Goal: Transaction & Acquisition: Purchase product/service

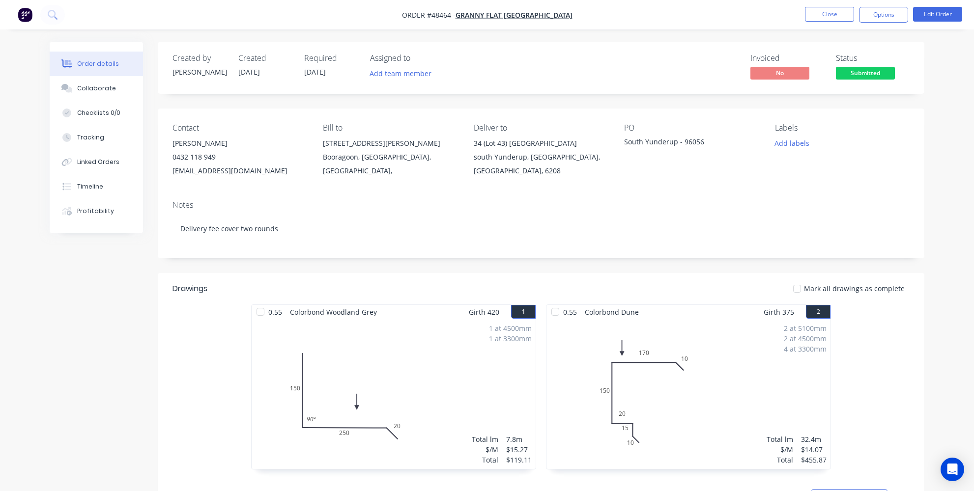
scroll to position [44, 0]
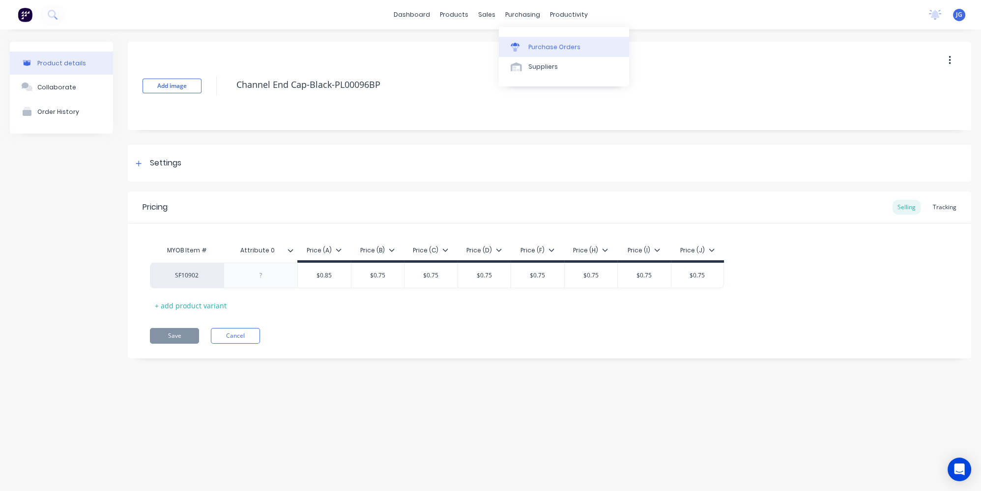
click at [532, 47] on div "Purchase Orders" at bounding box center [554, 47] width 52 height 9
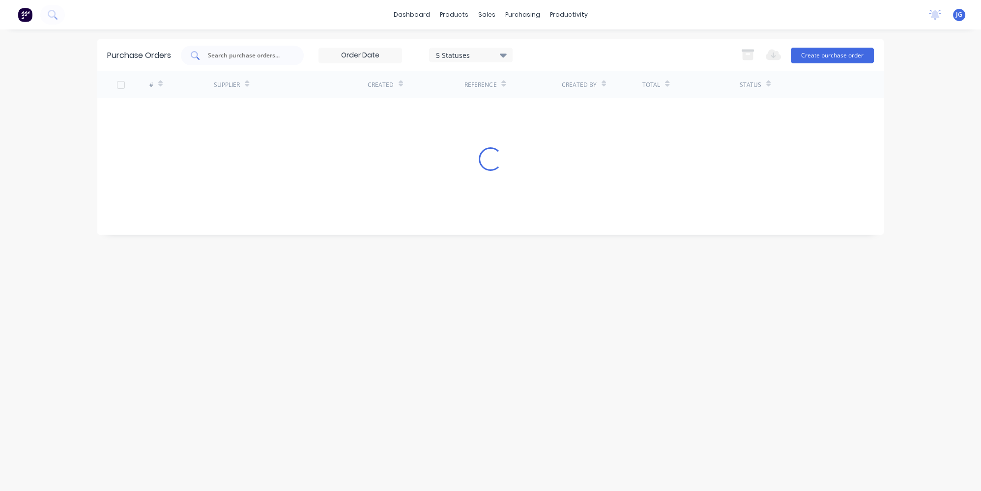
click at [241, 52] on input "text" at bounding box center [248, 56] width 82 height 10
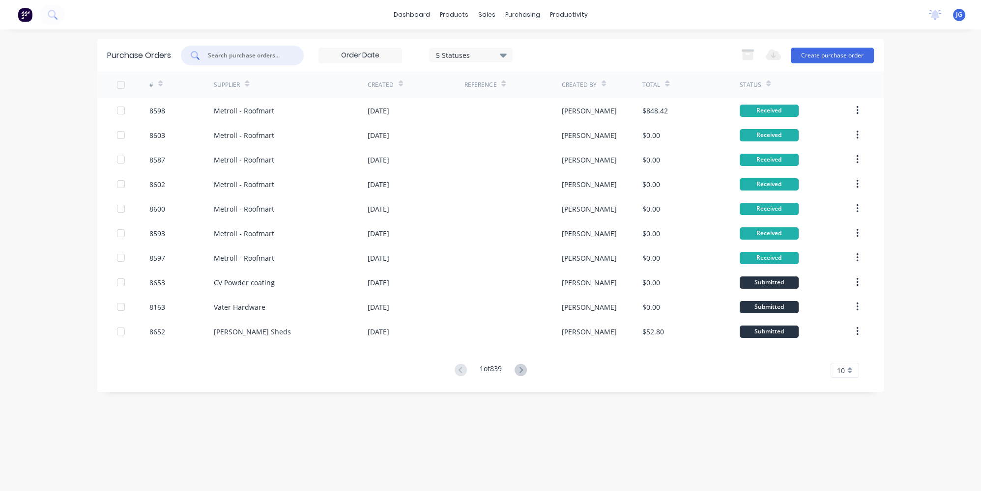
paste input "#8653"
click at [214, 53] on input "#8653" at bounding box center [248, 56] width 82 height 10
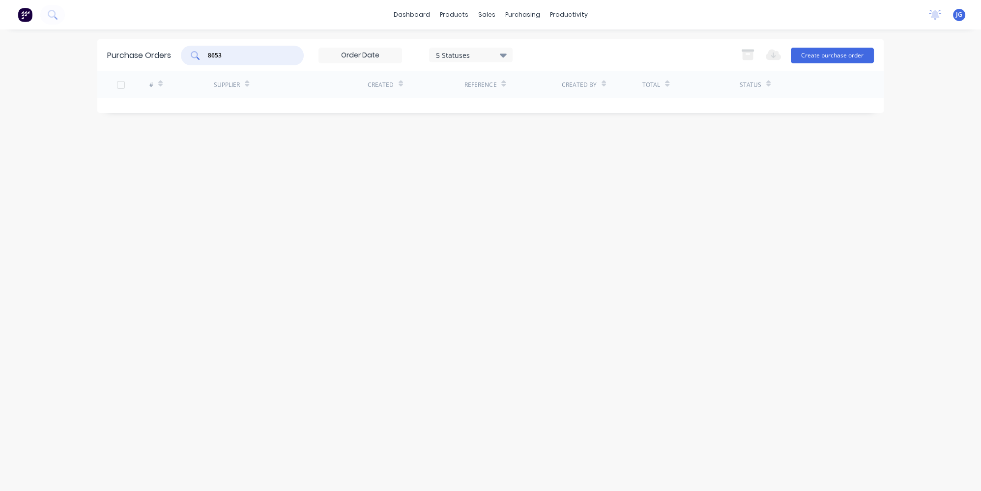
type input "8653"
click at [209, 54] on input "8653" at bounding box center [248, 56] width 82 height 10
click at [240, 54] on input "8653" at bounding box center [248, 56] width 82 height 10
click at [208, 51] on input "8653" at bounding box center [248, 56] width 82 height 10
drag, startPoint x: 226, startPoint y: 56, endPoint x: 187, endPoint y: 56, distance: 39.3
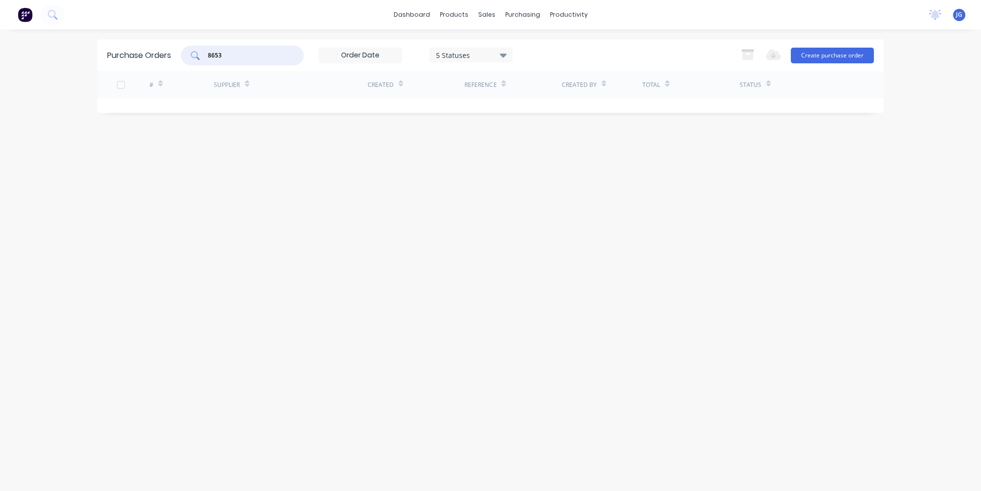
click at [187, 56] on div "8653" at bounding box center [242, 56] width 123 height 20
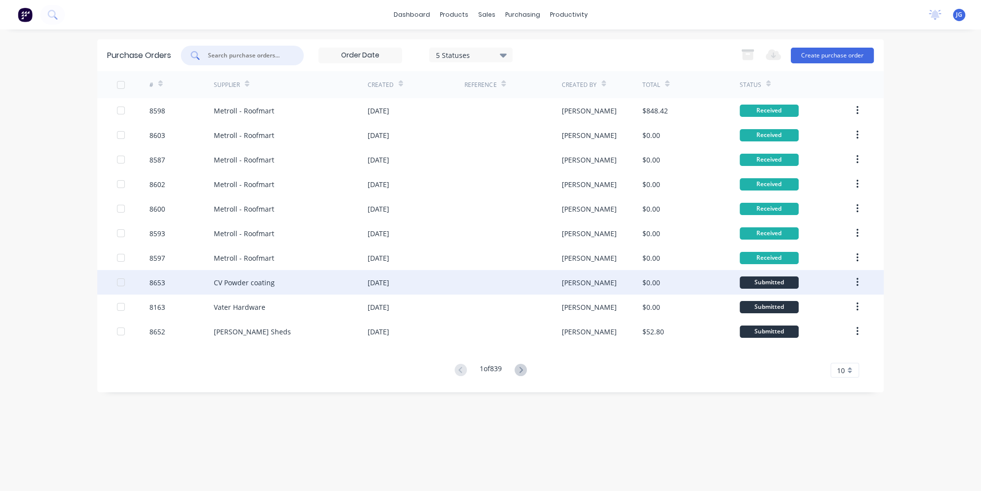
click at [177, 285] on div "8653" at bounding box center [181, 282] width 65 height 25
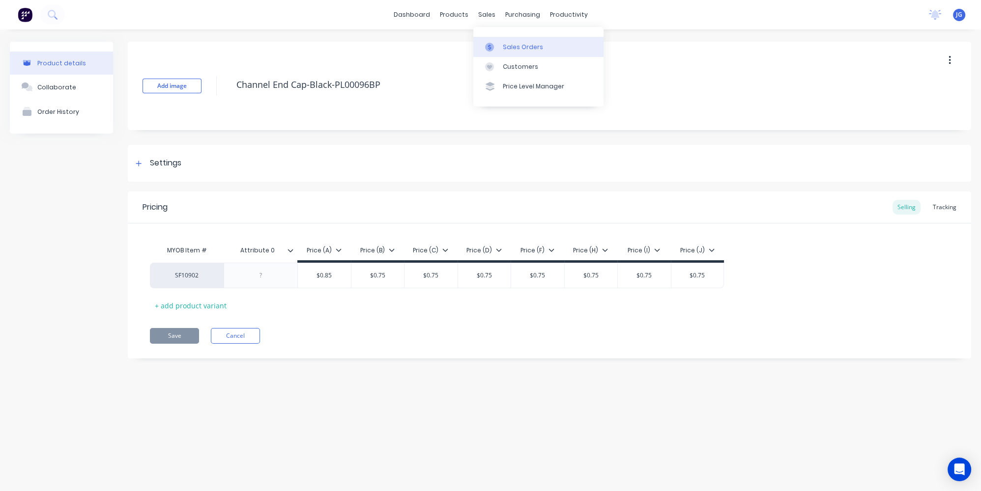
click at [496, 45] on div at bounding box center [492, 47] width 15 height 9
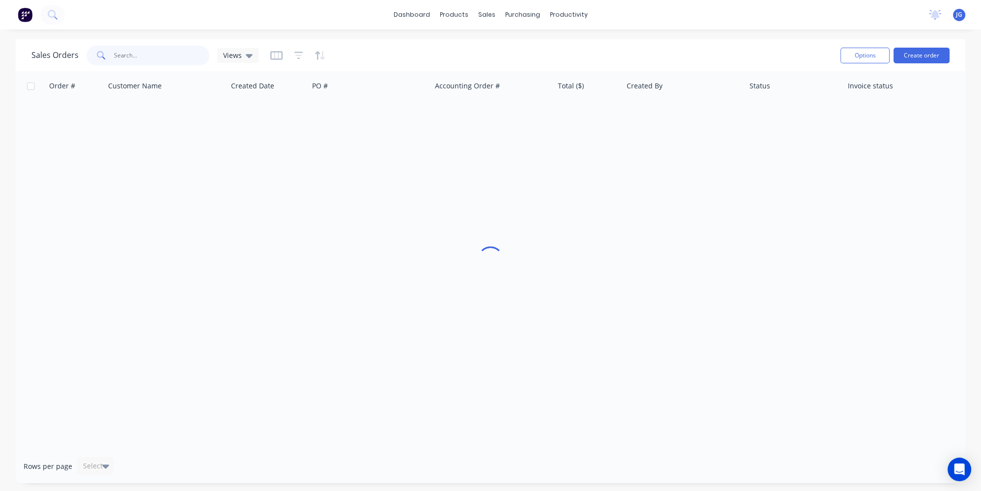
click at [184, 62] on input "text" at bounding box center [162, 56] width 96 height 20
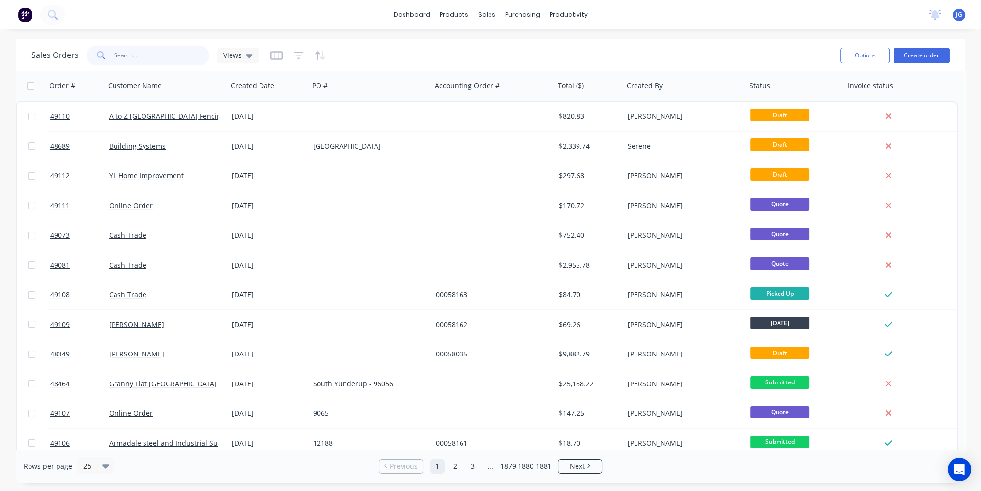
type input "0"
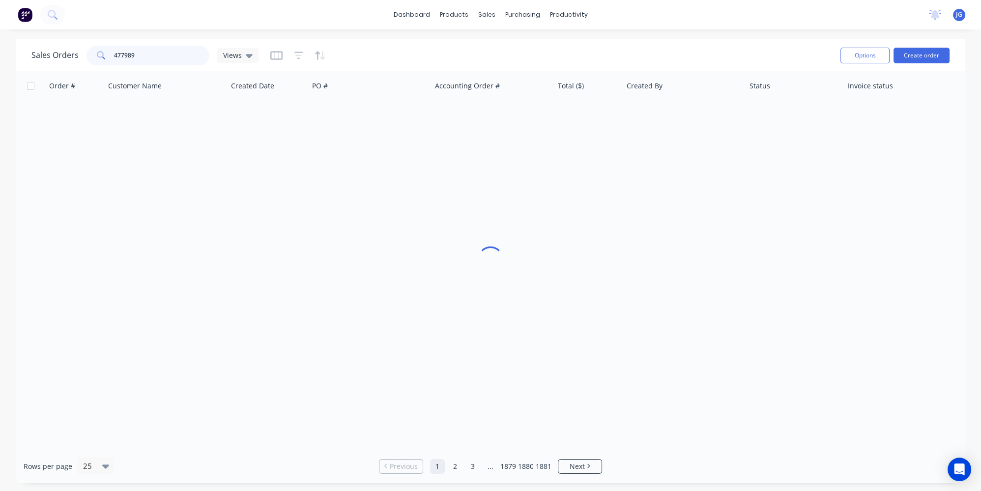
click at [125, 55] on input "477989" at bounding box center [162, 56] width 96 height 20
click at [141, 55] on input "477189" at bounding box center [162, 56] width 96 height 20
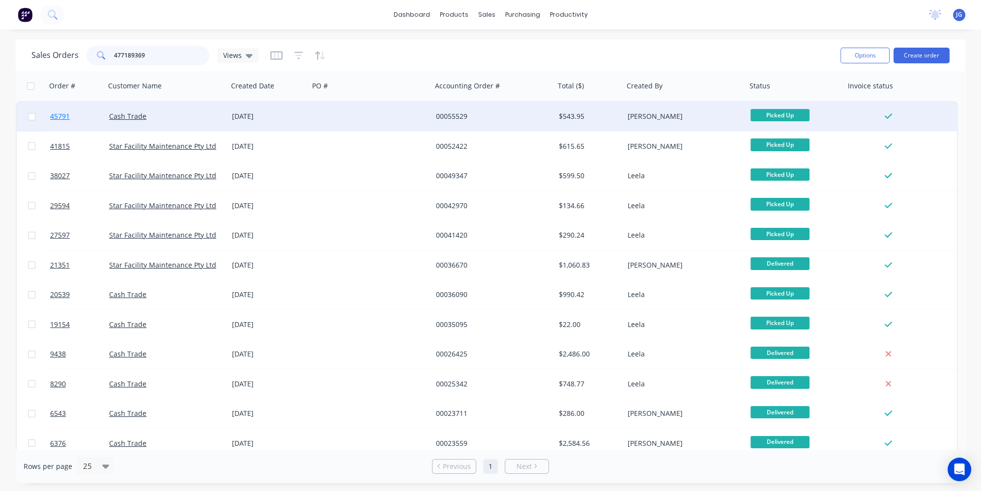
type input "477189369"
click at [91, 117] on link "45791" at bounding box center [79, 116] width 59 height 29
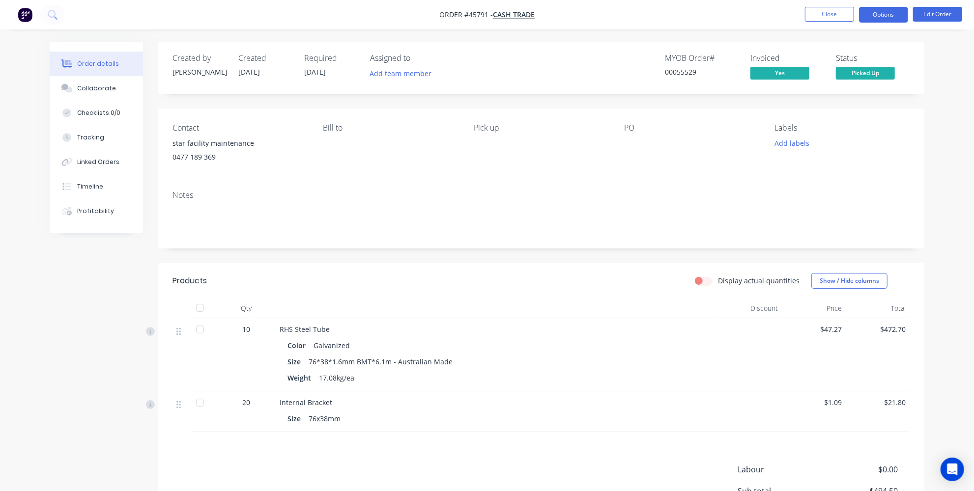
click at [875, 16] on button "Options" at bounding box center [883, 15] width 49 height 16
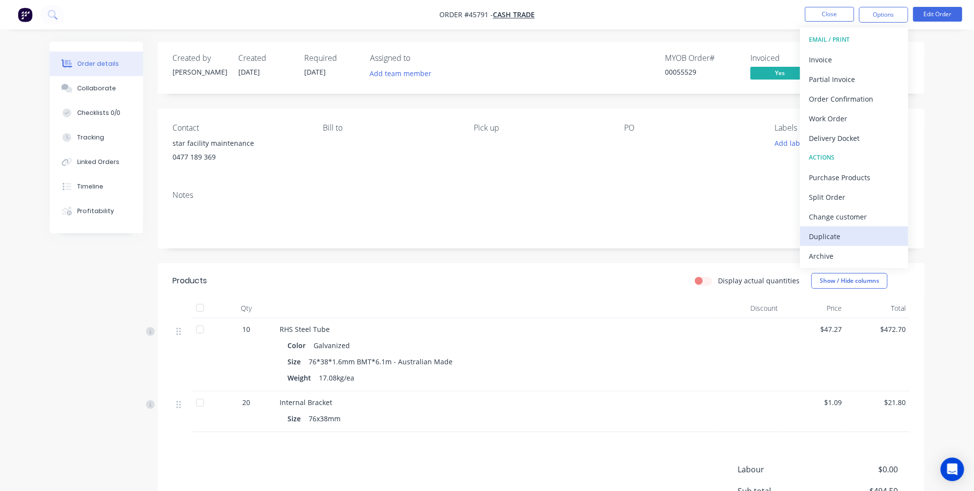
click at [828, 242] on div "Duplicate" at bounding box center [854, 236] width 90 height 14
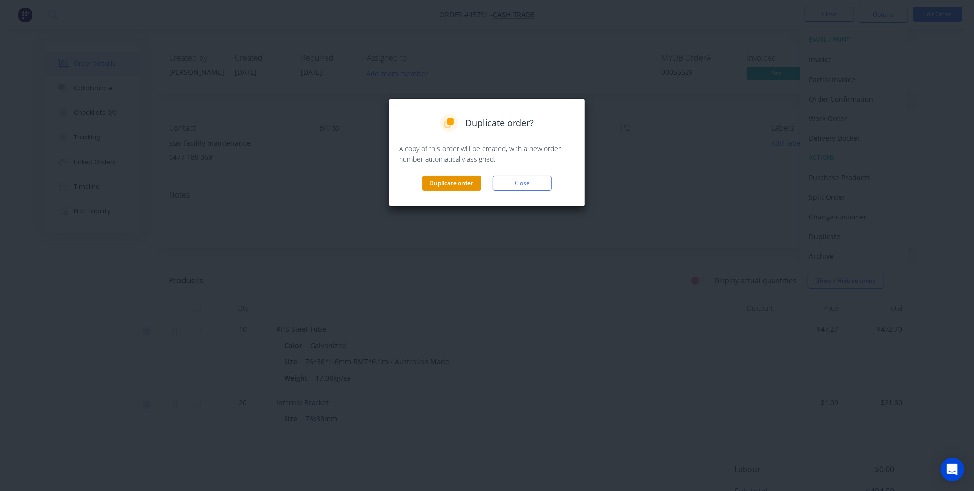
click at [443, 187] on button "Duplicate order" at bounding box center [451, 183] width 59 height 15
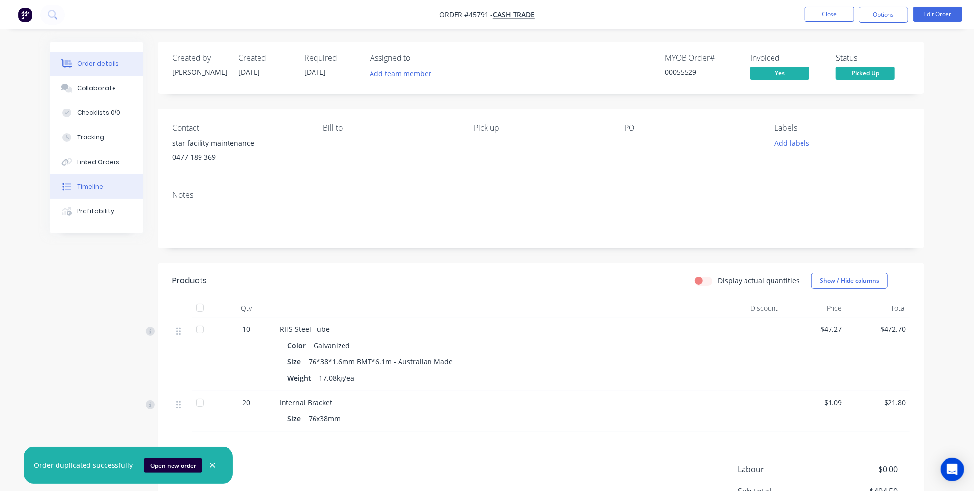
click at [93, 193] on button "Timeline" at bounding box center [96, 186] width 93 height 25
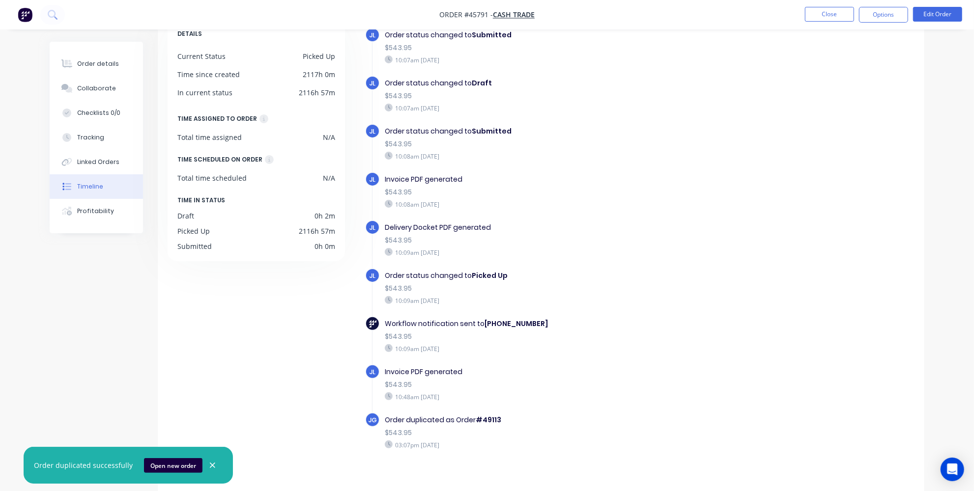
scroll to position [74, 0]
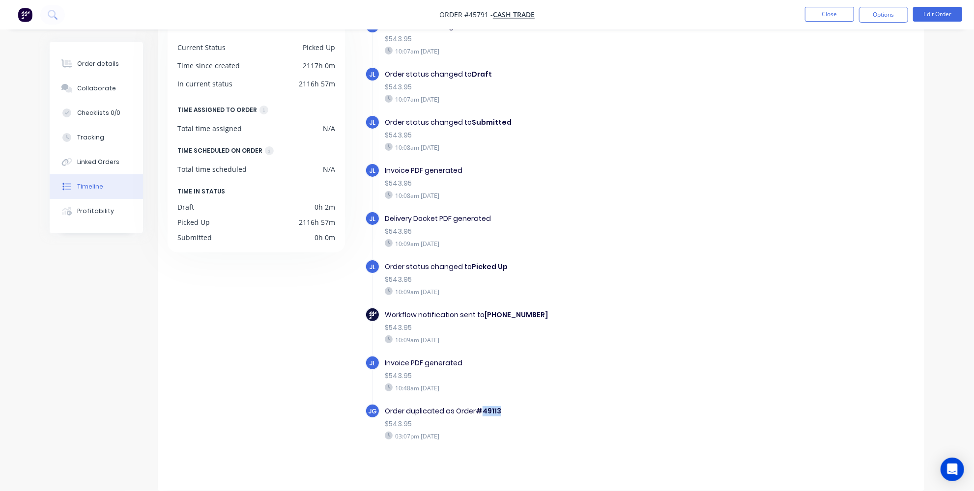
drag, startPoint x: 504, startPoint y: 408, endPoint x: 483, endPoint y: 411, distance: 21.4
click at [483, 411] on div "Order duplicated as Order #49113" at bounding box center [555, 411] width 340 height 10
copy b "49113"
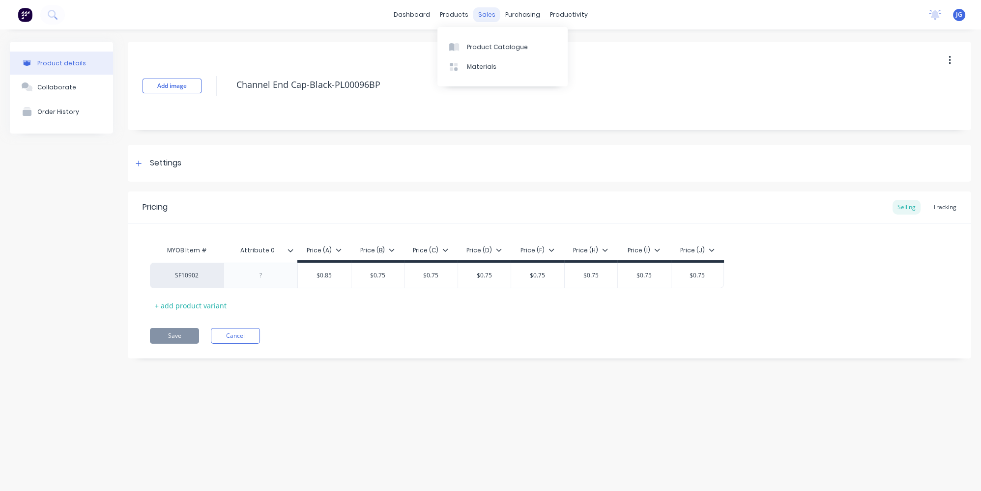
type textarea "x"
click at [493, 48] on icon at bounding box center [489, 47] width 9 height 9
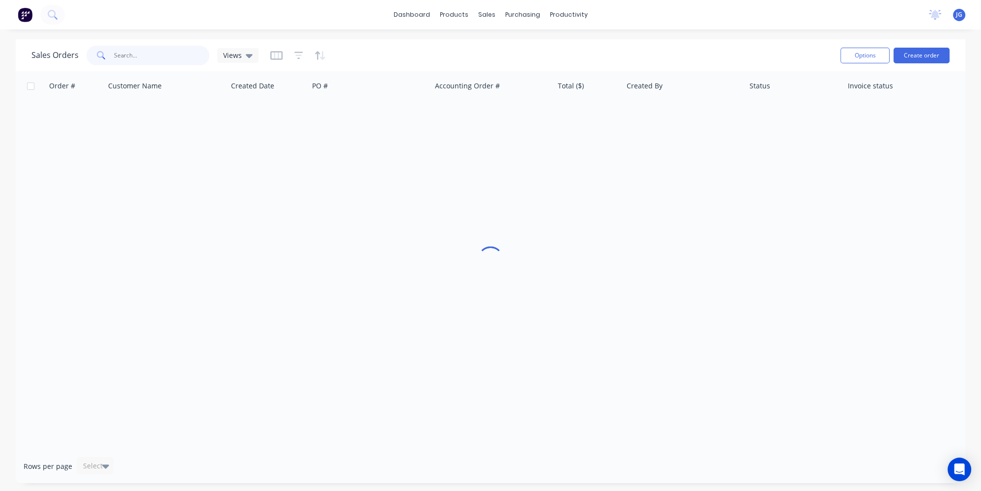
click at [161, 51] on input "text" at bounding box center [162, 56] width 96 height 20
paste input "49113"
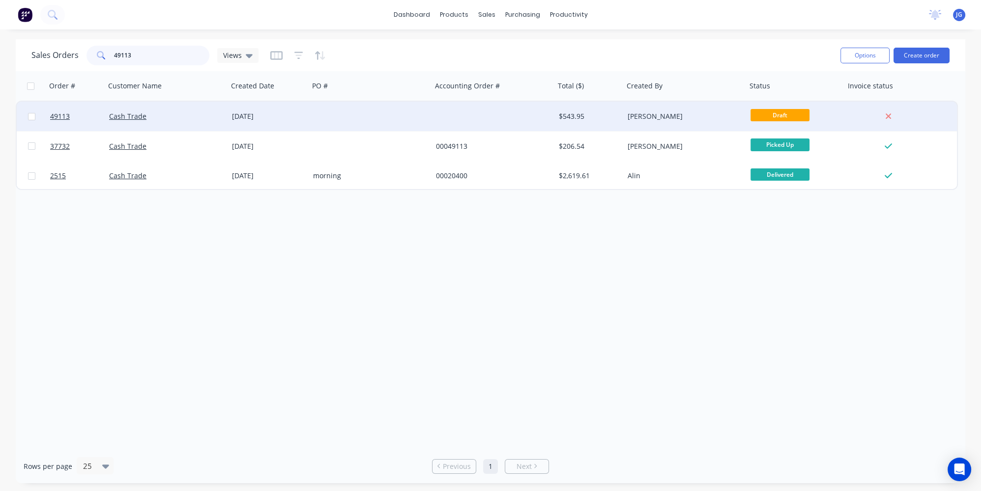
type input "49113"
click at [192, 118] on div "Cash Trade" at bounding box center [163, 117] width 109 height 10
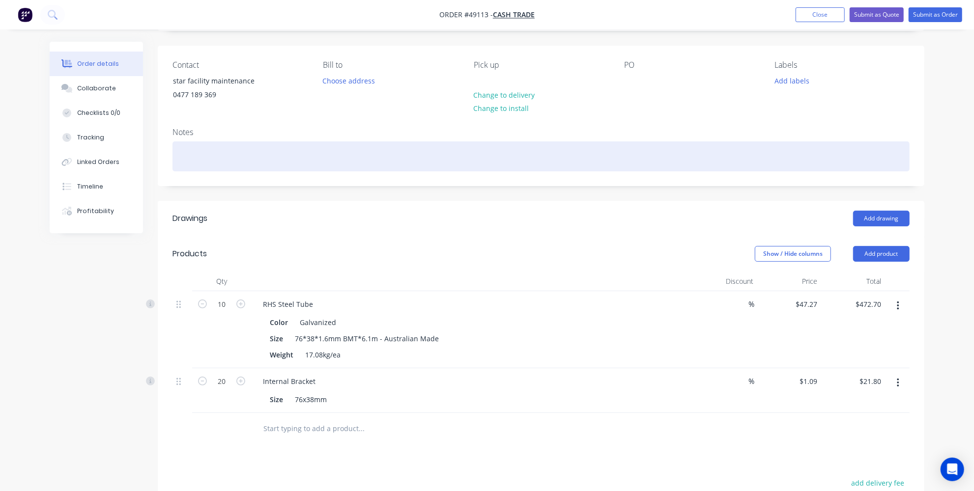
scroll to position [89, 0]
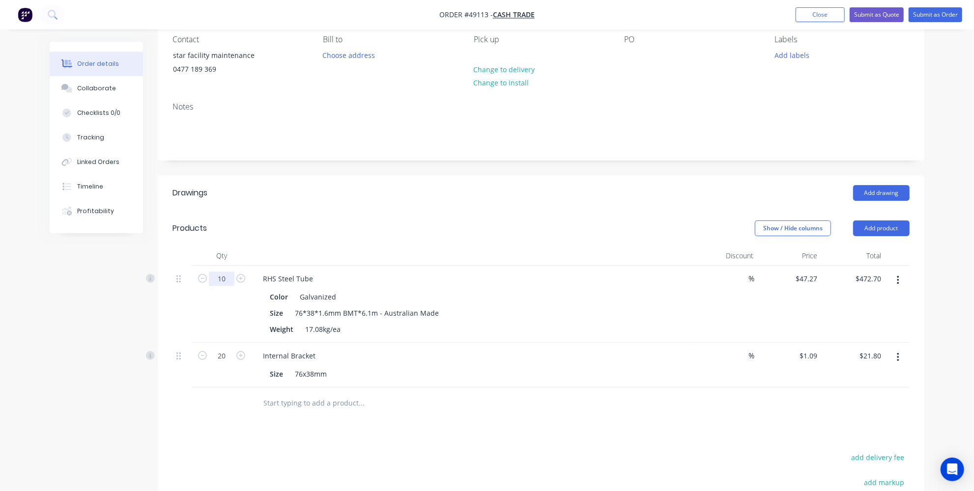
click at [231, 278] on input "10" at bounding box center [222, 279] width 26 height 15
type input "1"
type input "$47.27"
click at [893, 357] on button "button" at bounding box center [897, 358] width 23 height 18
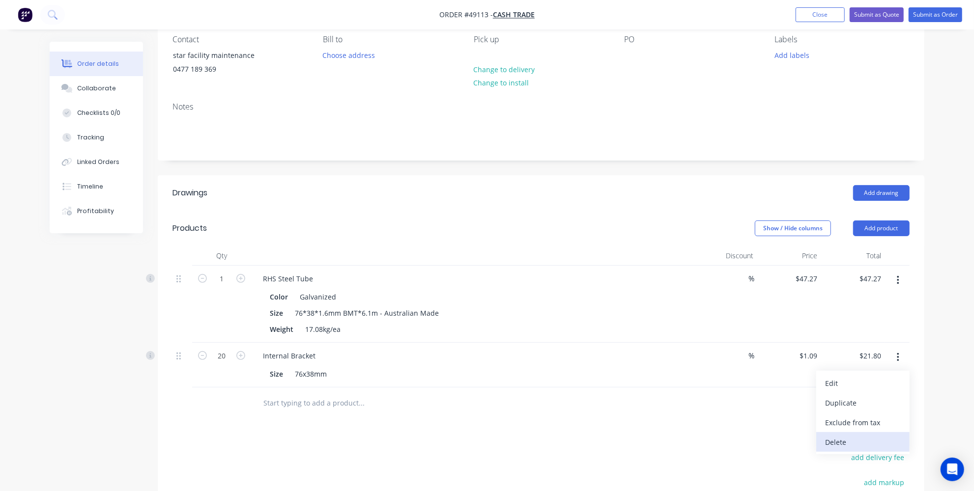
click at [845, 435] on div "Delete" at bounding box center [863, 442] width 76 height 14
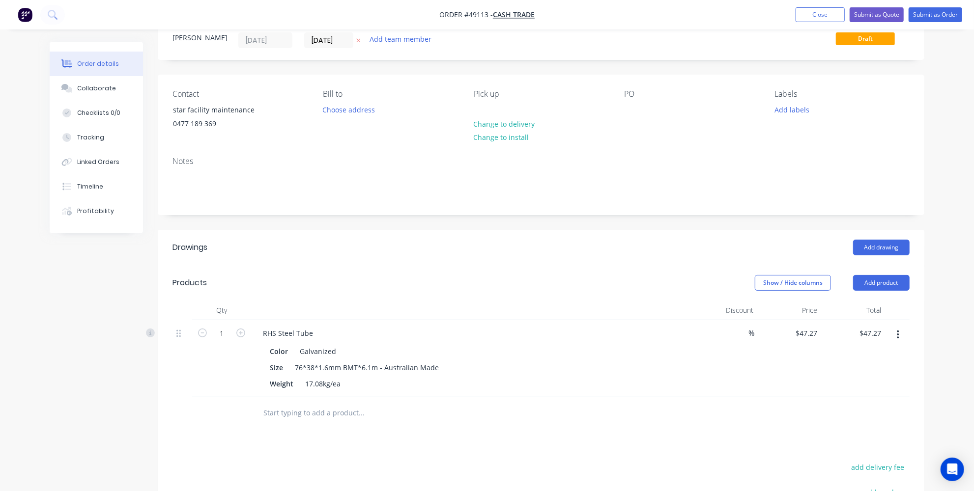
scroll to position [0, 0]
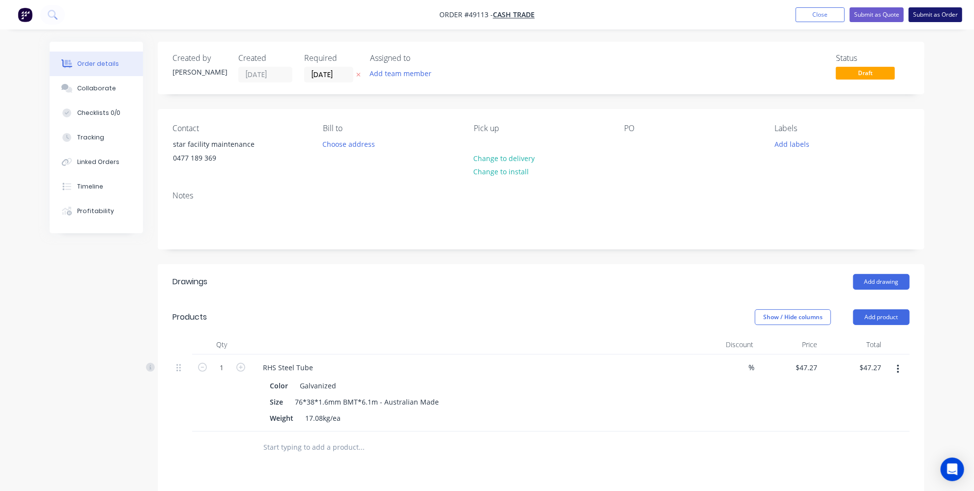
click at [948, 8] on button "Submit as Order" at bounding box center [935, 14] width 54 height 15
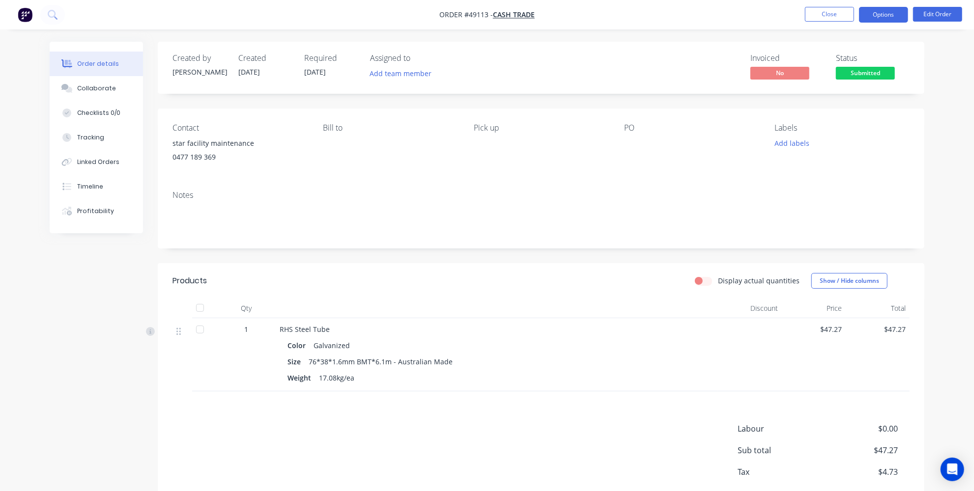
click at [882, 20] on button "Options" at bounding box center [883, 15] width 49 height 16
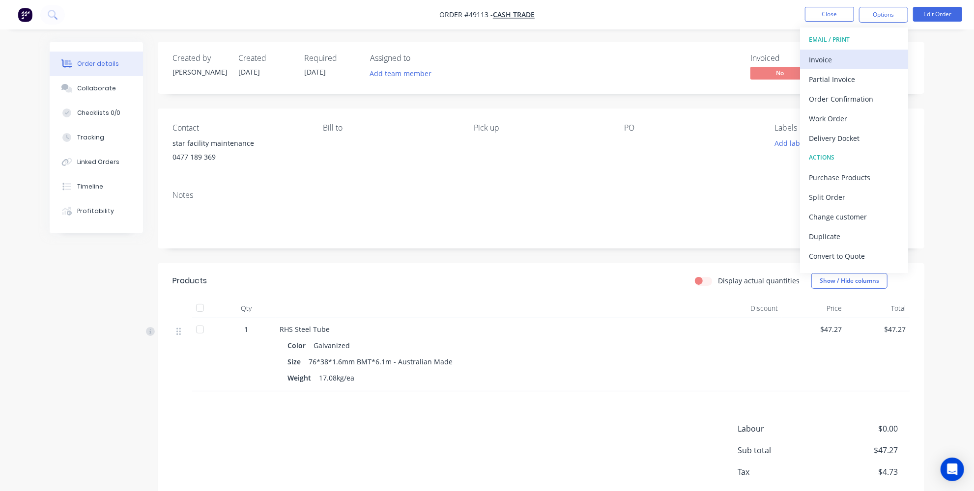
click at [819, 65] on div "Invoice" at bounding box center [854, 60] width 90 height 14
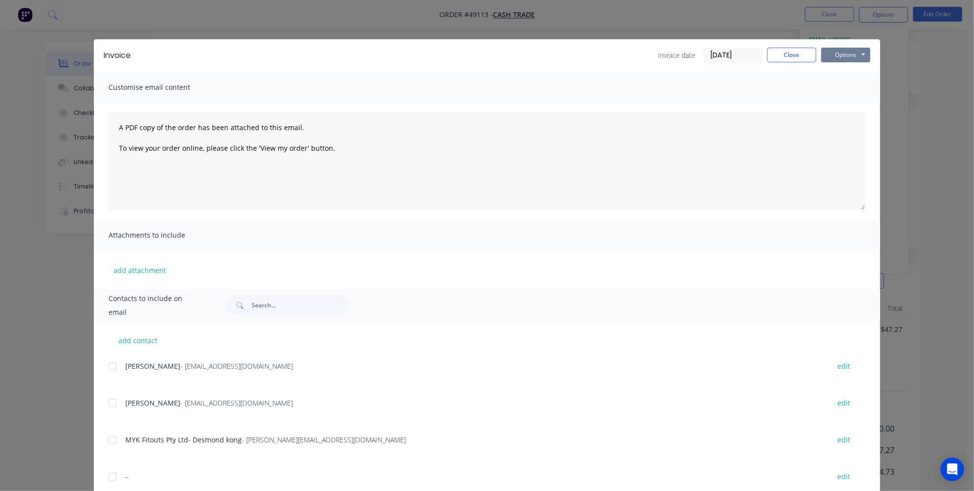
click at [844, 48] on button "Options" at bounding box center [845, 55] width 49 height 15
click at [841, 91] on button "Print" at bounding box center [852, 89] width 63 height 16
click at [793, 55] on button "Close" at bounding box center [791, 55] width 49 height 15
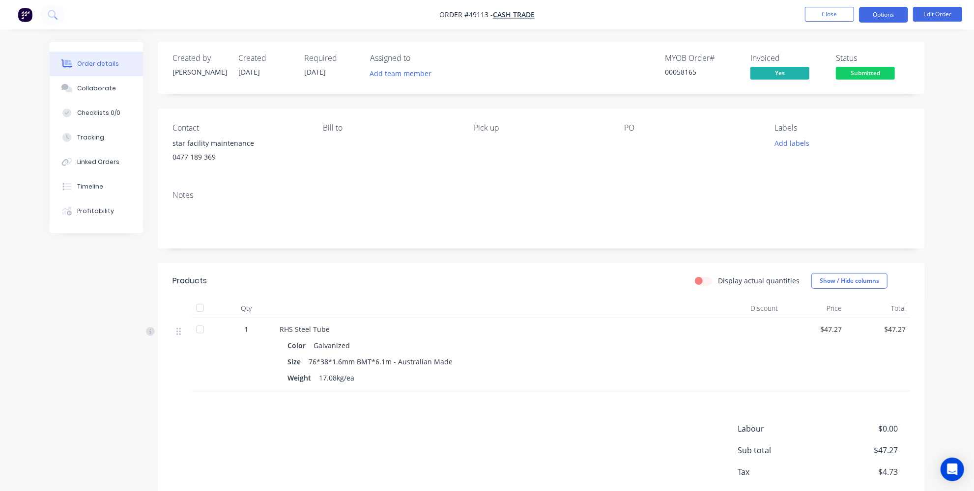
click at [878, 17] on button "Options" at bounding box center [883, 15] width 49 height 16
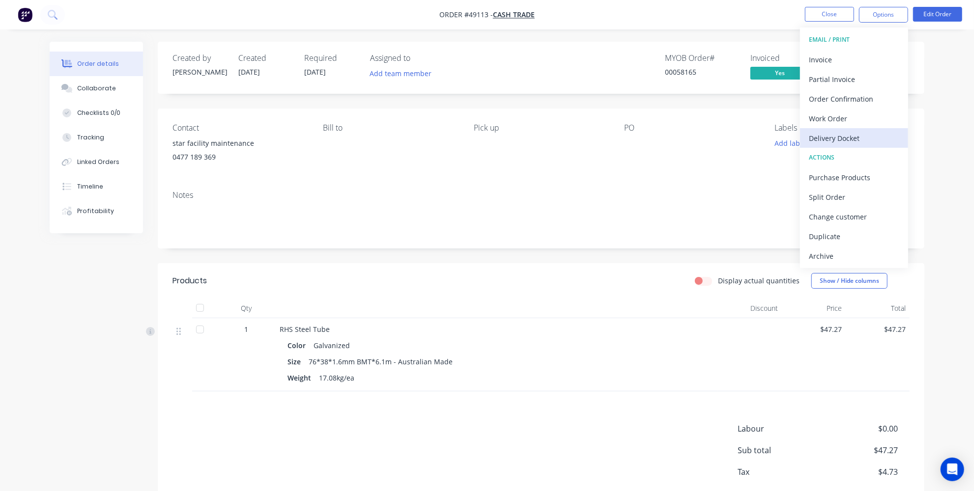
click at [829, 142] on div "Delivery Docket" at bounding box center [854, 138] width 90 height 14
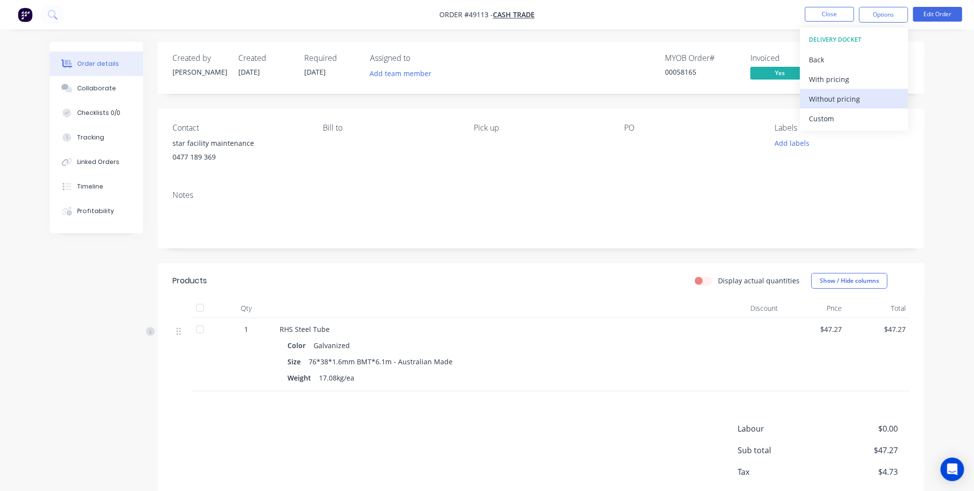
click at [839, 95] on div "Without pricing" at bounding box center [854, 99] width 90 height 14
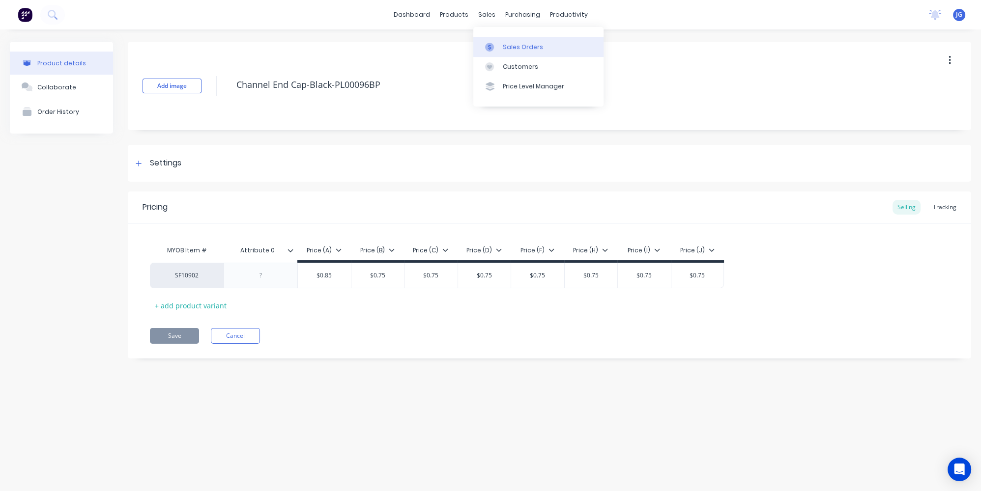
click at [494, 48] on div at bounding box center [492, 47] width 15 height 9
click at [491, 18] on div "sales" at bounding box center [486, 14] width 27 height 15
drag, startPoint x: 495, startPoint y: 50, endPoint x: 490, endPoint y: 49, distance: 5.6
click at [495, 50] on div at bounding box center [492, 47] width 15 height 9
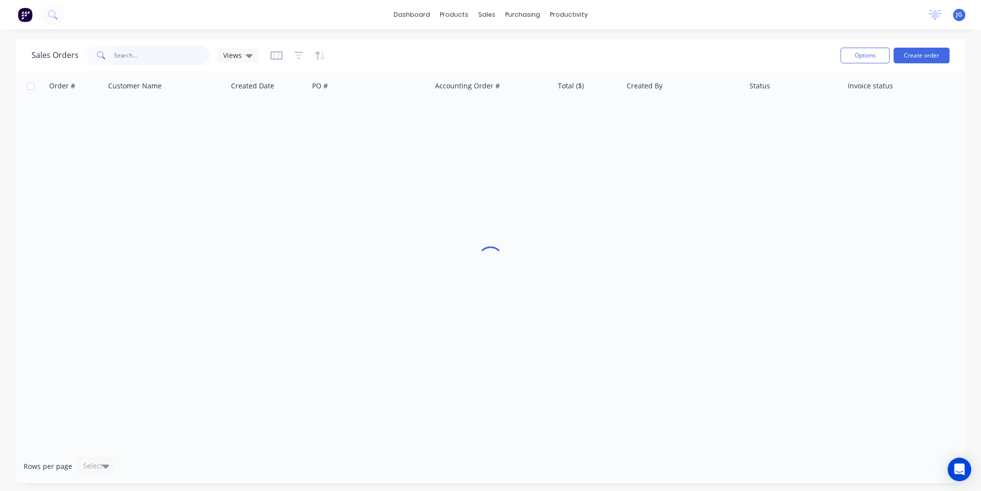
click at [132, 52] on input "text" at bounding box center [162, 56] width 96 height 20
paste input "46621"
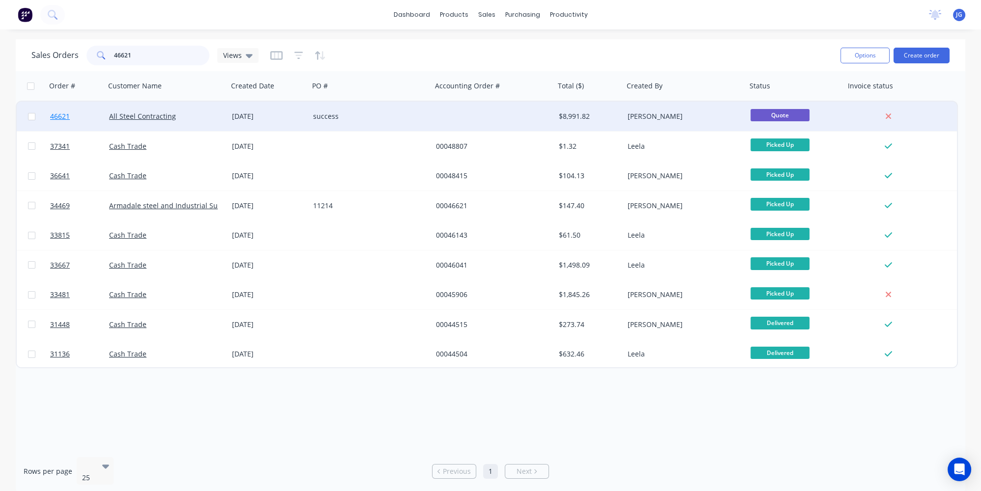
type input "46621"
click at [94, 114] on link "46621" at bounding box center [79, 116] width 59 height 29
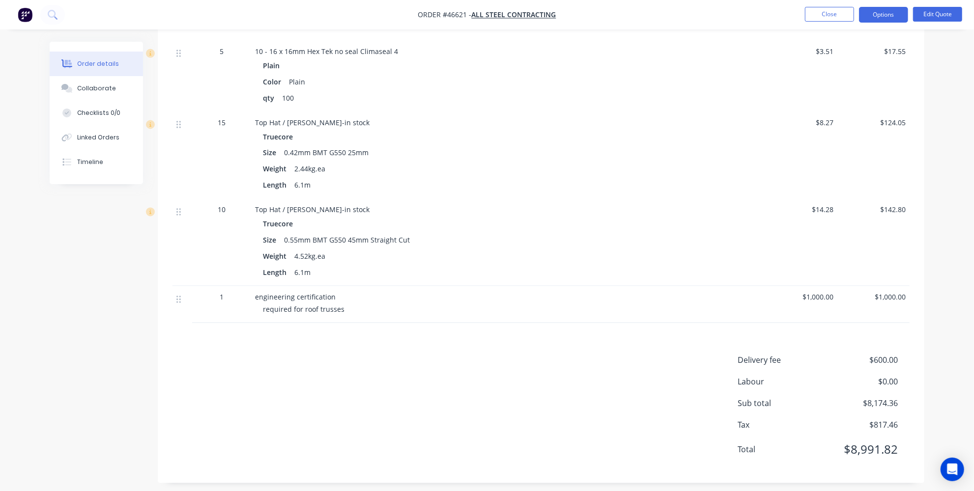
scroll to position [1287, 0]
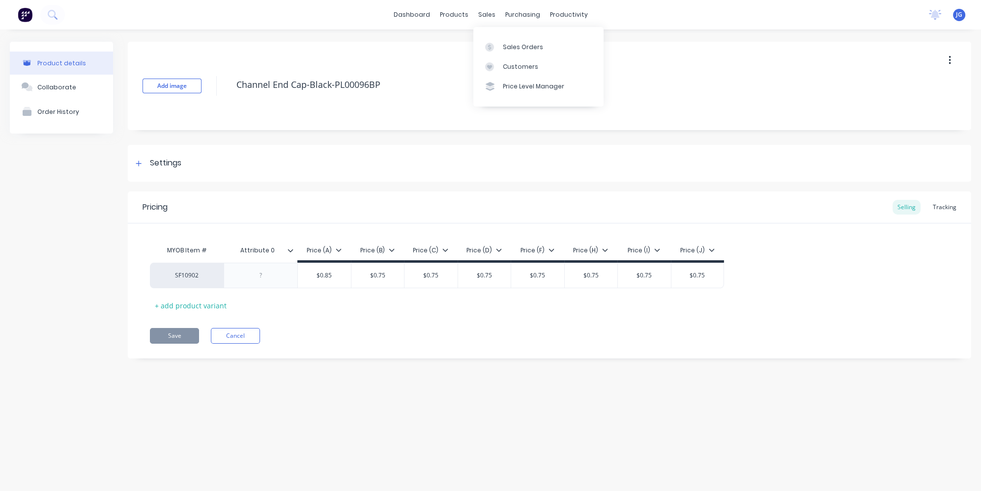
click at [483, 18] on div "sales" at bounding box center [486, 14] width 27 height 15
click at [492, 49] on icon at bounding box center [489, 47] width 9 height 9
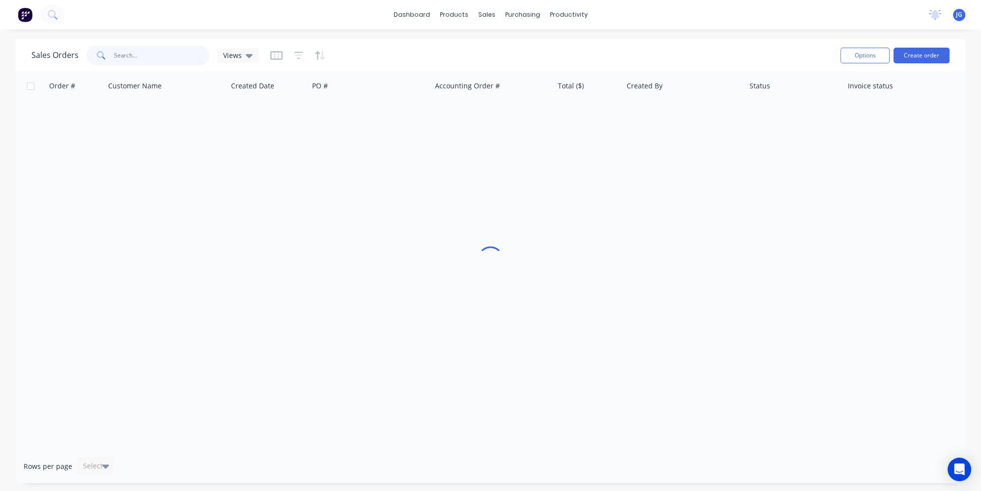
click at [163, 58] on input "text" at bounding box center [162, 56] width 96 height 20
paste input "46926"
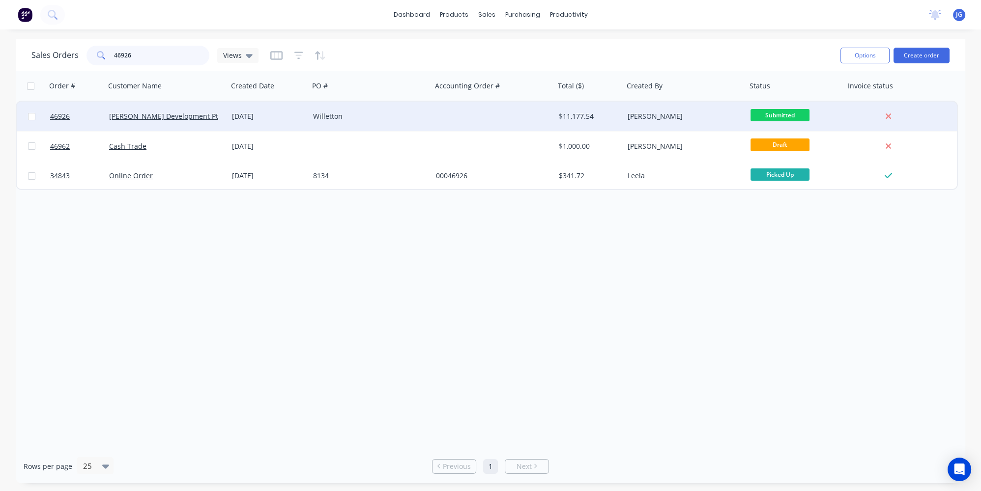
type input "46926"
click at [214, 113] on div "Ferhan Development Pty Ltd" at bounding box center [163, 117] width 109 height 10
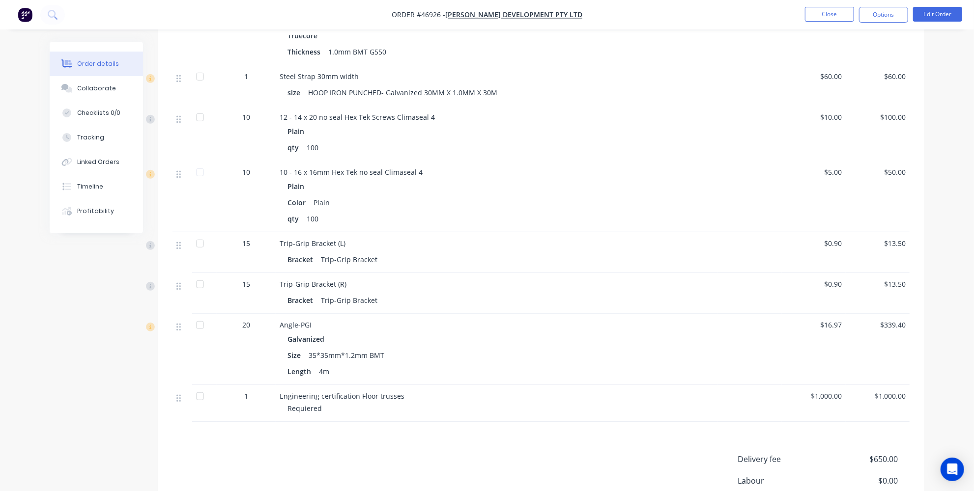
scroll to position [462, 0]
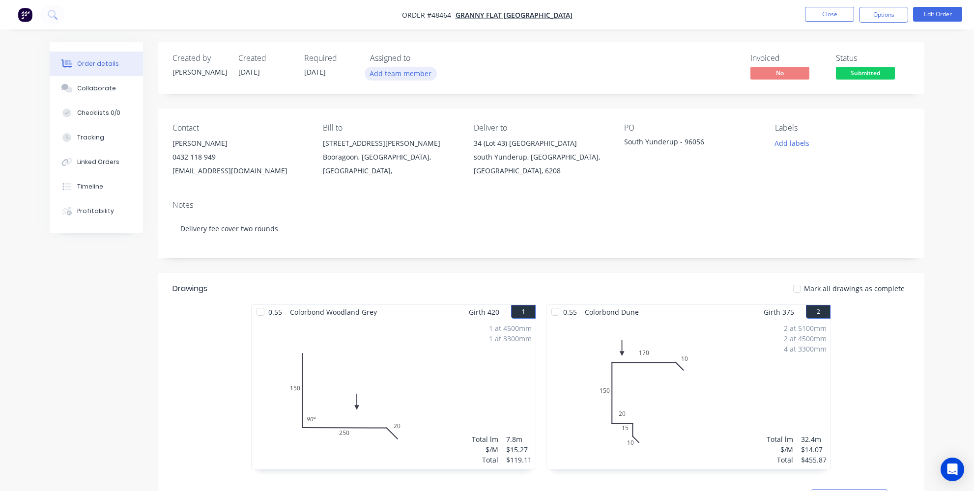
scroll to position [44, 0]
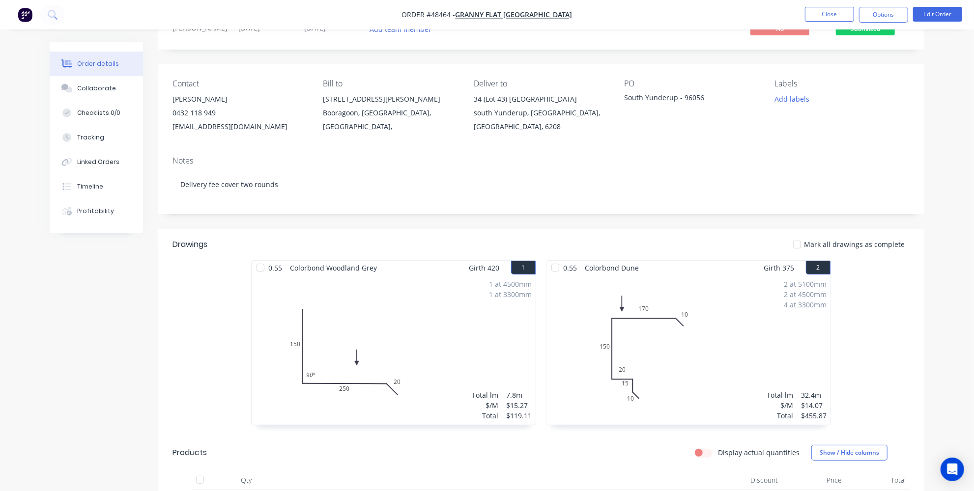
click at [31, 17] on img "button" at bounding box center [25, 14] width 15 height 15
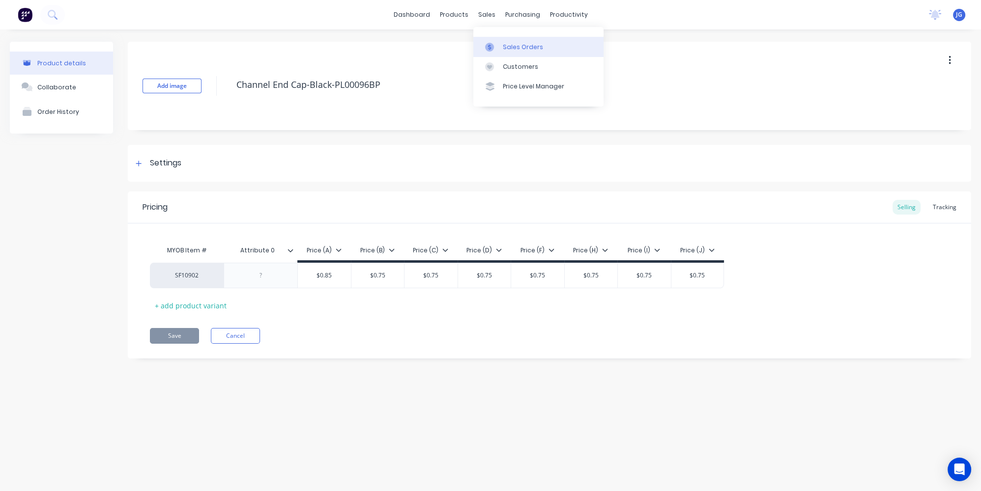
click at [498, 49] on div at bounding box center [492, 47] width 15 height 9
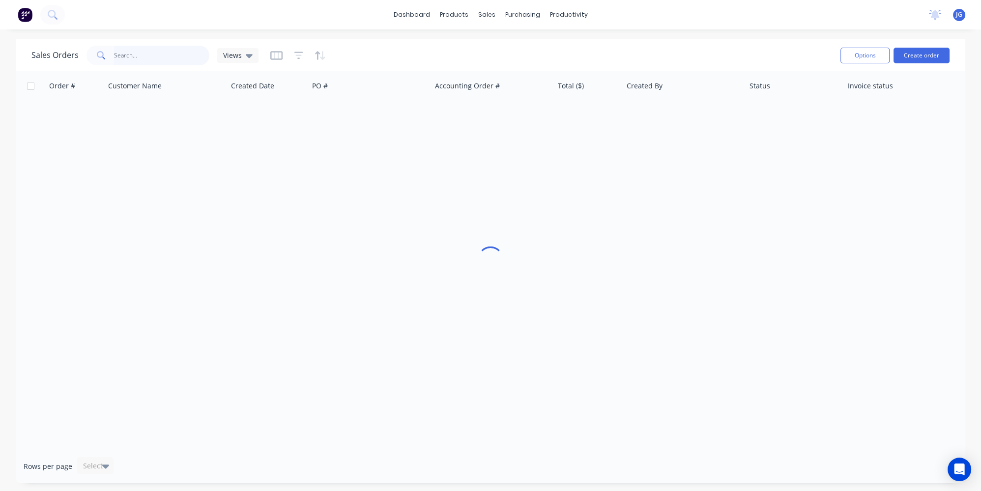
click at [190, 50] on input "text" at bounding box center [162, 56] width 96 height 20
paste input "402 202 425"
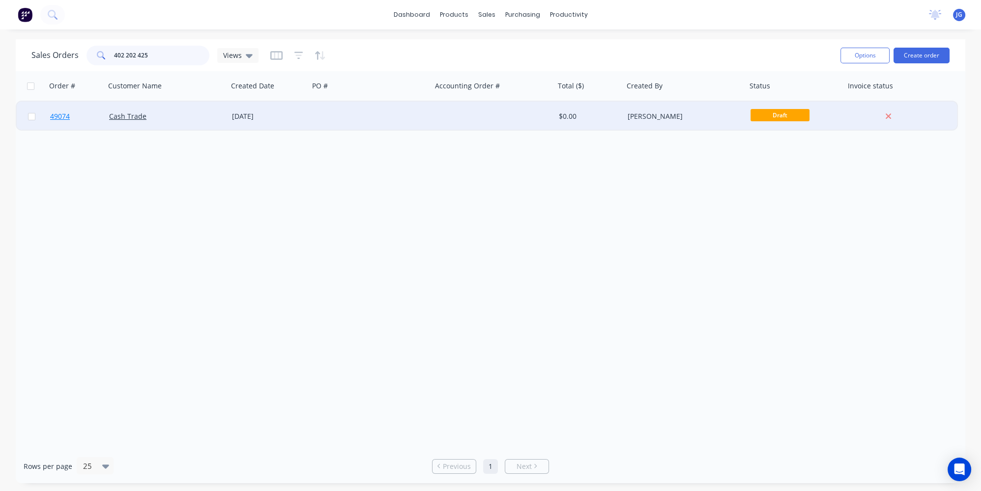
type input "402 202 425"
click at [93, 119] on link "49074" at bounding box center [79, 116] width 59 height 29
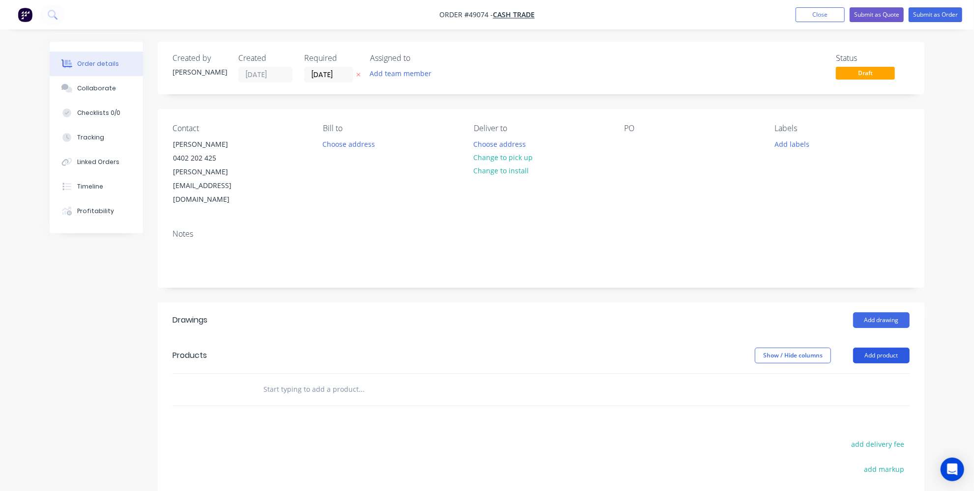
click at [885, 348] on button "Add product" at bounding box center [881, 356] width 56 height 16
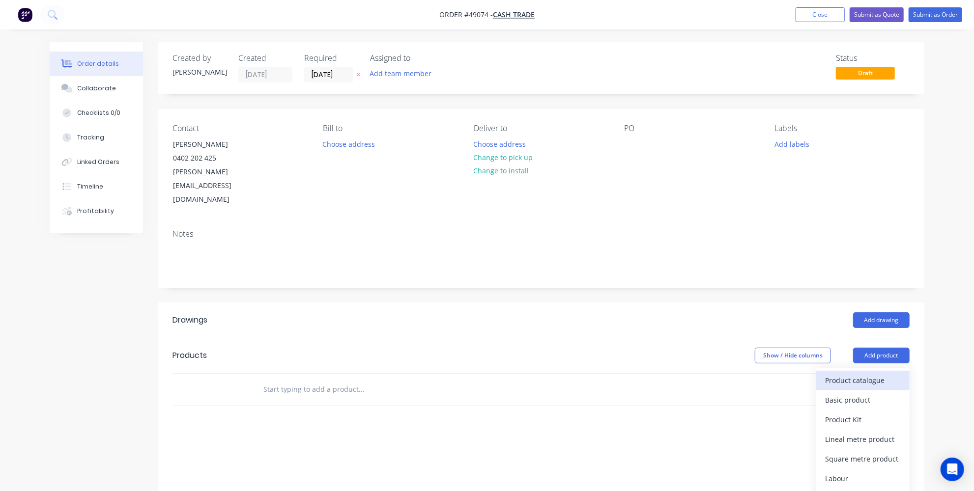
click at [863, 371] on button "Product catalogue" at bounding box center [862, 381] width 93 height 20
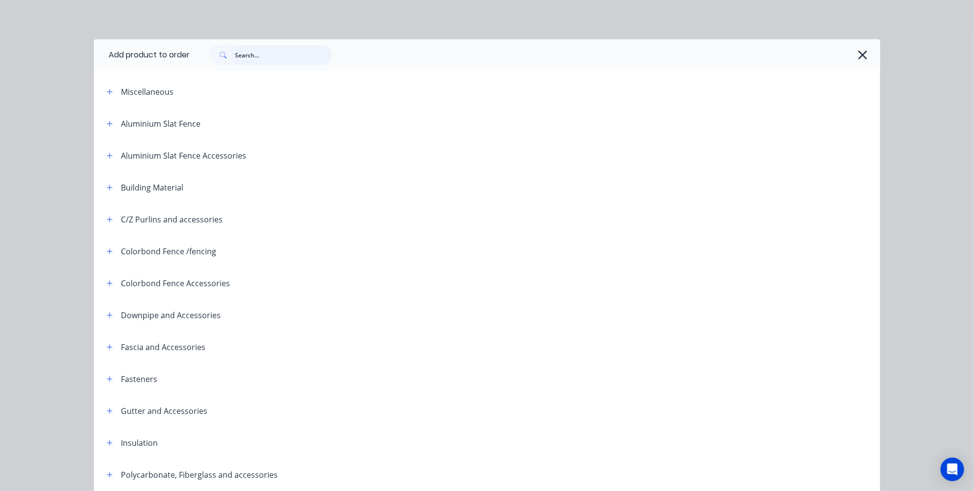
click at [284, 53] on input "text" at bounding box center [283, 55] width 97 height 20
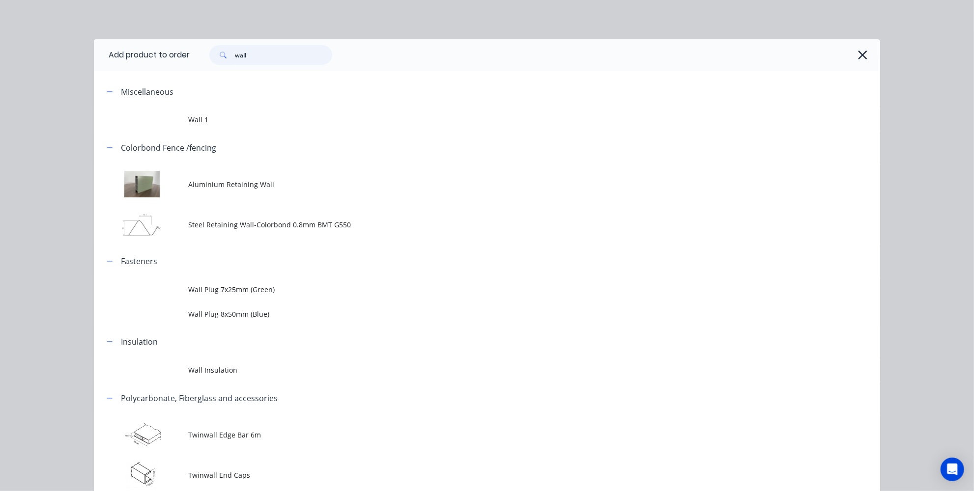
type input "wall"
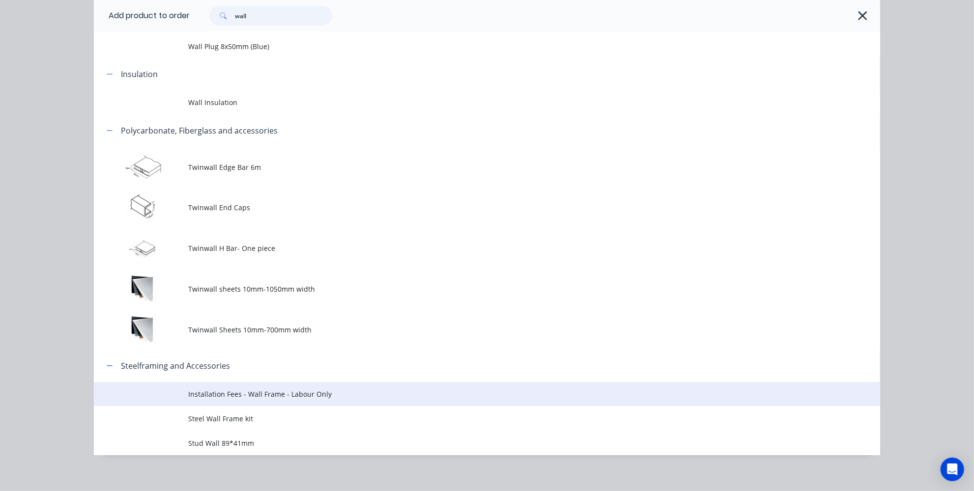
scroll to position [275, 0]
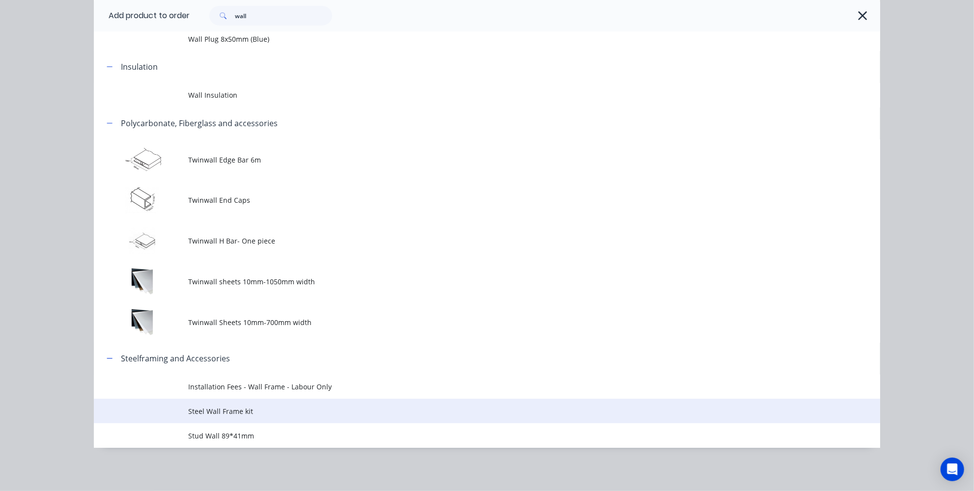
click at [224, 416] on span "Steel Wall Frame kit" at bounding box center [464, 411] width 553 height 10
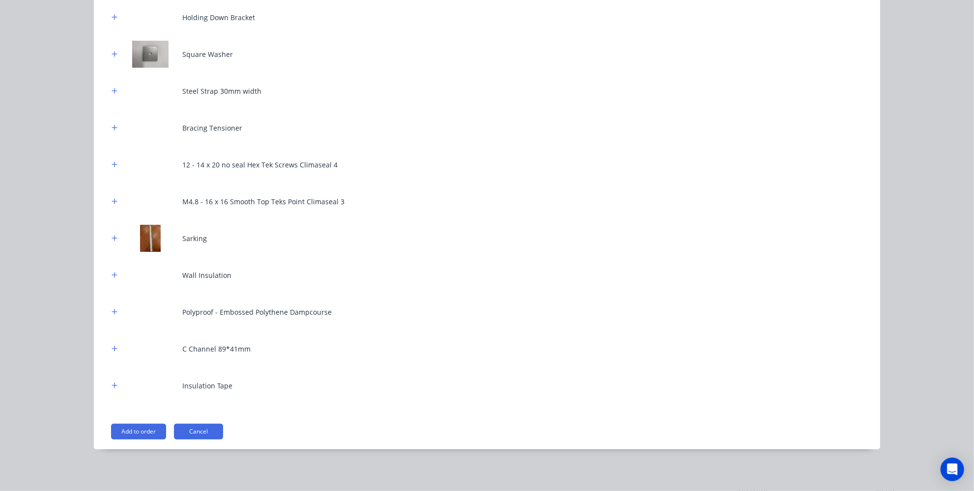
scroll to position [128, 0]
click at [151, 430] on button "Add to order" at bounding box center [138, 432] width 55 height 16
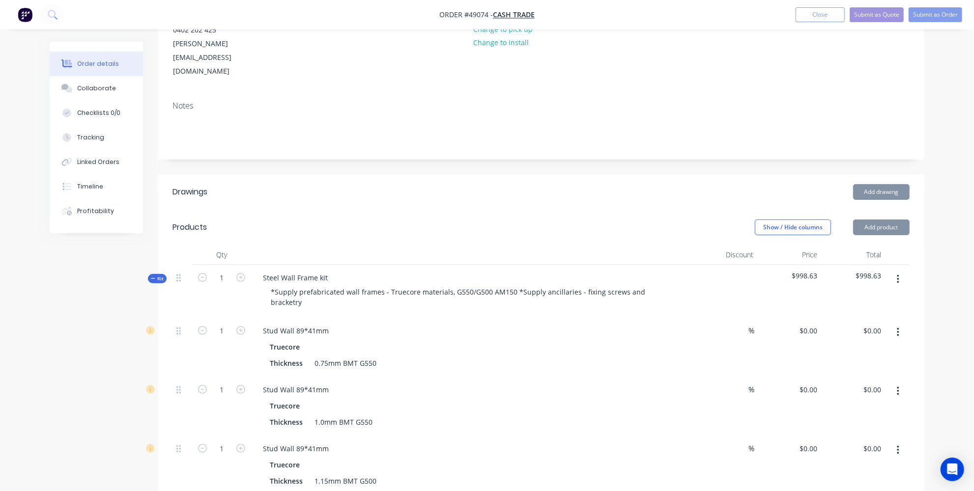
scroll to position [173, 0]
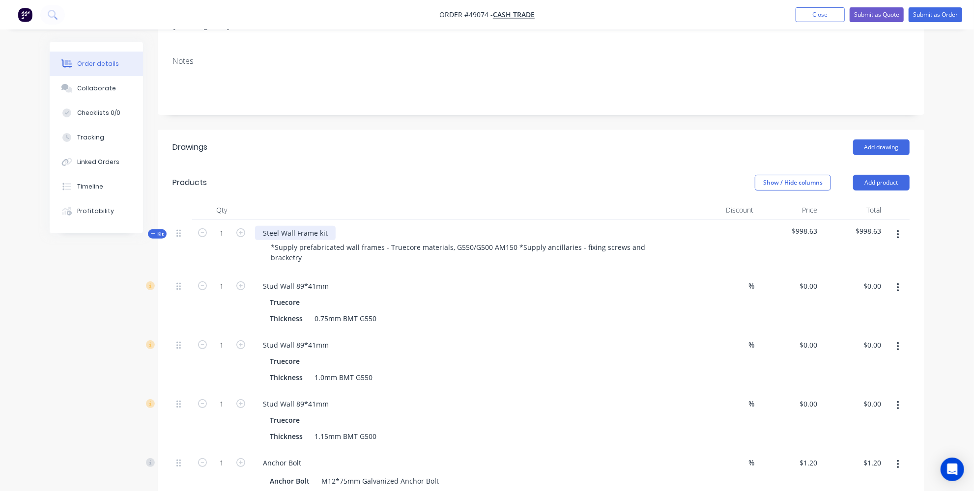
click at [327, 226] on div "Steel Wall Frame kit" at bounding box center [295, 233] width 81 height 14
click at [898, 341] on icon "button" at bounding box center [898, 346] width 2 height 11
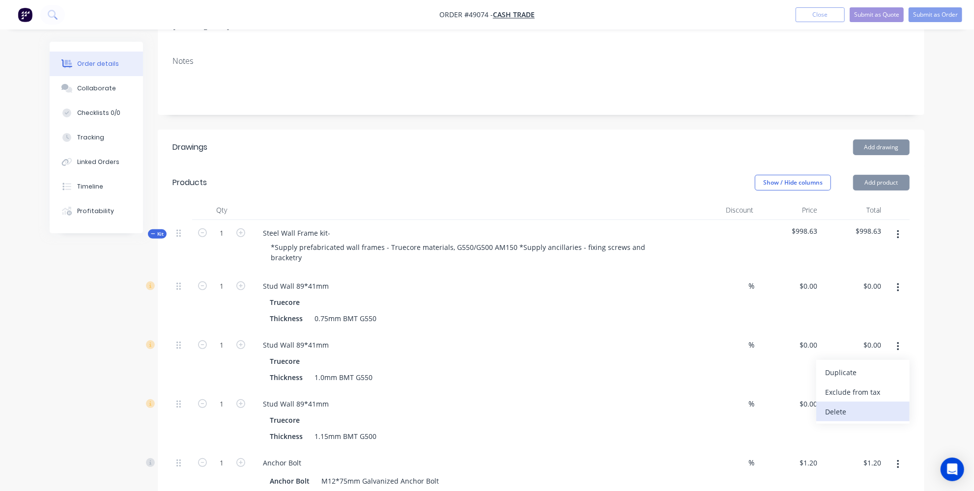
click at [856, 402] on button "Delete" at bounding box center [862, 412] width 93 height 20
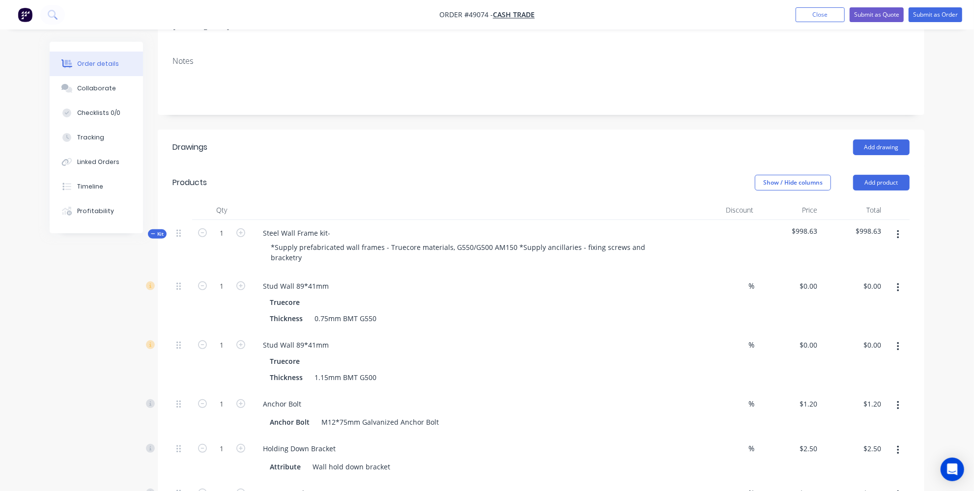
click at [894, 338] on button "button" at bounding box center [897, 347] width 23 height 18
click at [854, 405] on div "Delete" at bounding box center [863, 412] width 76 height 14
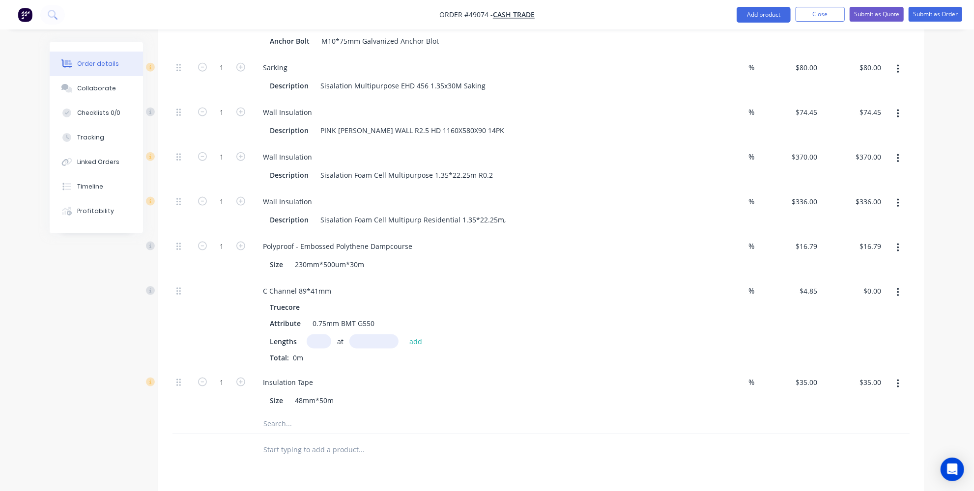
scroll to position [932, 0]
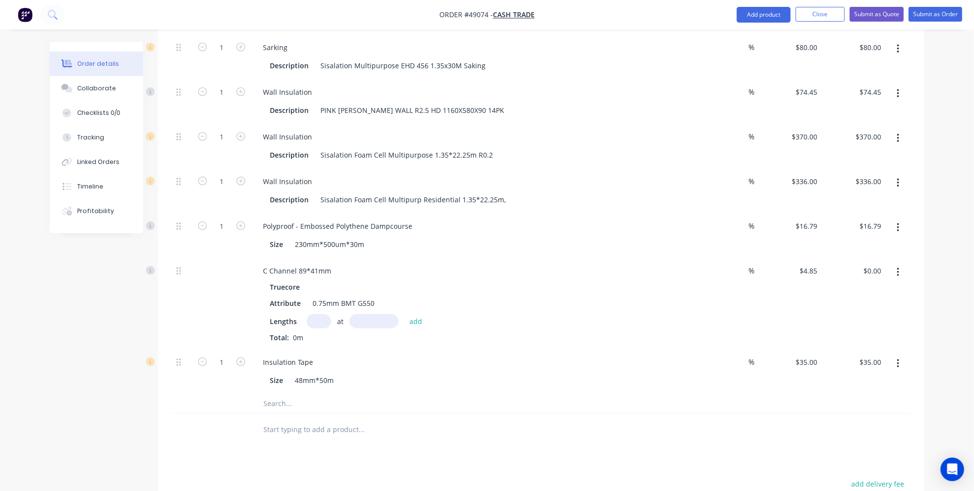
click at [900, 264] on button "button" at bounding box center [897, 273] width 23 height 18
click at [848, 331] on div "Delete" at bounding box center [863, 338] width 76 height 14
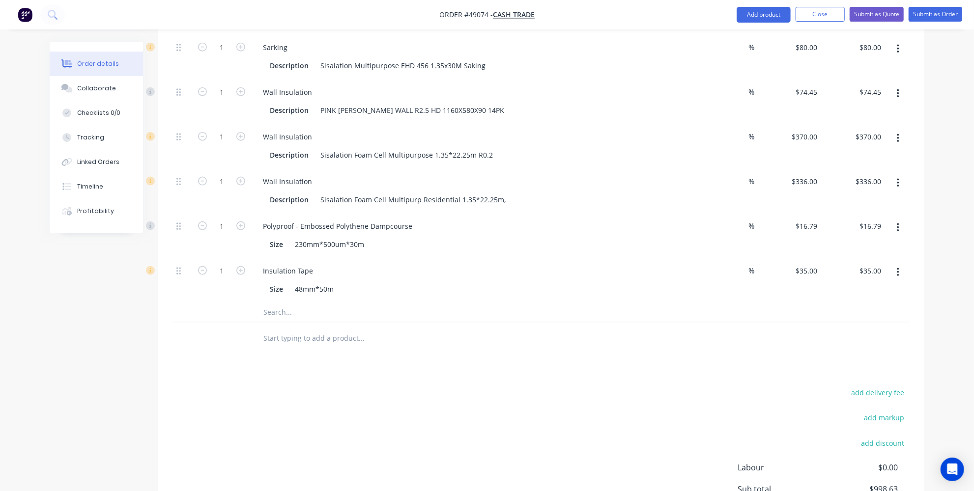
click at [894, 264] on button "button" at bounding box center [897, 273] width 23 height 18
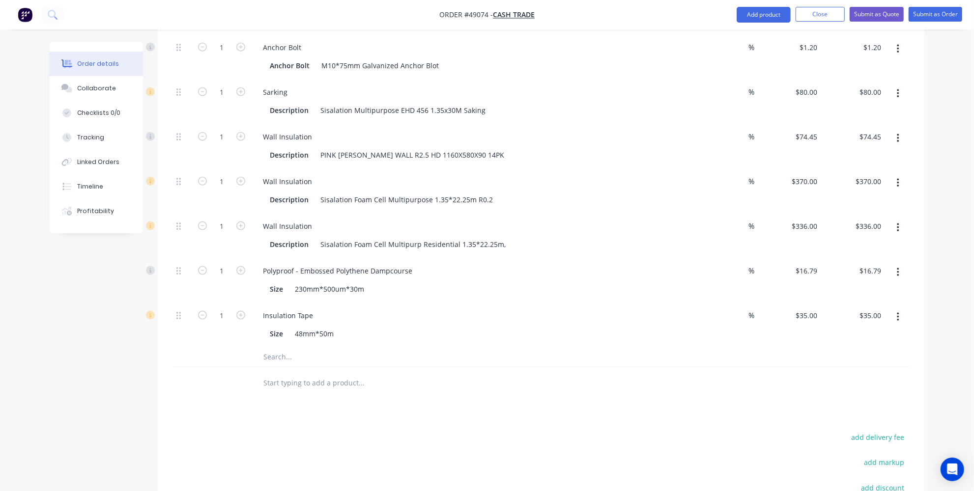
click at [900, 130] on button "button" at bounding box center [897, 139] width 23 height 18
click at [848, 197] on div "Delete" at bounding box center [863, 204] width 76 height 14
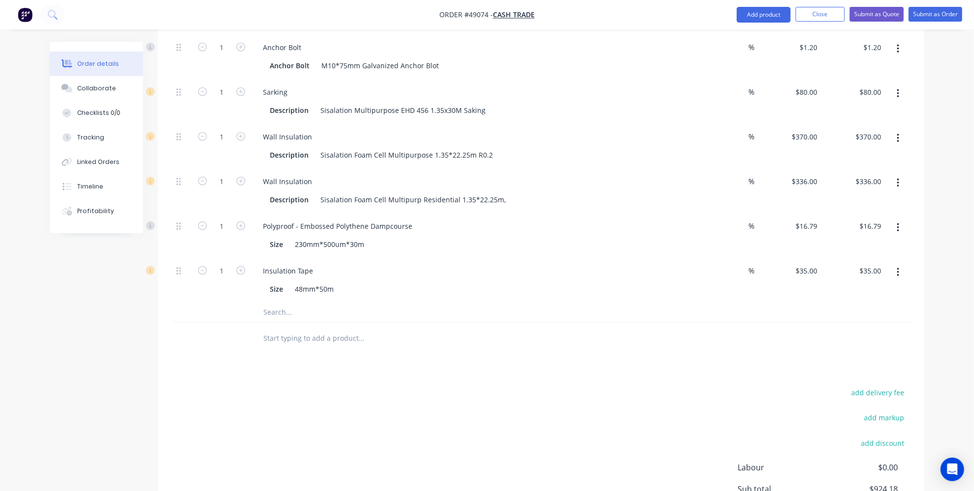
click at [892, 130] on button "button" at bounding box center [897, 139] width 23 height 18
click at [856, 197] on div "Delete" at bounding box center [863, 204] width 76 height 14
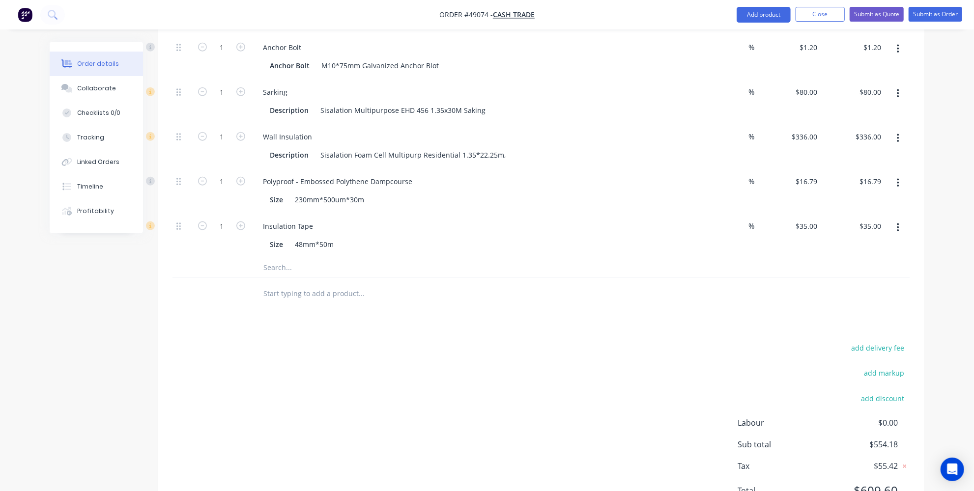
click at [899, 133] on icon "button" at bounding box center [898, 138] width 2 height 11
drag, startPoint x: 841, startPoint y: 154, endPoint x: 693, endPoint y: 151, distance: 147.9
click at [840, 197] on div "Delete" at bounding box center [863, 204] width 76 height 14
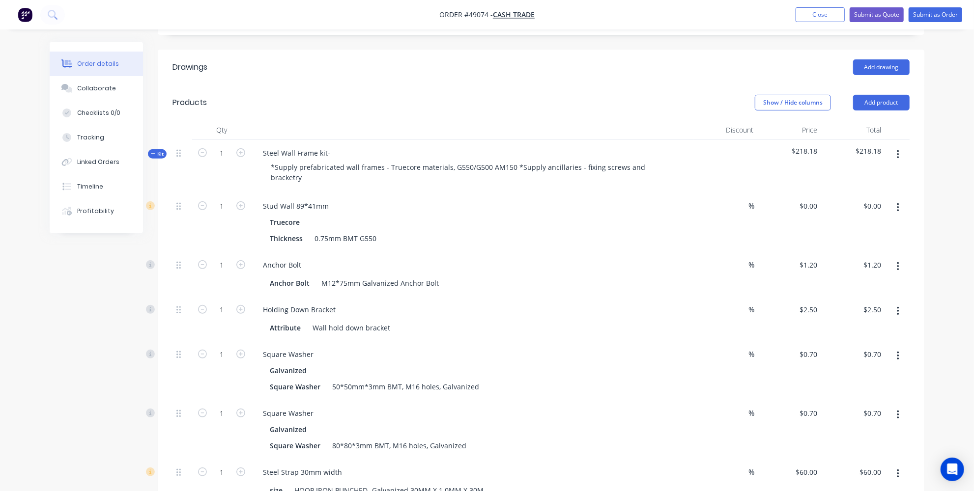
scroll to position [221, 0]
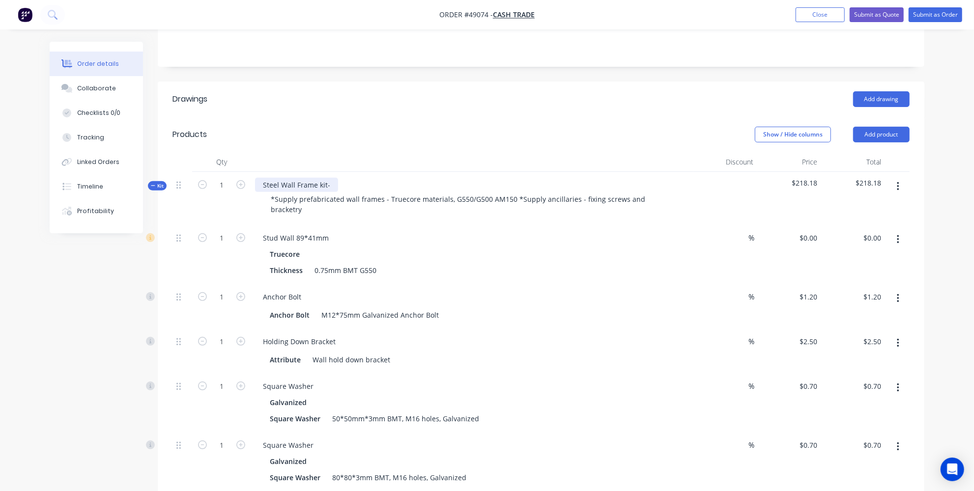
click at [326, 178] on div "Steel Wall Frame kit-" at bounding box center [296, 185] width 83 height 14
click at [333, 178] on div "Steel Wall Frame kit-" at bounding box center [296, 185] width 83 height 14
click at [374, 178] on div "Steel Wall Frame kit-0.75mm BMT, [PERSON_NAME] bolt hole" at bounding box center [363, 185] width 216 height 14
click at [377, 178] on div "Steel Wall Frame kit-0.75mm BMT, [PERSON_NAME] bolt hole" at bounding box center [363, 185] width 216 height 14
click at [428, 178] on div "Steel Wall Frame kit-0.75mm BMT, Anchor bolt hole" at bounding box center [347, 185] width 184 height 14
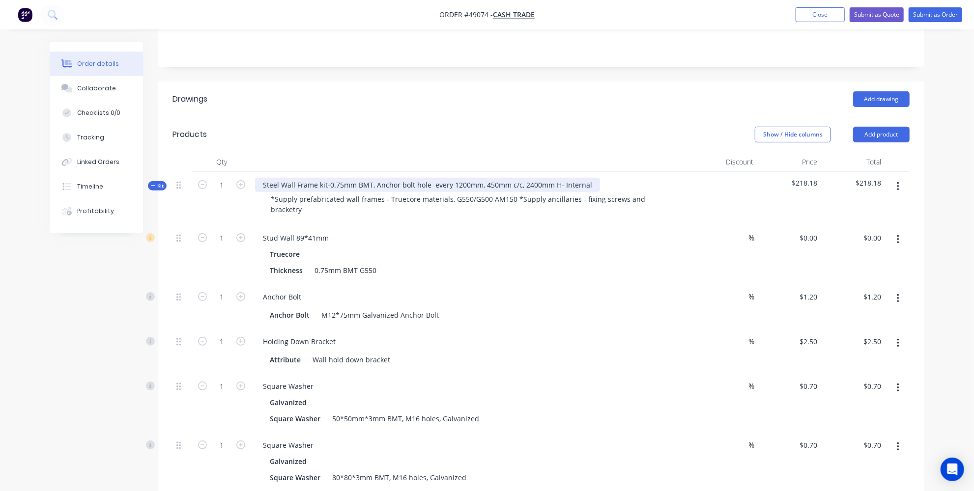
click at [591, 178] on div "Steel Wall Frame kit-0.75mm BMT, Anchor bolt hole every 1200mm, 450mm c/c, 2400…" at bounding box center [427, 185] width 345 height 14
click at [438, 329] on div "Holding Down Bracket Attribute Wall hold down bracket" at bounding box center [472, 351] width 442 height 45
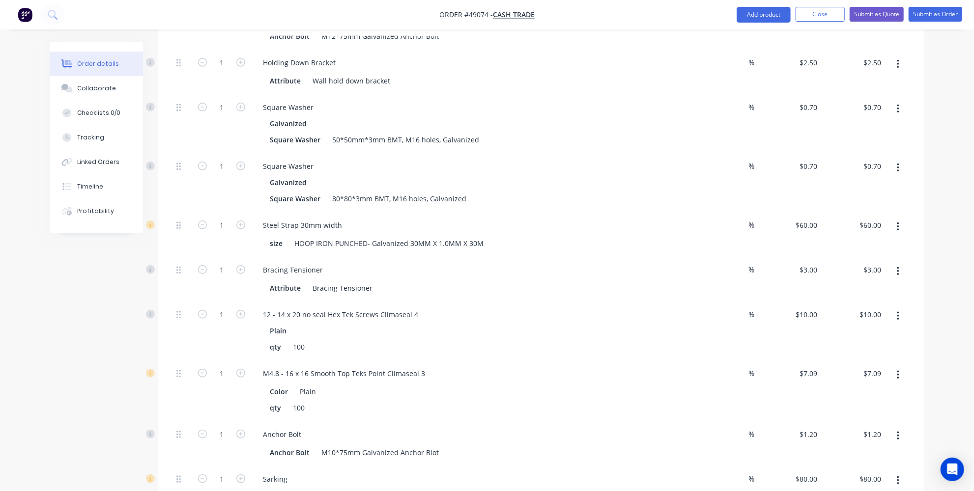
scroll to position [489, 0]
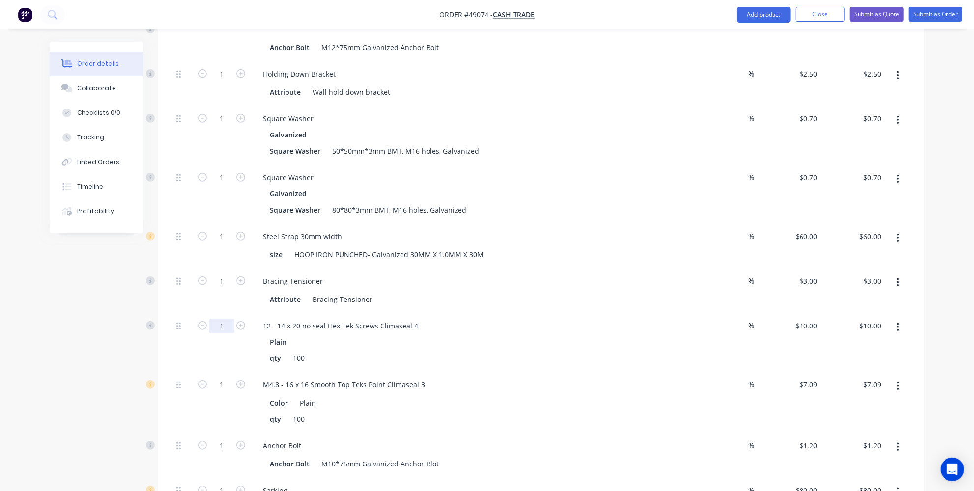
drag, startPoint x: 220, startPoint y: 286, endPoint x: 226, endPoint y: 281, distance: 8.0
click at [220, 319] on input "1" at bounding box center [222, 326] width 26 height 15
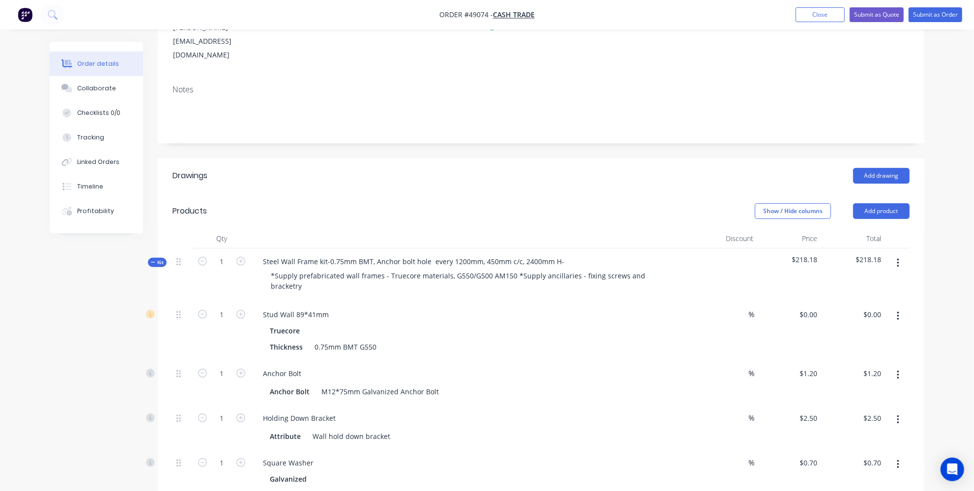
scroll to position [44, 0]
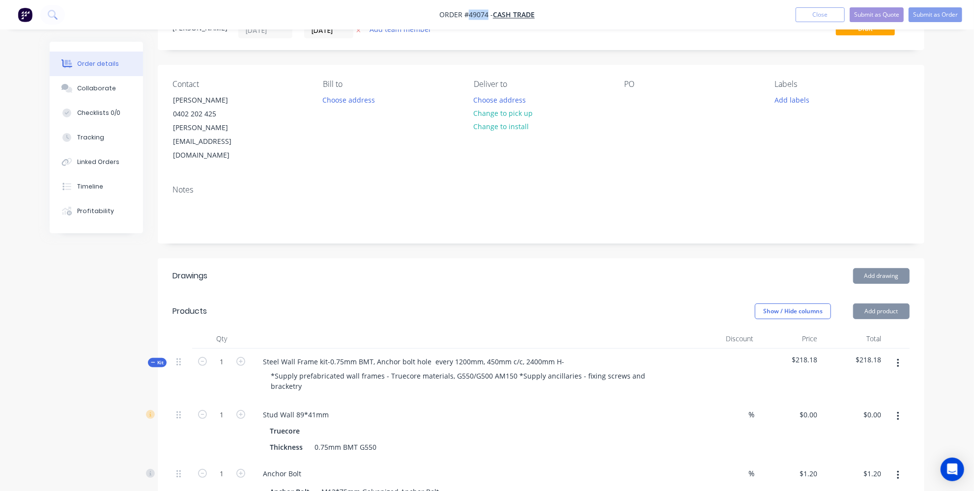
drag, startPoint x: 486, startPoint y: 11, endPoint x: 467, endPoint y: 13, distance: 19.7
click at [467, 13] on span "Order #49074 -" at bounding box center [466, 14] width 54 height 9
copy span "49074"
drag, startPoint x: 240, startPoint y: 102, endPoint x: 163, endPoint y: 95, distance: 77.5
click at [163, 95] on div "Contact [PERSON_NAME] 0402 202 425 [EMAIL_ADDRESS][DOMAIN_NAME] Bill to Choose …" at bounding box center [541, 121] width 766 height 113
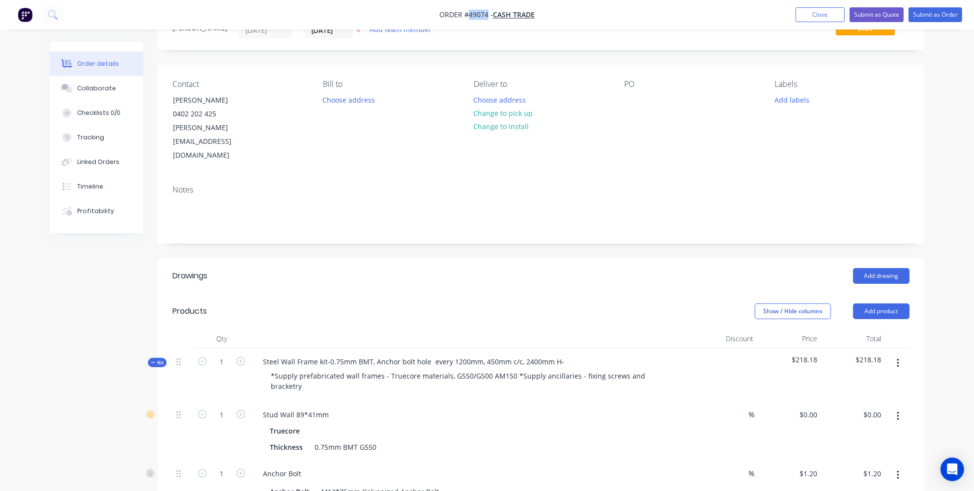
copy div "[PERSON_NAME]"
click at [516, 98] on button "Choose address" at bounding box center [499, 99] width 63 height 13
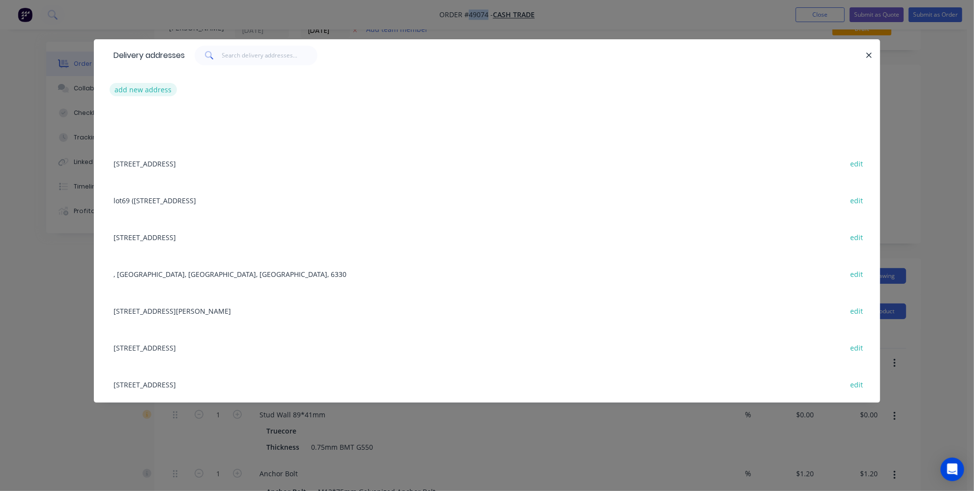
click at [159, 84] on button "add new address" at bounding box center [143, 89] width 67 height 13
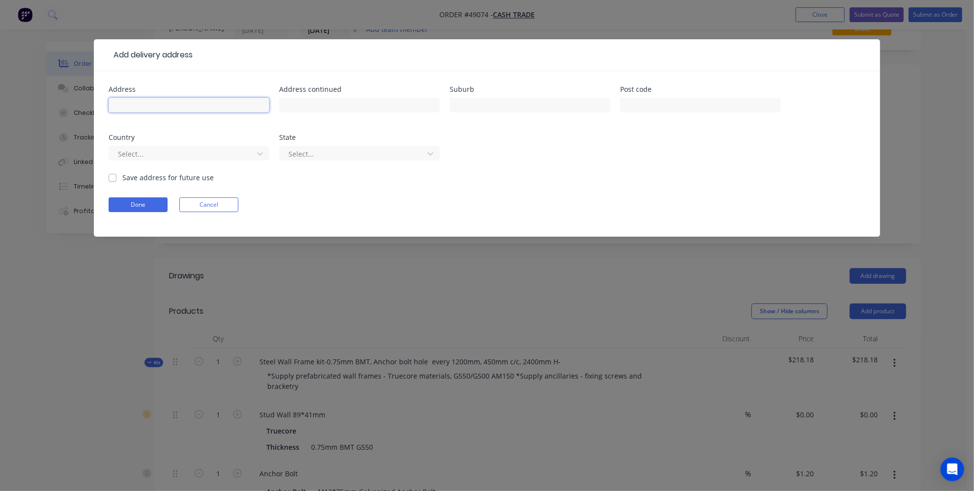
click at [220, 100] on input "text" at bounding box center [189, 105] width 161 height 15
paste input "[STREET_ADDRESS]"
type input "[STREET_ADDRESS]"
click at [529, 111] on input "text" at bounding box center [530, 105] width 161 height 15
paste input "LATHLAIN"
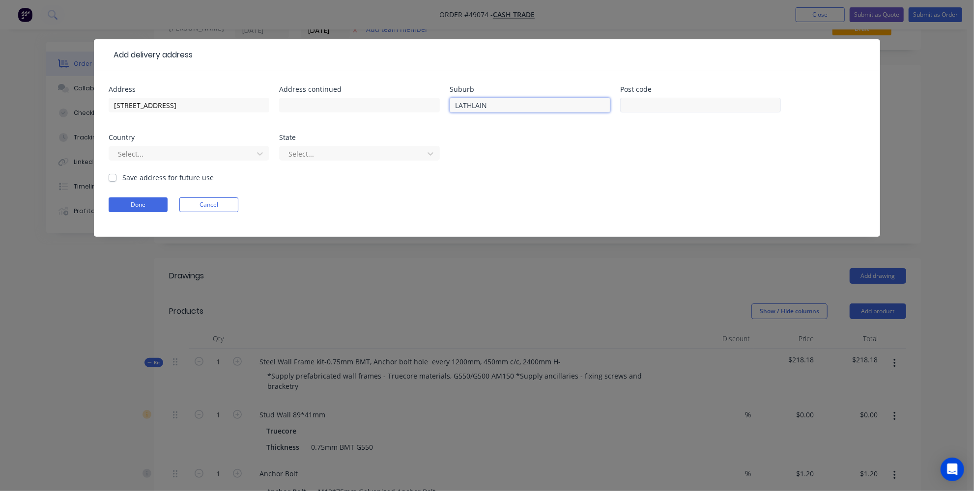
type input "LATHLAIN"
click at [683, 99] on input "text" at bounding box center [700, 105] width 161 height 15
paste input "6100"
type input "6100"
click at [518, 136] on div "Address [STREET_ADDRESS] Address continued Suburb LATHLAIN Post code 6100 Count…" at bounding box center [487, 129] width 757 height 86
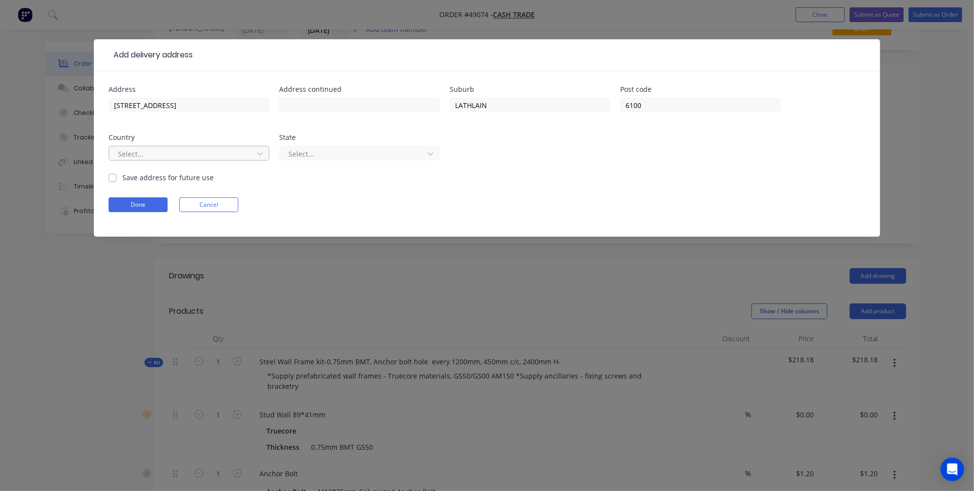
click at [218, 156] on div at bounding box center [182, 154] width 131 height 12
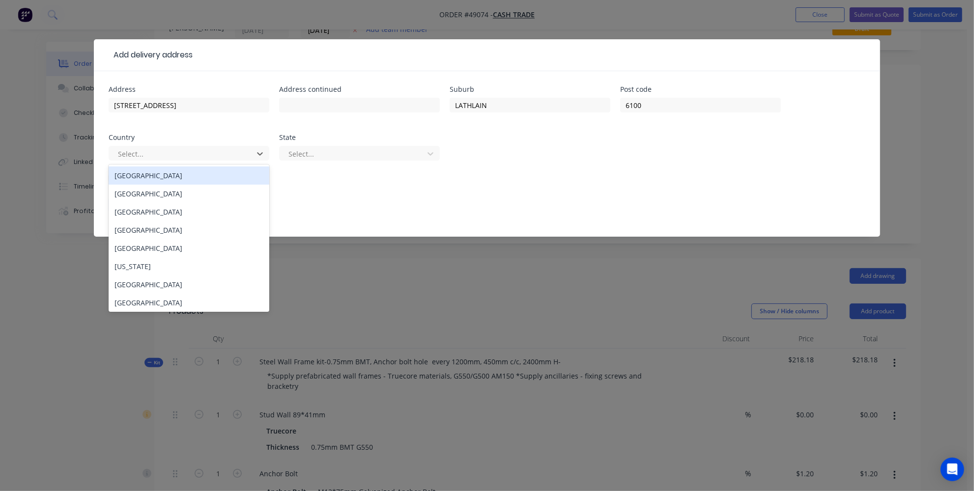
click at [200, 178] on div "[GEOGRAPHIC_DATA]" at bounding box center [189, 176] width 161 height 18
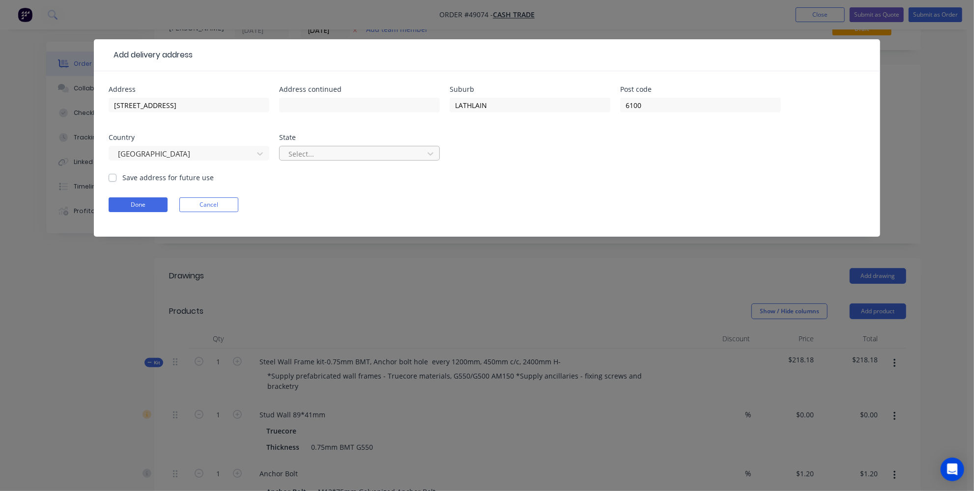
click at [309, 146] on div "Select..." at bounding box center [352, 153] width 137 height 15
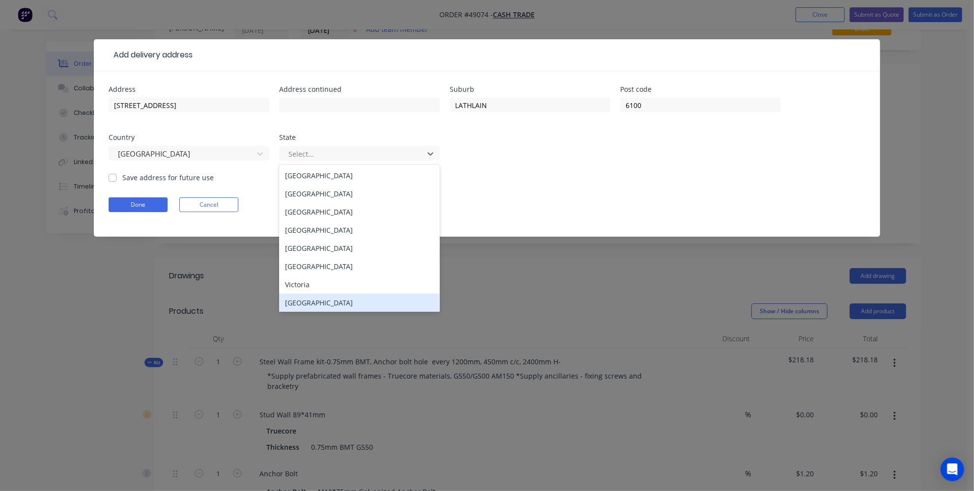
click at [314, 303] on div "[GEOGRAPHIC_DATA]" at bounding box center [359, 303] width 161 height 18
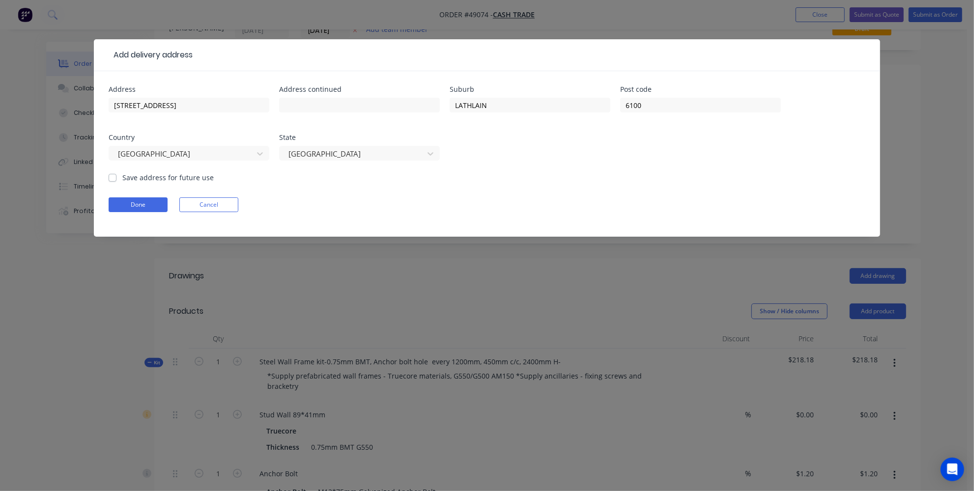
click at [380, 203] on div "Done Cancel" at bounding box center [487, 204] width 757 height 15
click at [141, 209] on button "Done" at bounding box center [138, 204] width 59 height 15
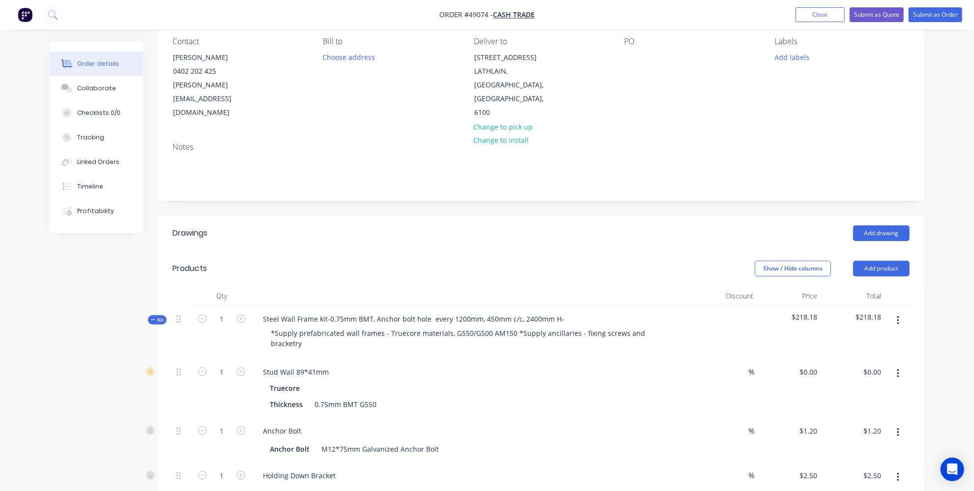
scroll to position [0, 0]
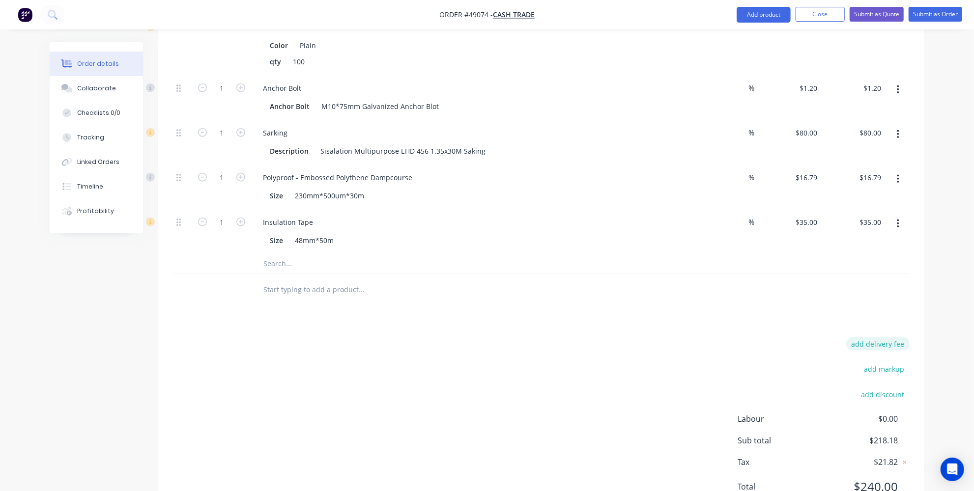
click at [861, 338] on button "add delivery fee" at bounding box center [877, 344] width 63 height 13
type input "650"
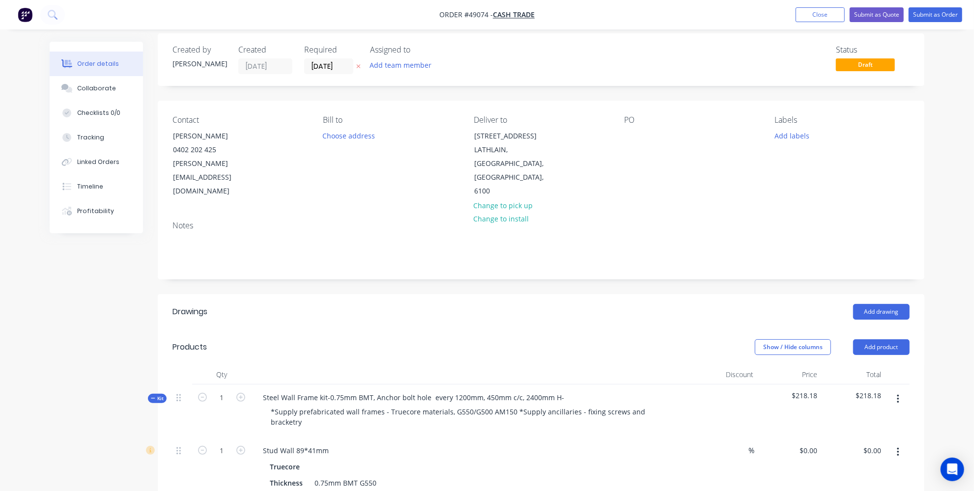
scroll to position [0, 0]
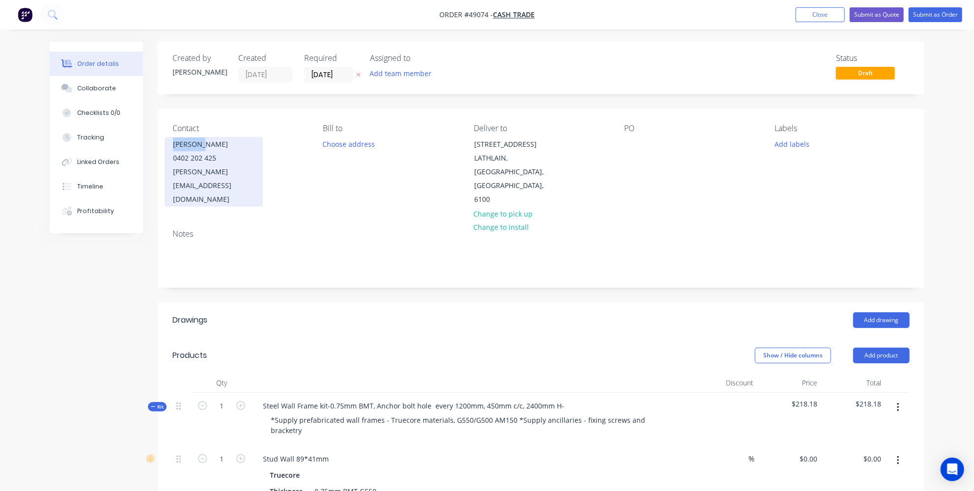
drag, startPoint x: 199, startPoint y: 145, endPoint x: 167, endPoint y: 147, distance: 32.5
click at [167, 147] on div "[PERSON_NAME] 0402 202 425 [EMAIL_ADDRESS][DOMAIN_NAME]" at bounding box center [214, 172] width 98 height 70
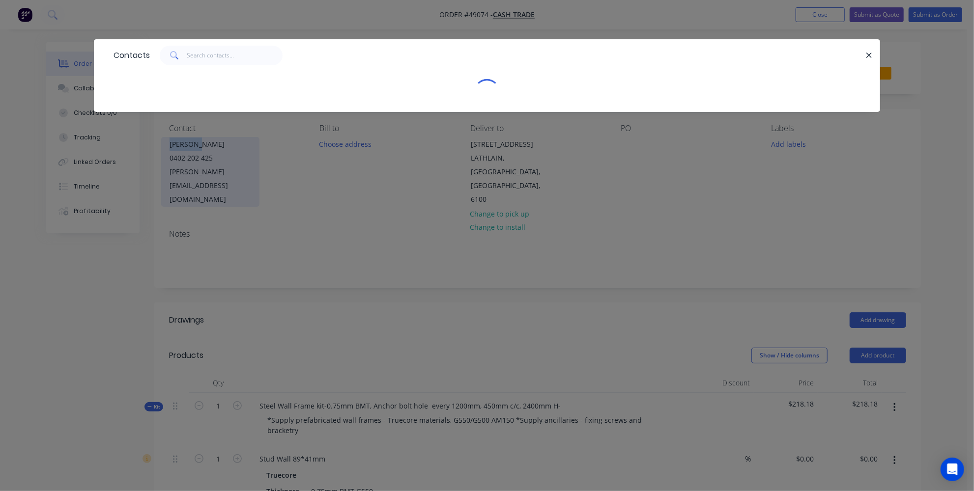
copy div "[PERSON_NAME]"
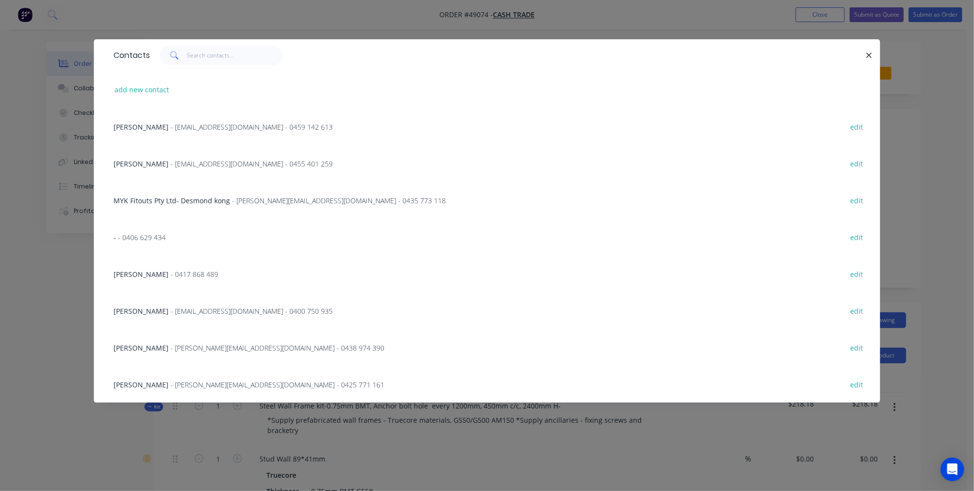
click at [92, 265] on div "Contacts add new contact [PERSON_NAME] - [EMAIL_ADDRESS][DOMAIN_NAME] - 0459 14…" at bounding box center [487, 245] width 974 height 491
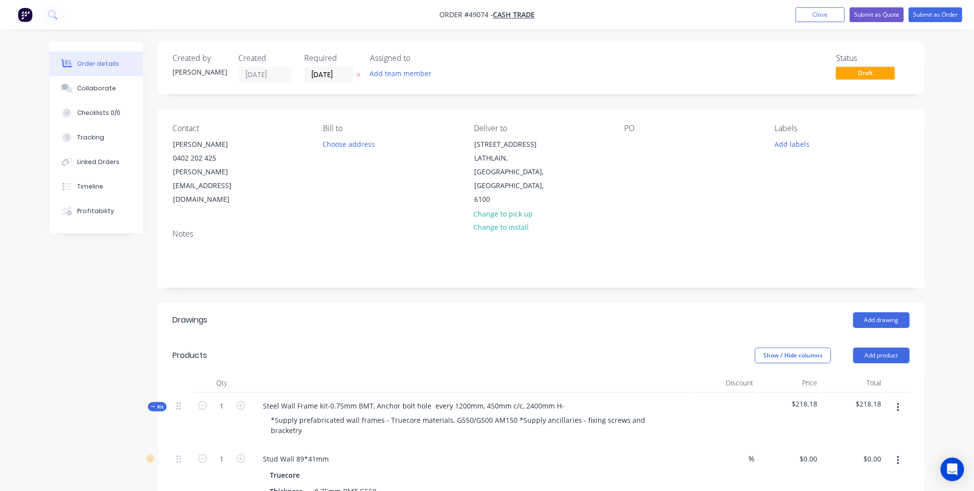
click at [376, 341] on header "Products Show / Hide columns Add product" at bounding box center [541, 355] width 766 height 35
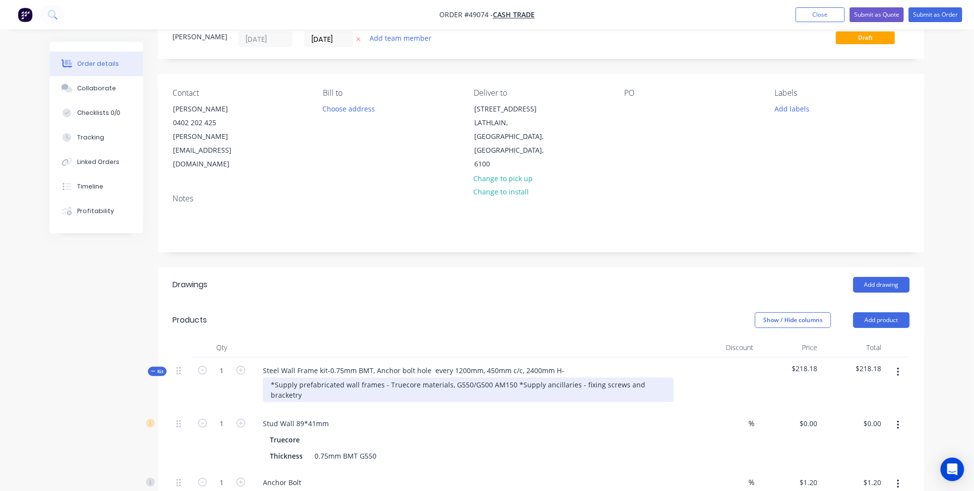
scroll to position [134, 0]
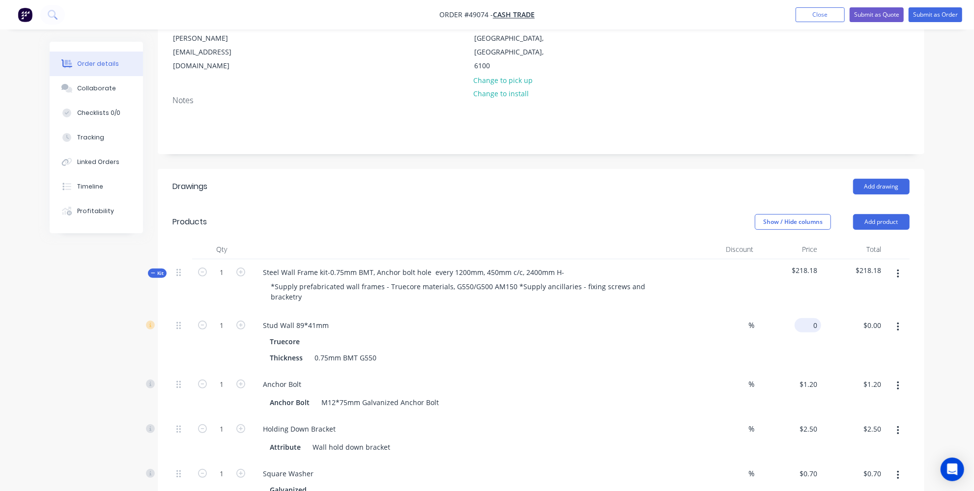
click at [808, 318] on div "0 $0.00" at bounding box center [807, 325] width 27 height 14
type input "$7,519.00"
click at [634, 335] on div "Truecore" at bounding box center [472, 342] width 405 height 14
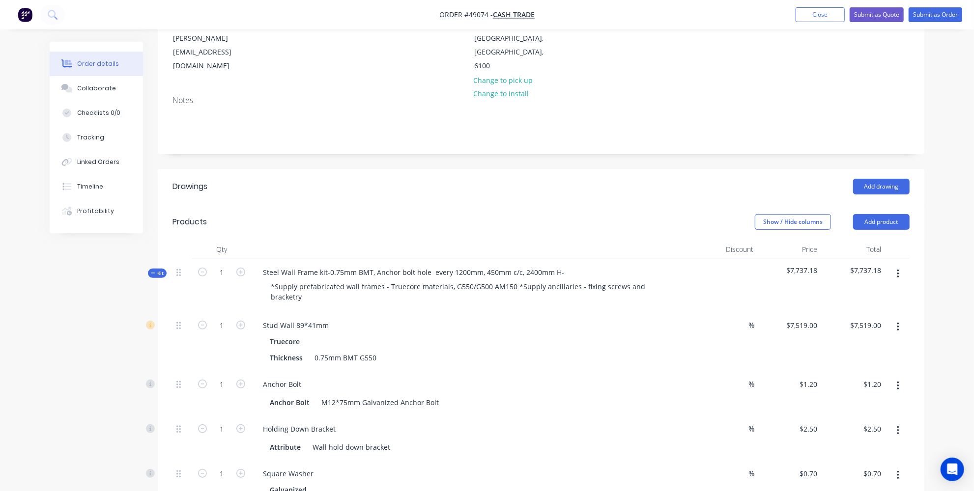
scroll to position [178, 0]
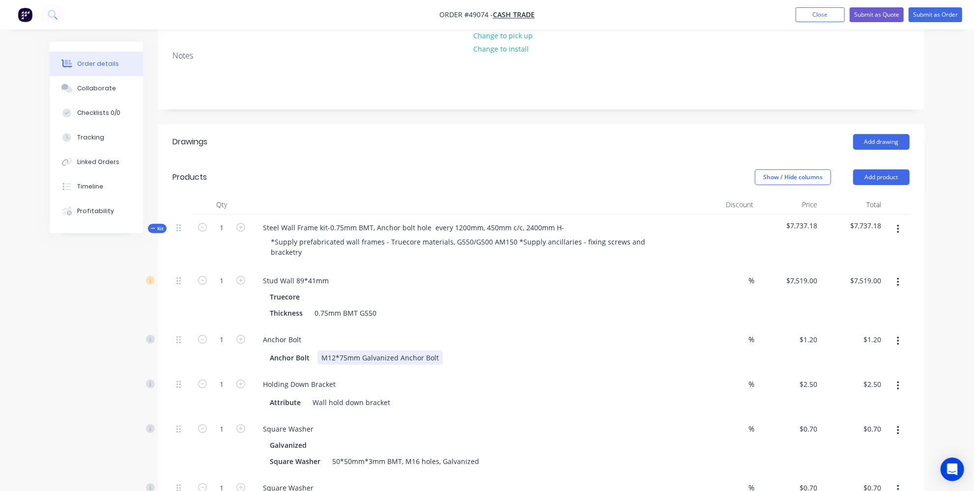
click at [334, 329] on div "Anchor Bolt Anchor Bolt M12*75mm Galvanized Anchor Bolt" at bounding box center [472, 349] width 442 height 45
click at [227, 333] on input "1" at bounding box center [222, 340] width 26 height 15
type input "80"
type input "$96.00"
drag, startPoint x: 220, startPoint y: 345, endPoint x: 239, endPoint y: 334, distance: 22.0
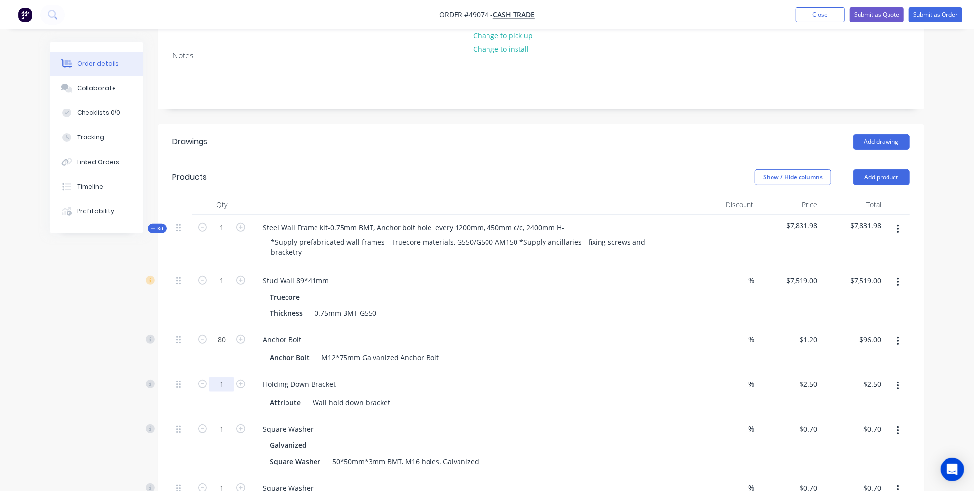
click at [220, 377] on input "1" at bounding box center [222, 384] width 26 height 15
type input "20"
type input "$50.00"
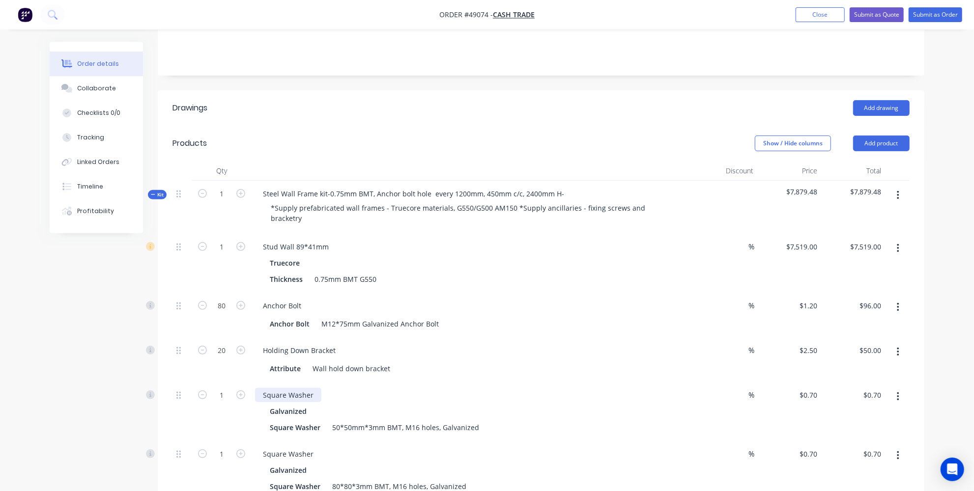
scroll to position [223, 0]
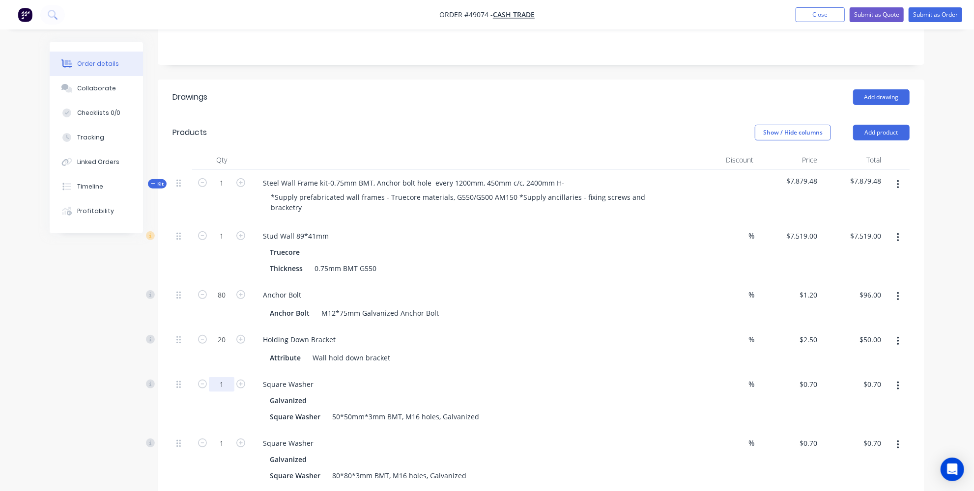
click at [221, 377] on input "1" at bounding box center [222, 384] width 26 height 15
type input "20"
type input "$14.00"
drag, startPoint x: 130, startPoint y: 354, endPoint x: 129, endPoint y: 347, distance: 6.4
click at [129, 354] on div "Created by [PERSON_NAME] Created [DATE] Required [DATE] Assigned to Add team me…" at bounding box center [487, 486] width 874 height 1335
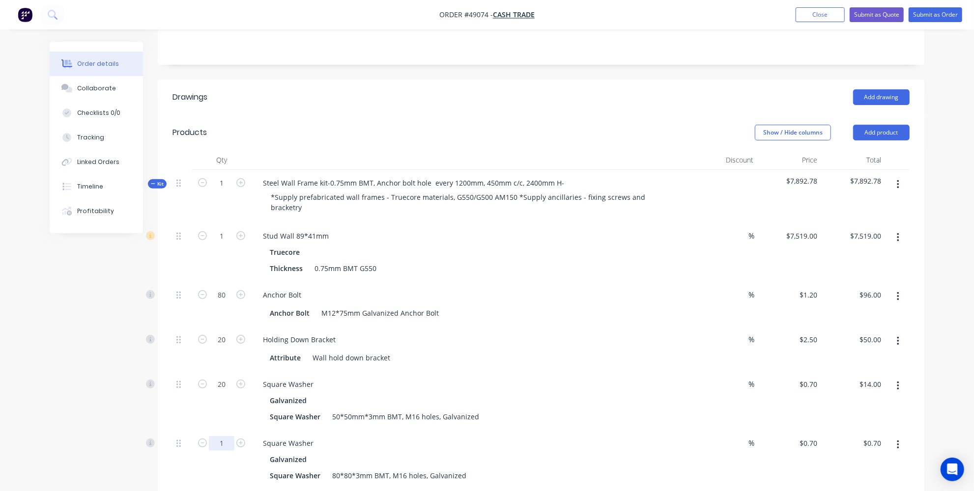
click at [227, 436] on input "1" at bounding box center [222, 443] width 26 height 15
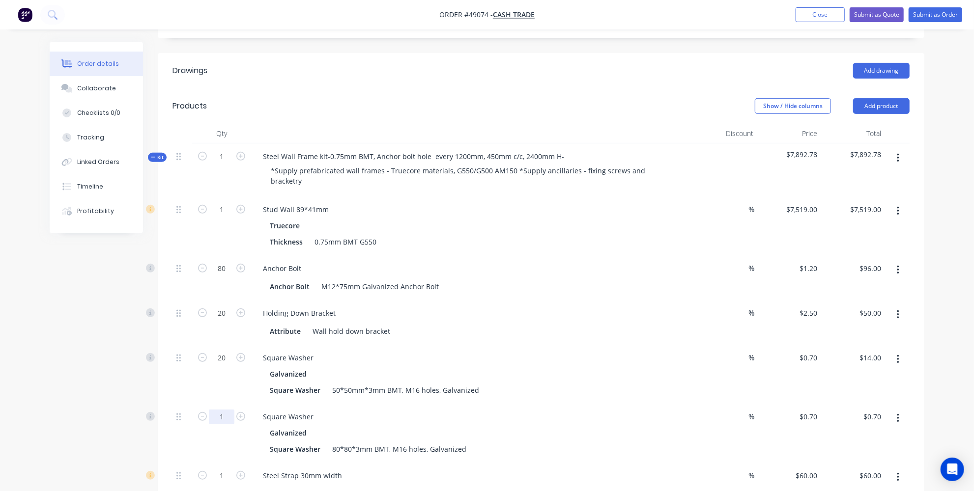
scroll to position [268, 0]
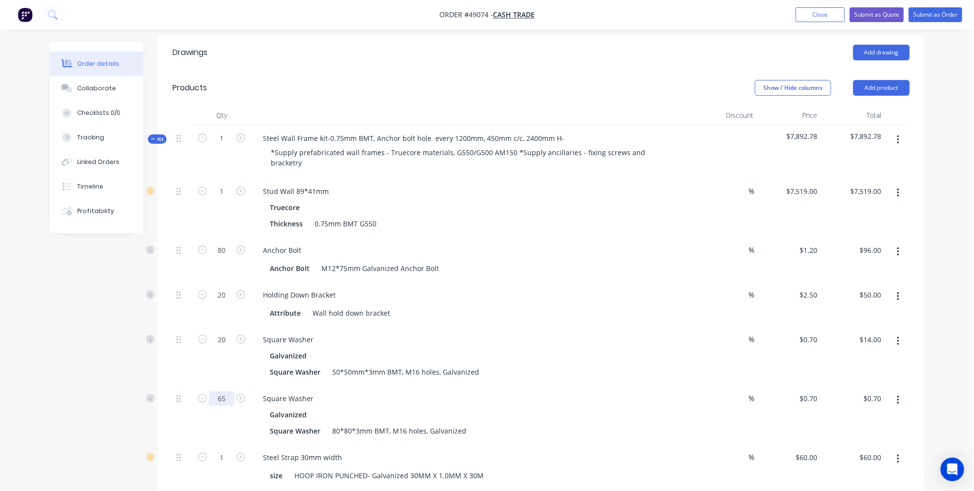
type input "65"
type input "$45.50"
click at [209, 386] on div "65" at bounding box center [221, 415] width 59 height 59
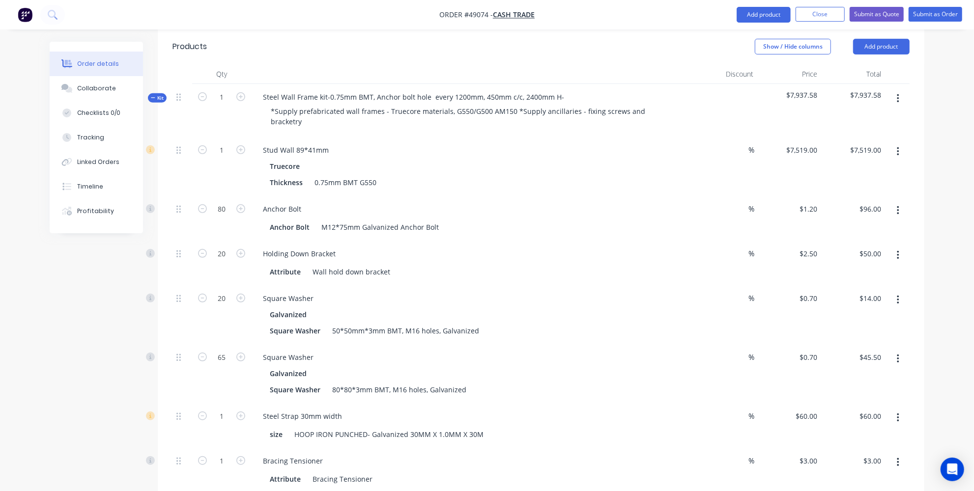
scroll to position [357, 0]
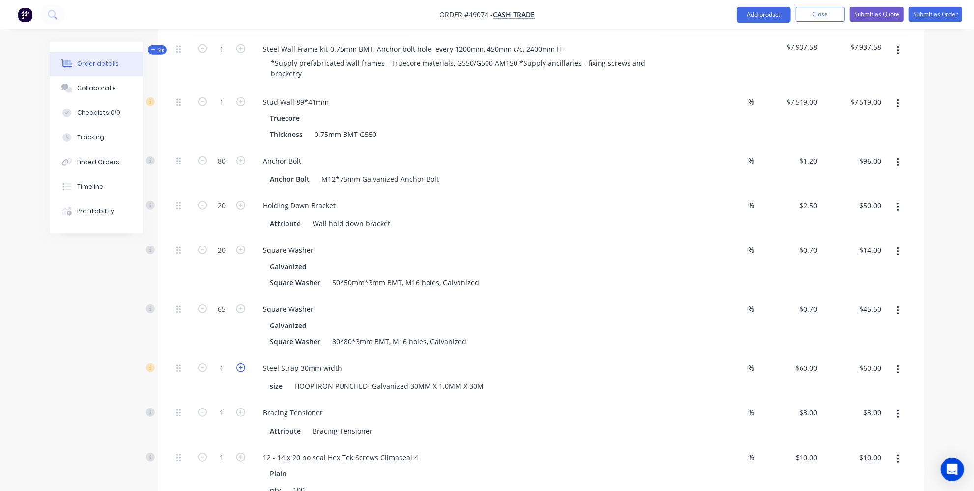
click at [238, 364] on icon "button" at bounding box center [240, 368] width 9 height 9
type input "2"
type input "$120.00"
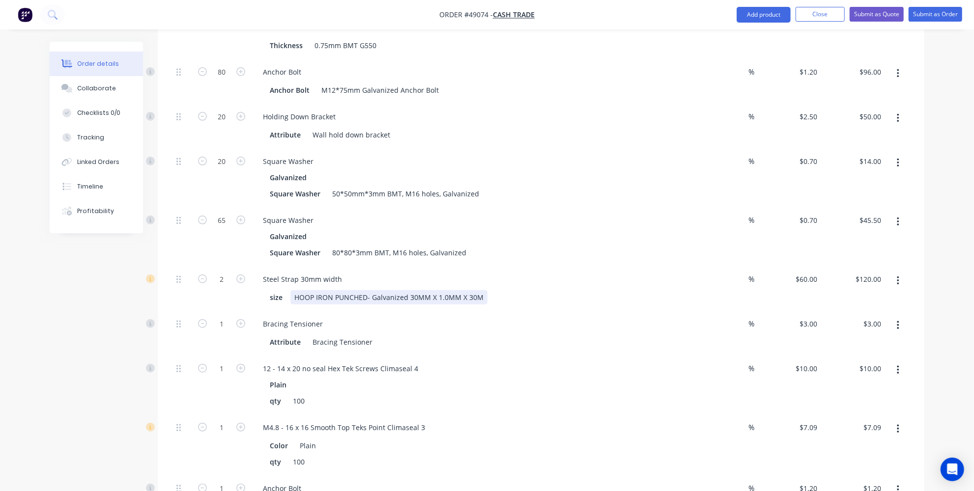
scroll to position [447, 0]
click at [222, 316] on input "1" at bounding box center [222, 323] width 26 height 15
type input "30"
type input "$90.00"
click at [101, 301] on div "Created by [PERSON_NAME] Created [DATE] Required [DATE] Assigned to Add team me…" at bounding box center [487, 262] width 874 height 1335
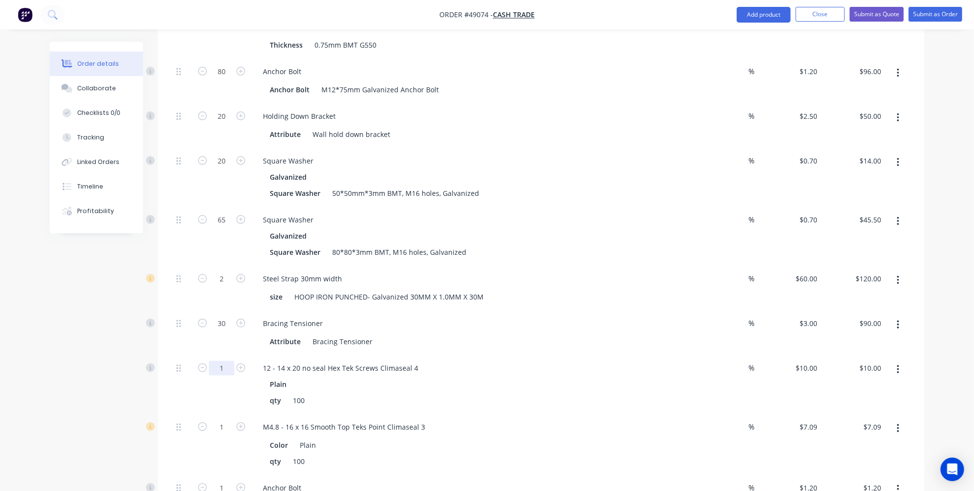
click at [226, 361] on input "1" at bounding box center [222, 368] width 26 height 15
type input "5"
type input "$50.00"
drag, startPoint x: 116, startPoint y: 324, endPoint x: 136, endPoint y: 346, distance: 29.6
click at [116, 324] on div "Created by [PERSON_NAME] Created [DATE] Required [DATE] Assigned to Add team me…" at bounding box center [487, 262] width 874 height 1335
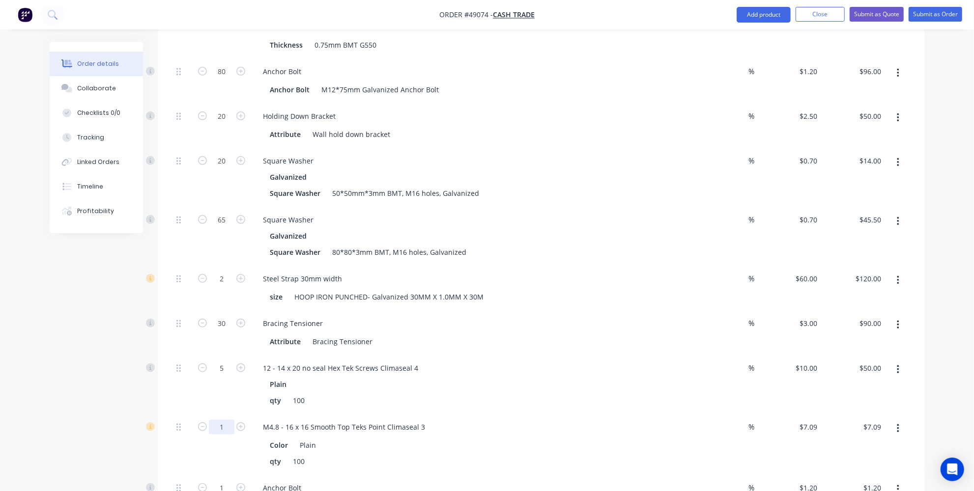
click at [221, 420] on input "1" at bounding box center [222, 427] width 26 height 15
type input "5"
type input "$35.45"
click at [111, 366] on div "Created by [PERSON_NAME] Created [DATE] Required [DATE] Assigned to Add team me…" at bounding box center [487, 262] width 874 height 1335
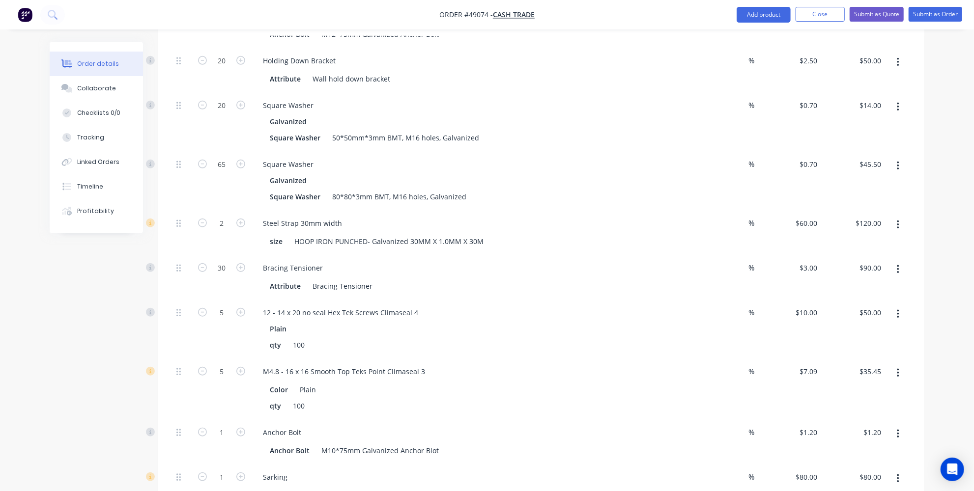
scroll to position [535, 0]
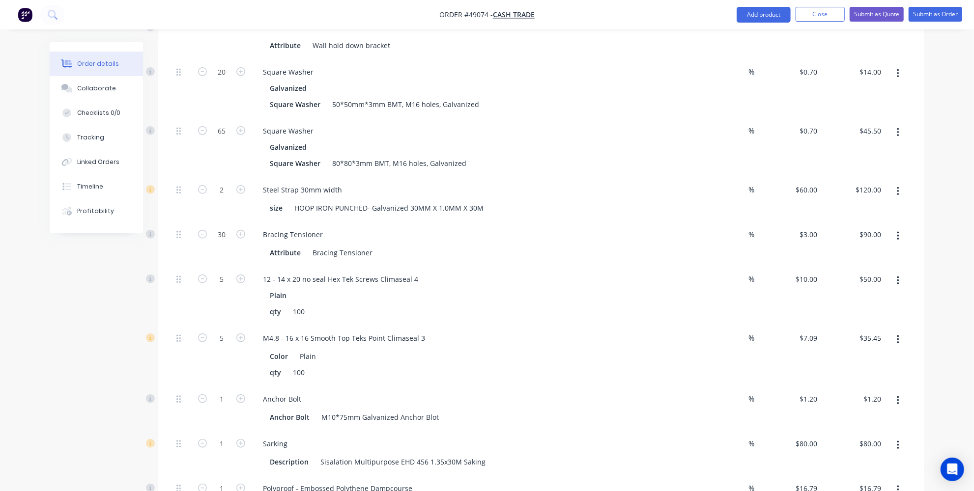
click at [162, 337] on div "Qty Discount Price Total Kit 1 Steel Wall Frame kit-0.75mm BMT, Anchor bolt hol…" at bounding box center [541, 227] width 766 height 779
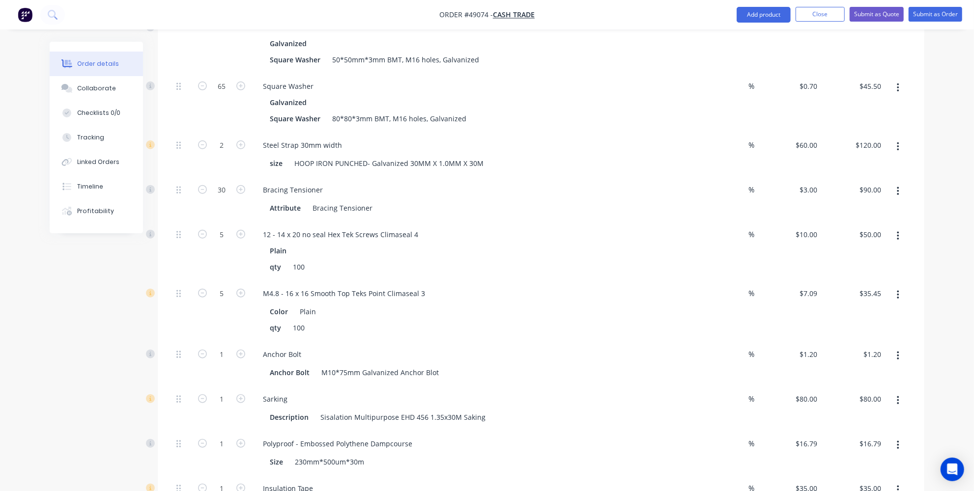
click at [898, 352] on icon "button" at bounding box center [898, 356] width 2 height 9
click at [857, 414] on div "Delete" at bounding box center [863, 421] width 76 height 14
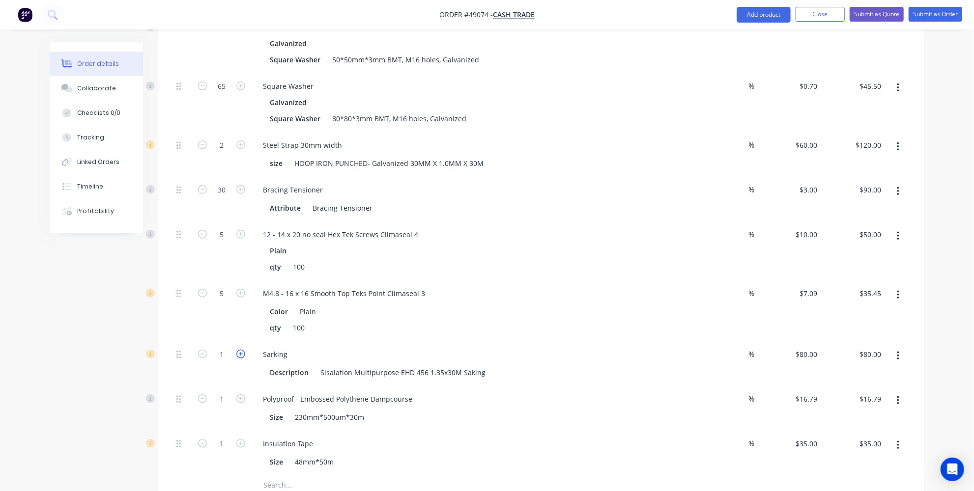
click at [242, 350] on icon "button" at bounding box center [240, 354] width 9 height 9
type input "2"
type input "$160.00"
click at [242, 350] on icon "button" at bounding box center [240, 354] width 9 height 9
type input "3"
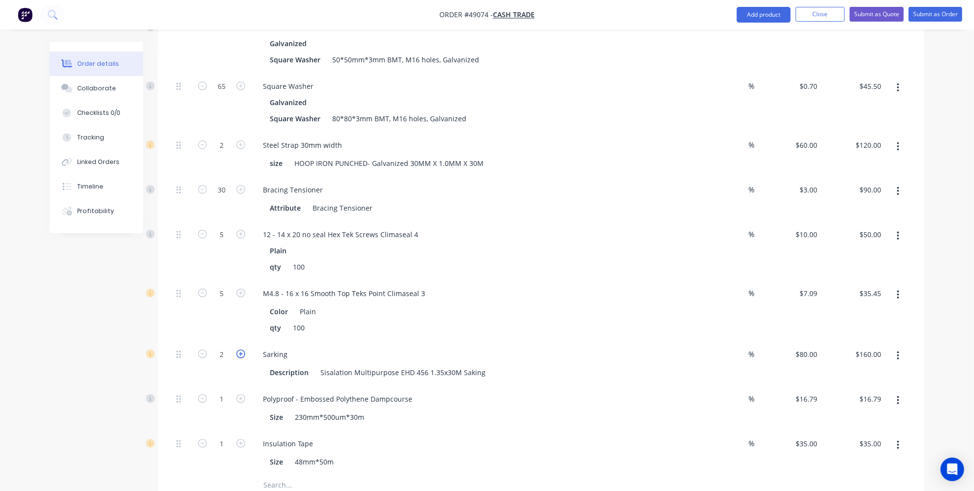
type input "$240.00"
click at [204, 350] on icon "button" at bounding box center [202, 354] width 9 height 9
type input "2"
type input "$160.00"
click at [243, 439] on icon "button" at bounding box center [240, 443] width 9 height 9
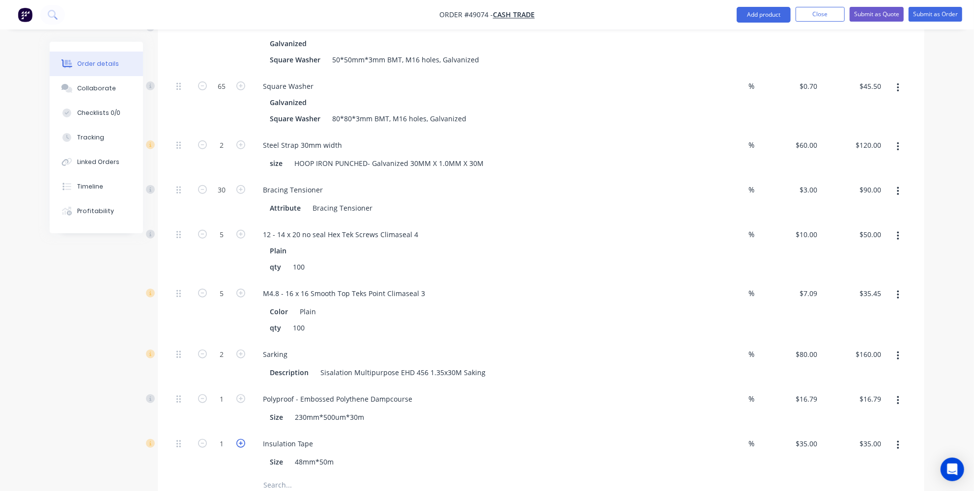
type input "2"
type input "$70.00"
click at [243, 439] on icon "button" at bounding box center [240, 443] width 9 height 9
type input "3"
type input "$105.00"
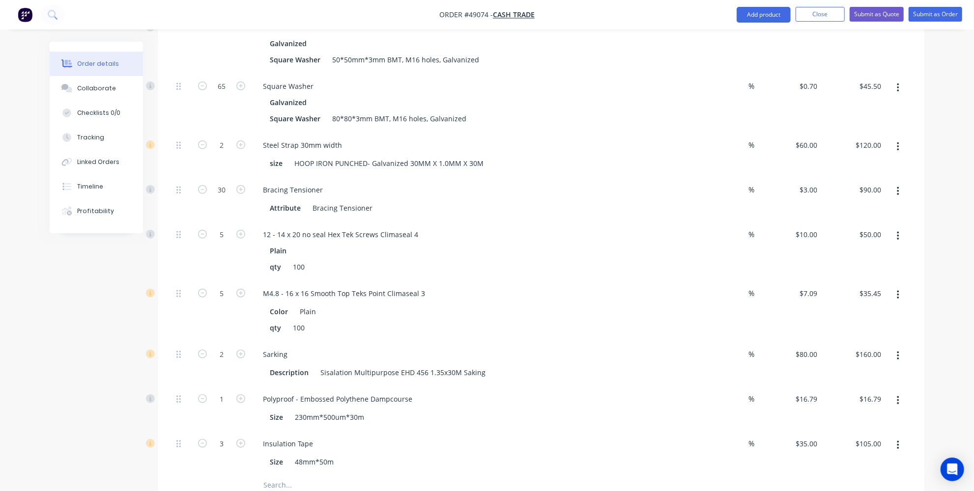
click at [298, 476] on input "text" at bounding box center [361, 486] width 197 height 20
click at [243, 394] on icon "button" at bounding box center [240, 398] width 9 height 9
type input "2"
type input "$33.58"
click at [240, 350] on icon "button" at bounding box center [240, 354] width 9 height 9
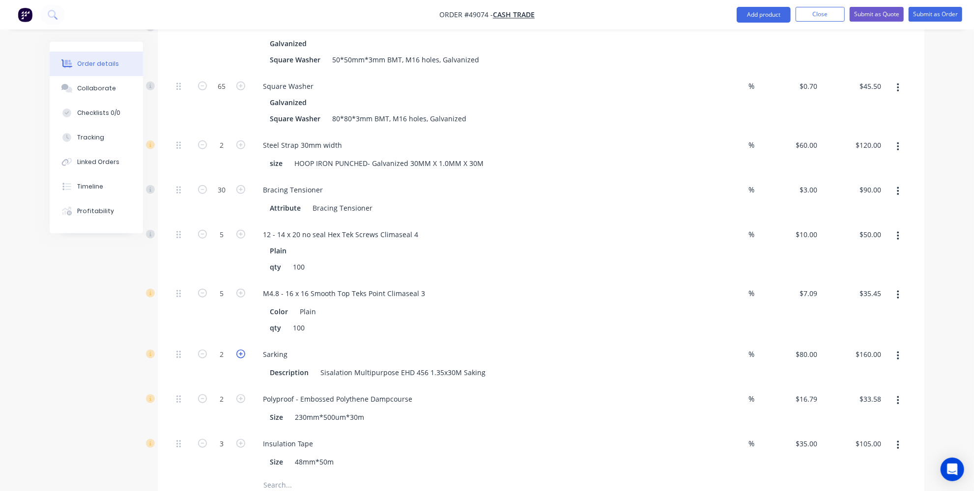
type input "3"
type input "$240.00"
click at [126, 355] on div "Created by [PERSON_NAME] Created [DATE] Required [DATE] Assigned to Add team me…" at bounding box center [487, 107] width 874 height 1290
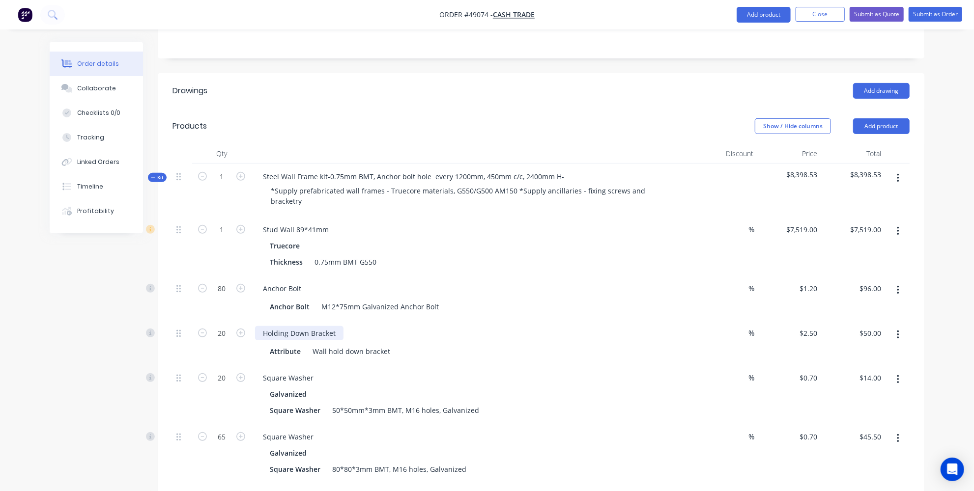
scroll to position [178, 0]
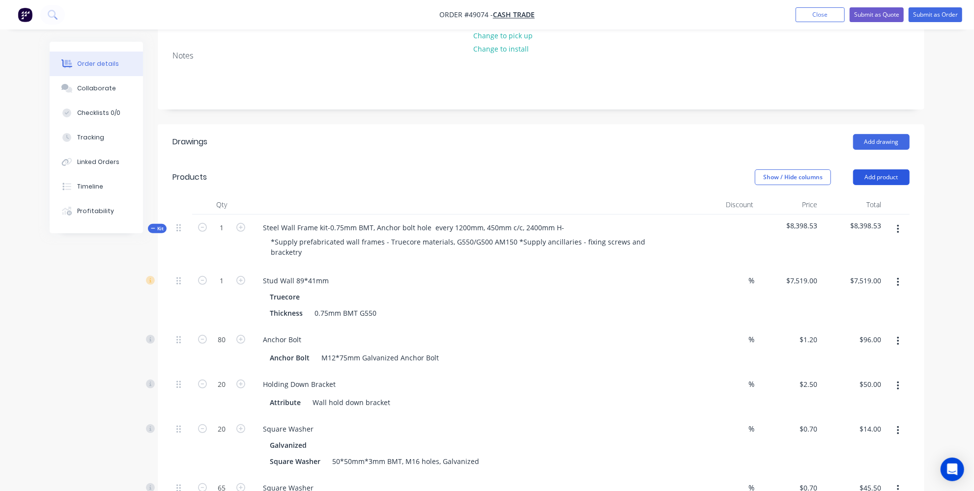
click at [879, 169] on button "Add product" at bounding box center [881, 177] width 56 height 16
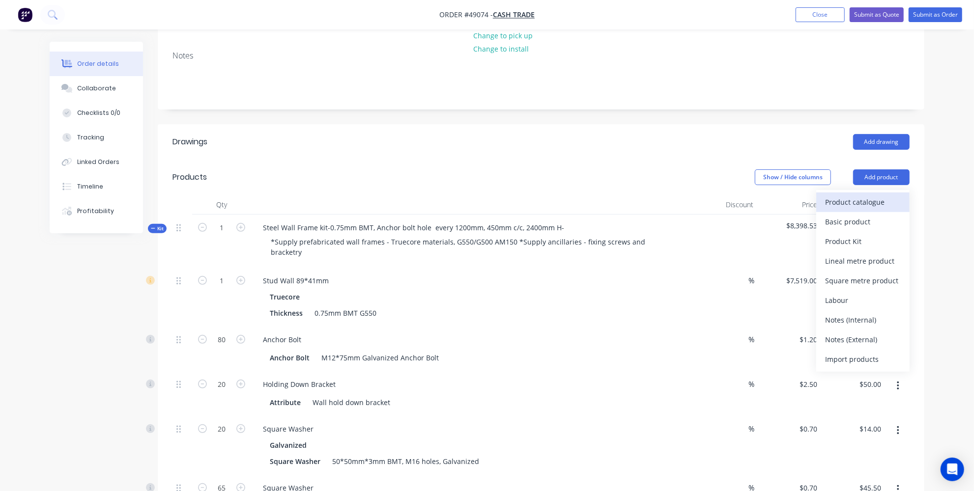
click at [830, 195] on div "Product catalogue" at bounding box center [863, 202] width 76 height 14
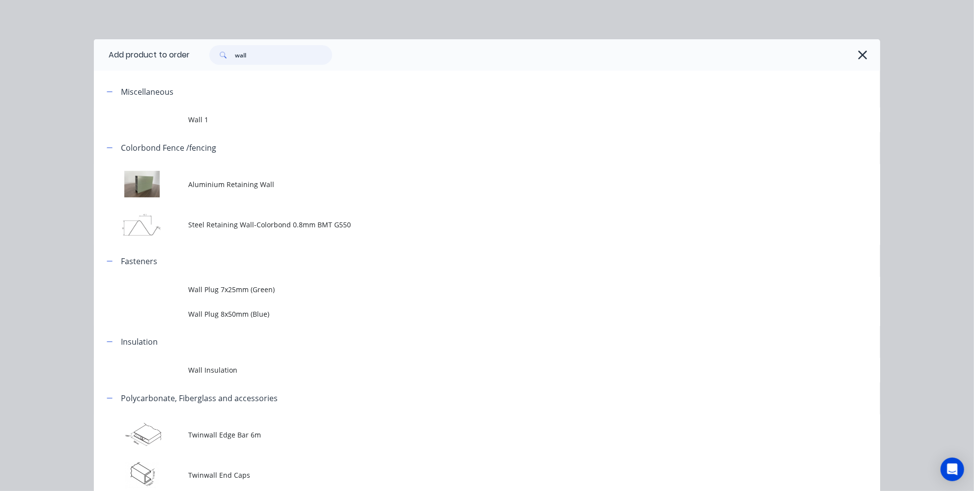
drag, startPoint x: 270, startPoint y: 59, endPoint x: 171, endPoint y: 56, distance: 98.8
click at [172, 56] on header "Add product to order wall" at bounding box center [487, 54] width 786 height 31
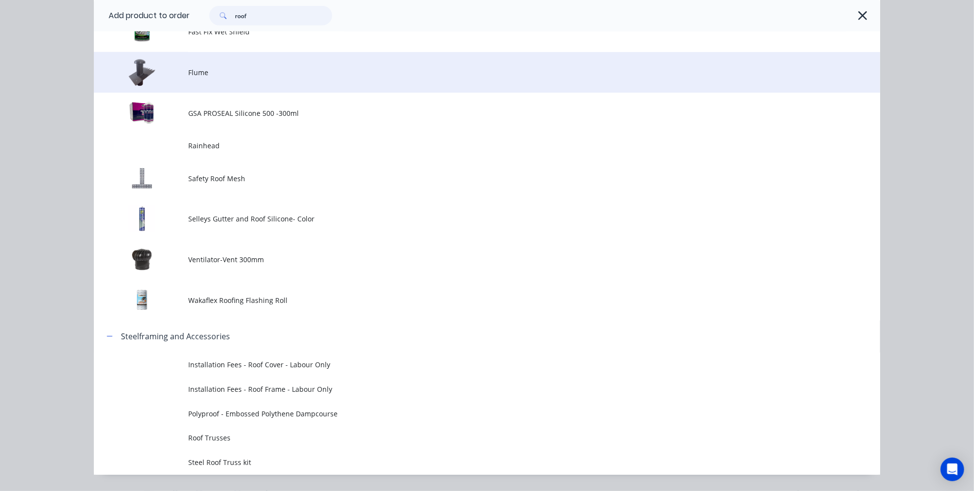
scroll to position [820, 0]
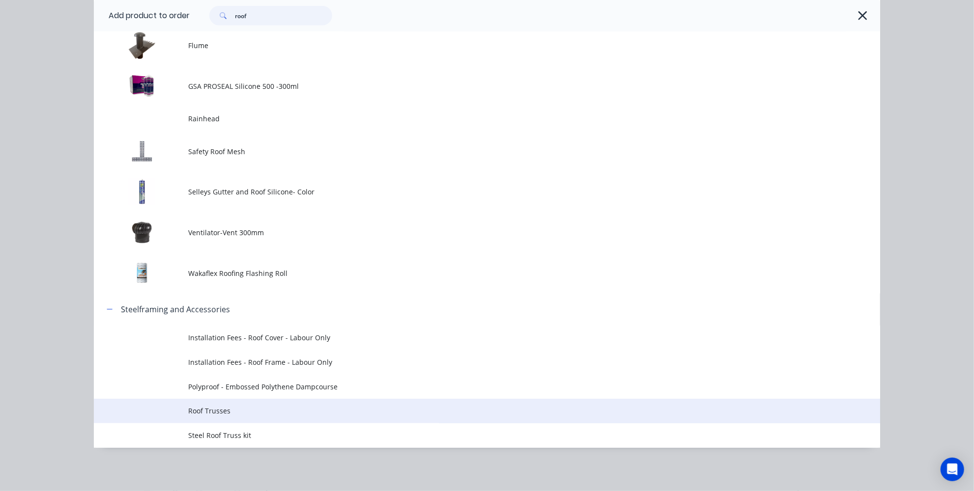
type input "roof"
click at [224, 413] on span "Roof Trusses" at bounding box center [464, 411] width 553 height 10
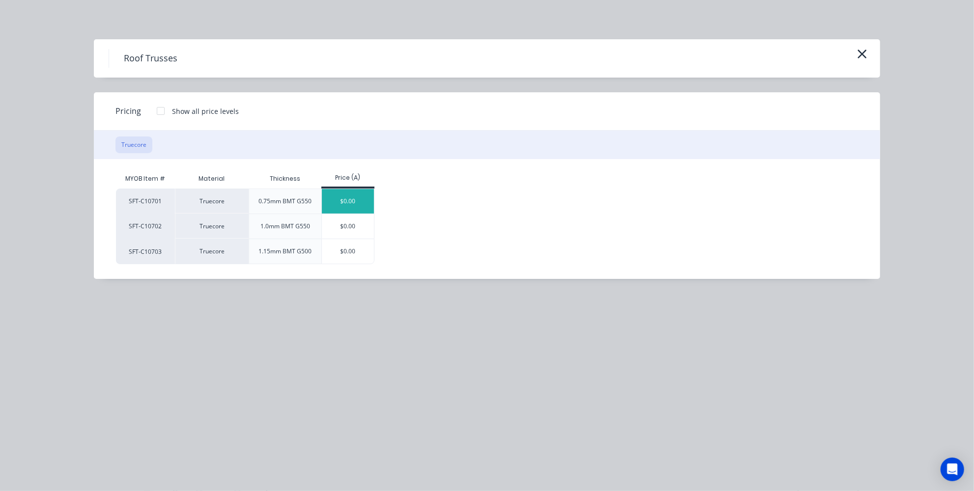
click at [350, 206] on div "$0.00" at bounding box center [348, 201] width 53 height 25
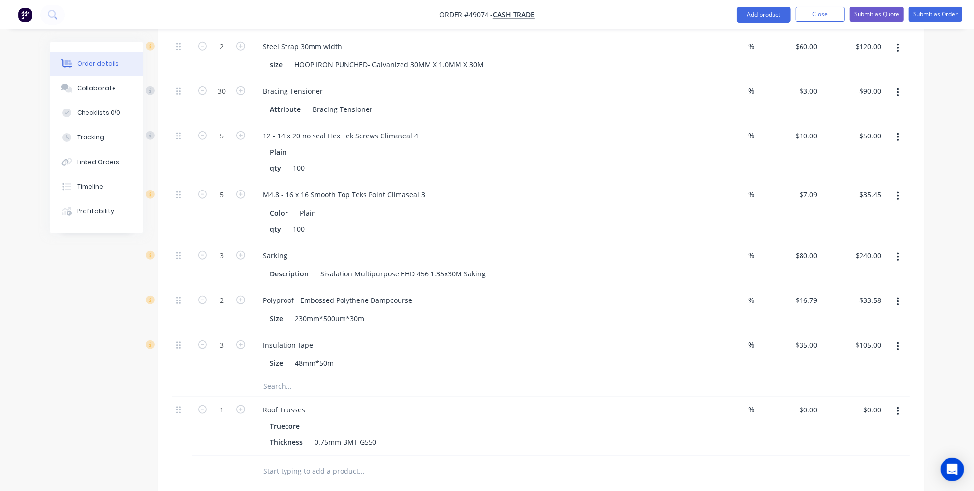
scroll to position [804, 0]
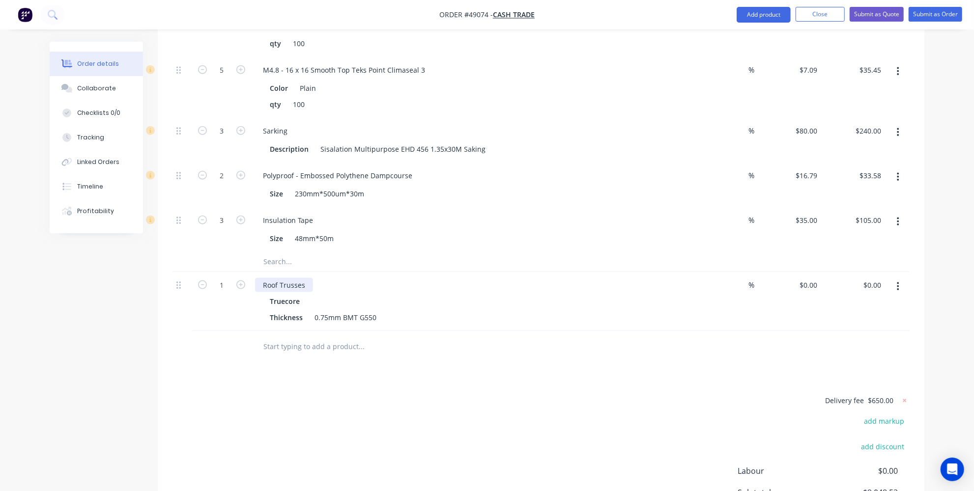
click at [310, 278] on div "Roof Trusses" at bounding box center [284, 285] width 58 height 14
click at [365, 278] on div "Roof Trusses-1200mm c/c - 10 deg" at bounding box center [319, 285] width 129 height 14
drag, startPoint x: 369, startPoint y: 242, endPoint x: 331, endPoint y: 340, distance: 105.0
click at [331, 340] on div "Drawings Add drawing Products Show / Hide columns Add product Qty Discount Pric…" at bounding box center [541, 35] width 766 height 1073
click at [325, 337] on input "text" at bounding box center [361, 347] width 197 height 20
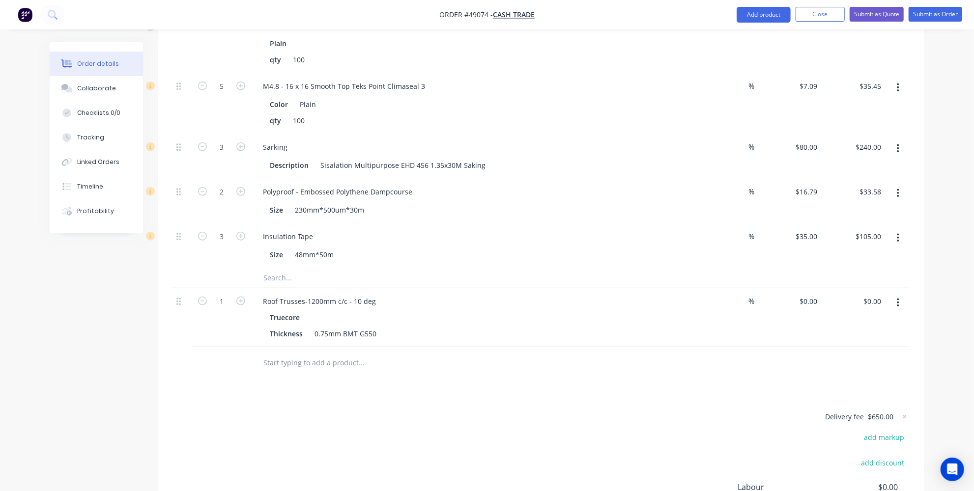
scroll to position [767, 0]
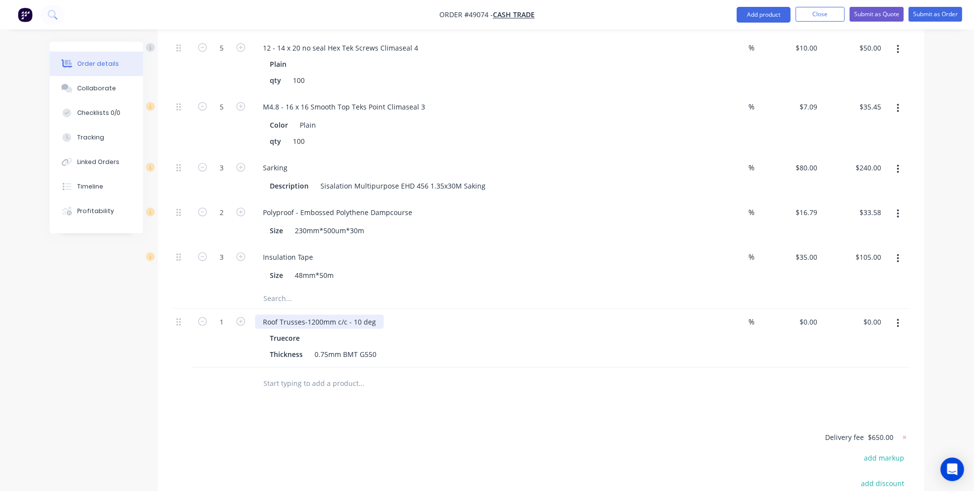
click at [264, 315] on div "Roof Trusses-1200mm c/c - 10 deg" at bounding box center [319, 322] width 129 height 14
click at [326, 367] on div "Drawings Add drawing Products Show / Hide columns Add product Qty Discount Pric…" at bounding box center [541, 72] width 766 height 1073
click at [771, 15] on button "Add product" at bounding box center [763, 15] width 54 height 16
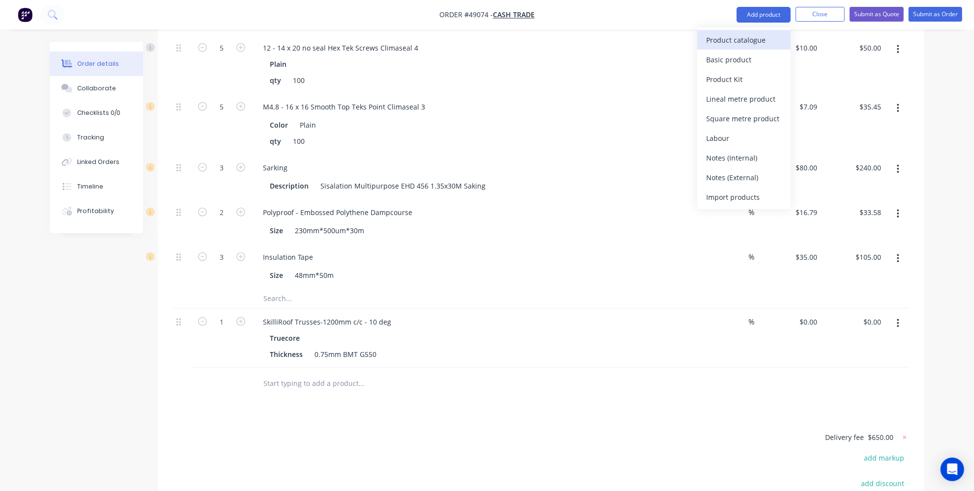
click at [750, 42] on div "Product catalogue" at bounding box center [744, 40] width 76 height 14
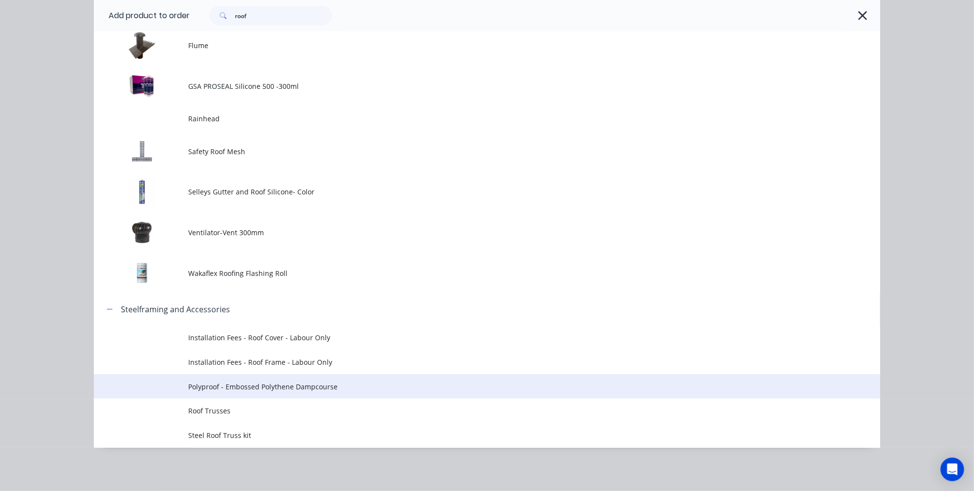
scroll to position [870, 0]
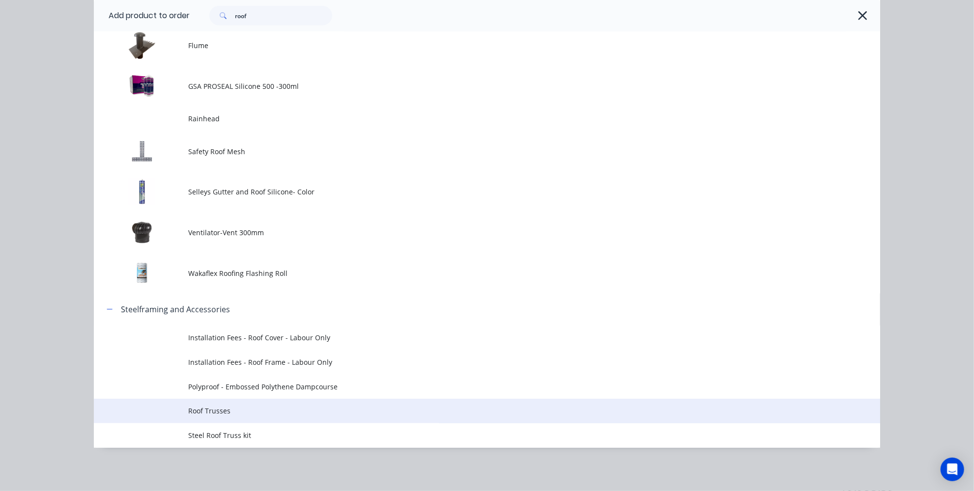
click at [200, 410] on span "Roof Trusses" at bounding box center [464, 411] width 553 height 10
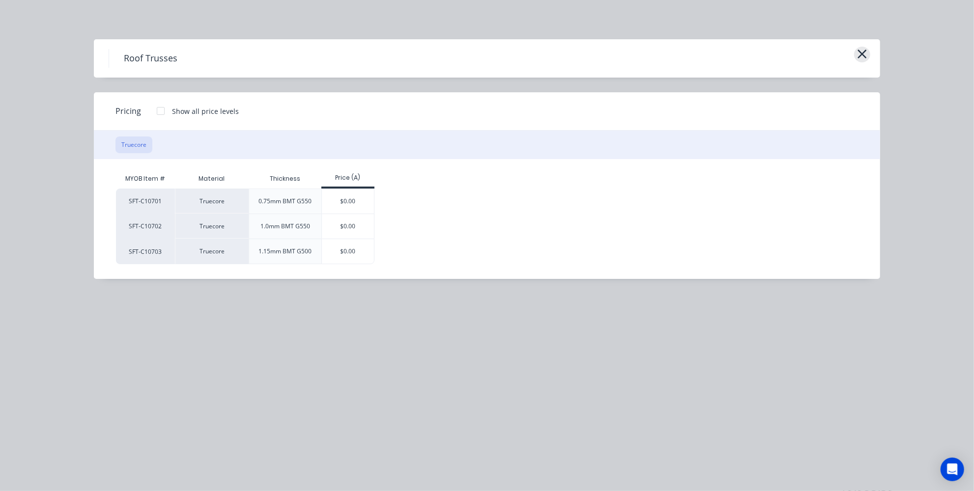
click at [857, 58] on icon "button" at bounding box center [862, 54] width 10 height 14
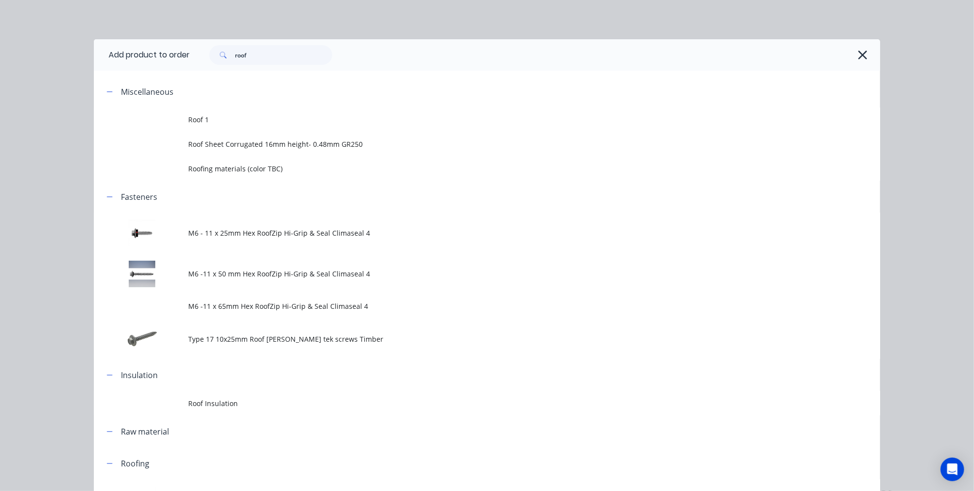
scroll to position [820, 0]
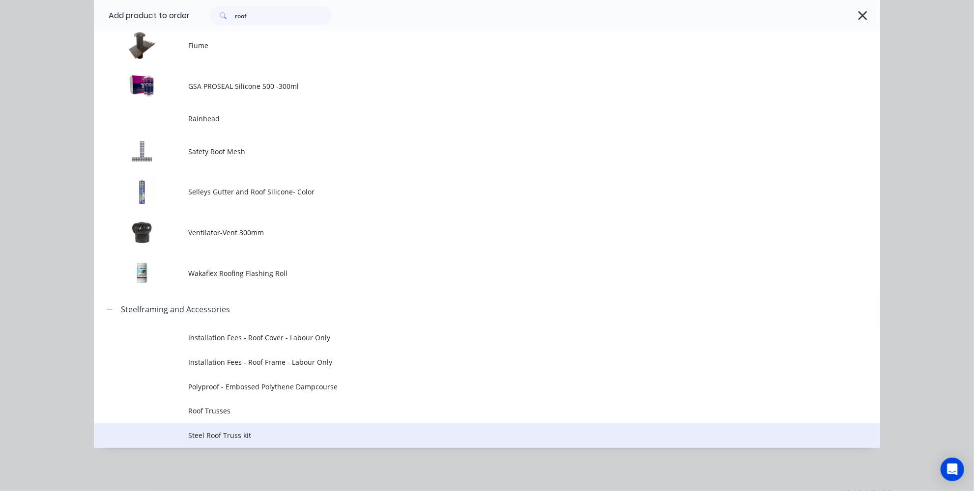
click at [201, 436] on span "Steel Roof Truss kit" at bounding box center [464, 435] width 553 height 10
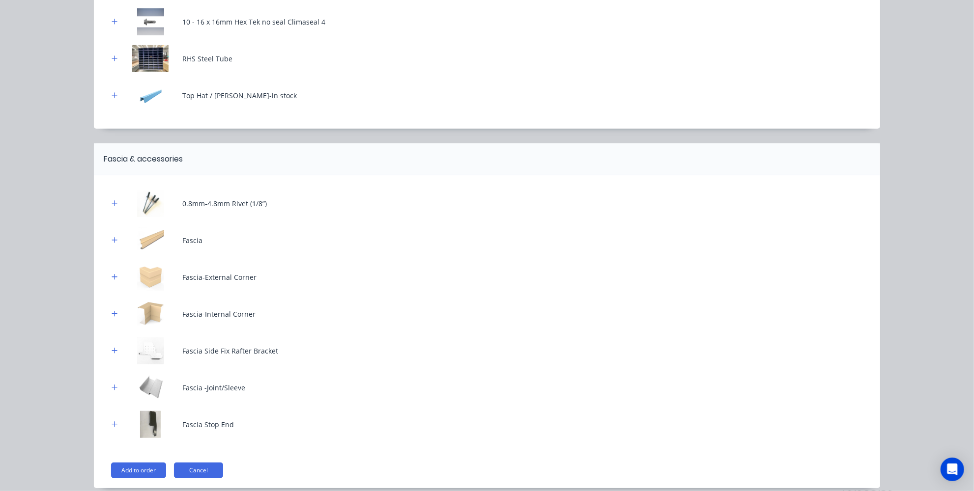
scroll to position [464, 0]
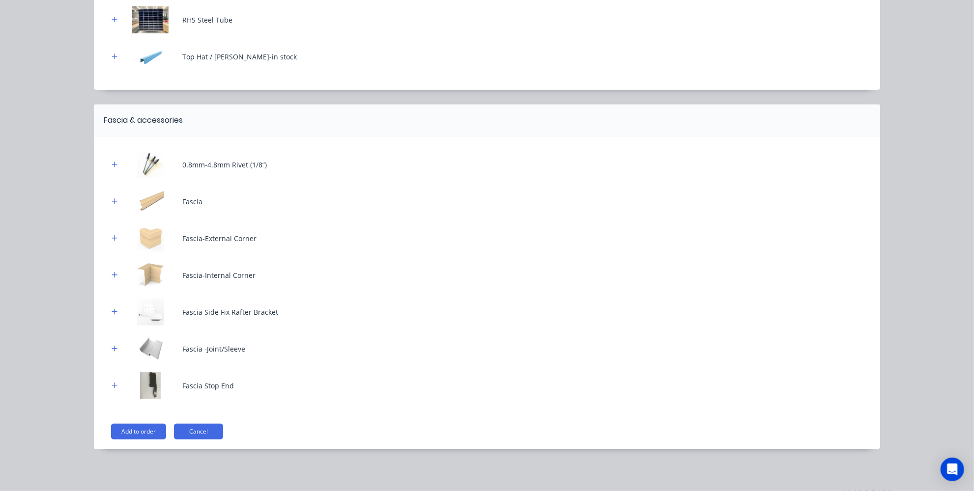
drag, startPoint x: 134, startPoint y: 425, endPoint x: 137, endPoint y: 421, distance: 5.3
click at [134, 425] on button "Add to order" at bounding box center [138, 432] width 55 height 16
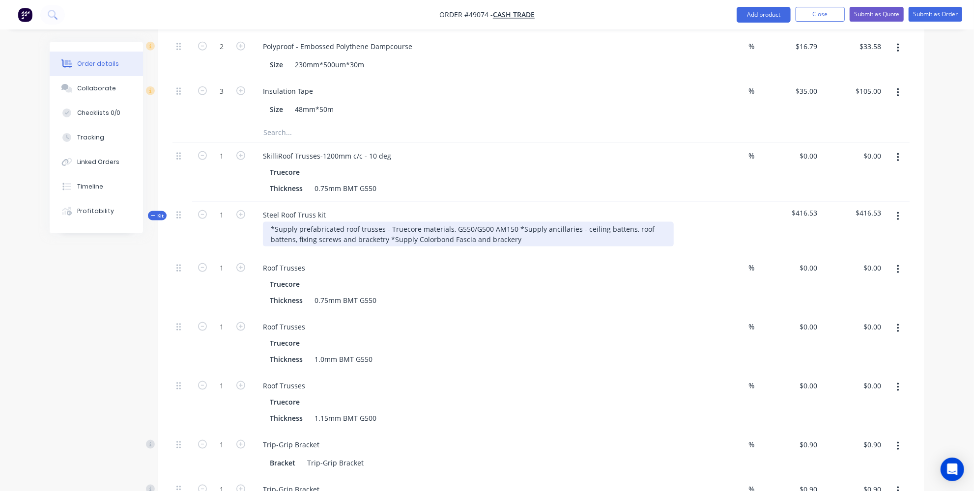
scroll to position [915, 0]
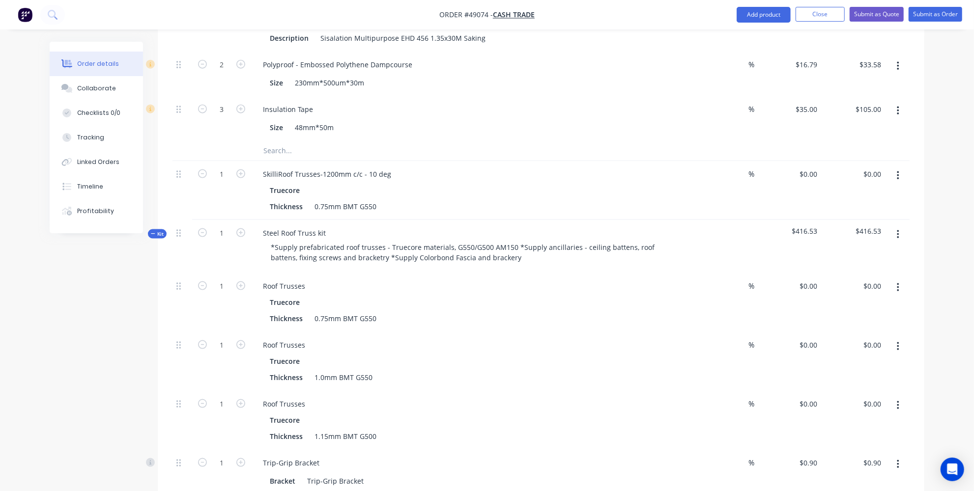
click at [897, 170] on icon "button" at bounding box center [898, 175] width 2 height 11
click at [847, 253] on div "Delete" at bounding box center [863, 260] width 76 height 14
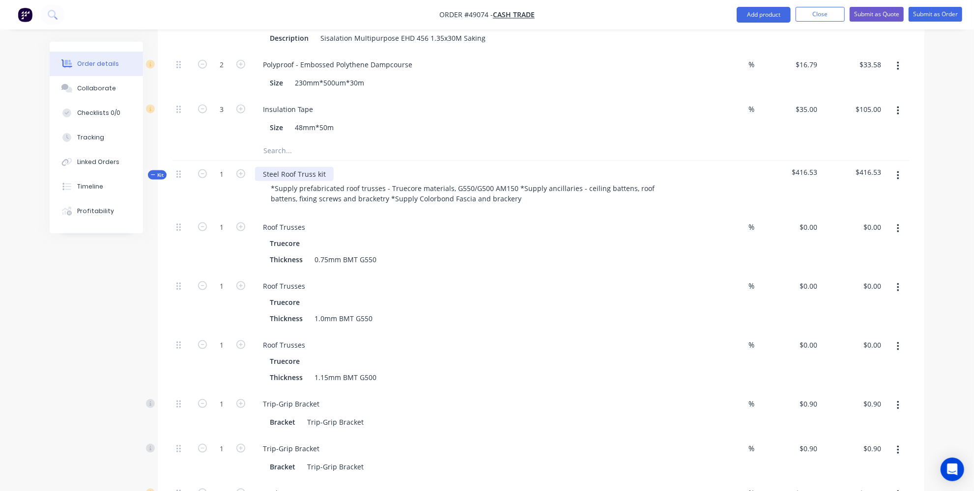
click at [324, 167] on div "Steel Roof Truss kit" at bounding box center [294, 174] width 79 height 14
click at [264, 167] on div "Steel Roof Truss kit" at bounding box center [294, 174] width 79 height 14
click at [352, 167] on div "Skillion Steel Roof Truss kit" at bounding box center [307, 174] width 104 height 14
click at [808, 220] on div "0 0" at bounding box center [813, 227] width 15 height 14
type input "$2,165.00"
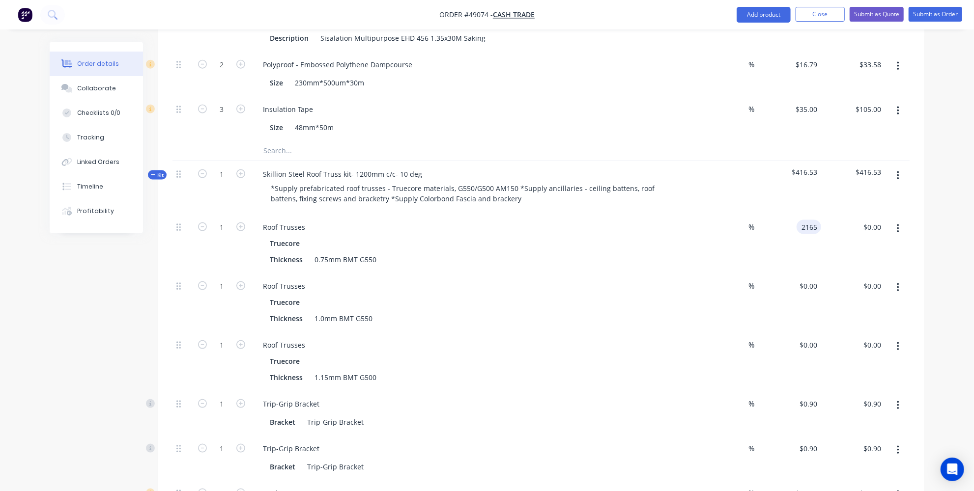
type input "$2,165.00"
click at [360, 273] on div "Roof Trusses Truecore Thickness 1.0mm BMT G550" at bounding box center [472, 302] width 442 height 59
click at [900, 279] on button "button" at bounding box center [897, 288] width 23 height 18
click at [867, 346] on div "Delete" at bounding box center [863, 353] width 76 height 14
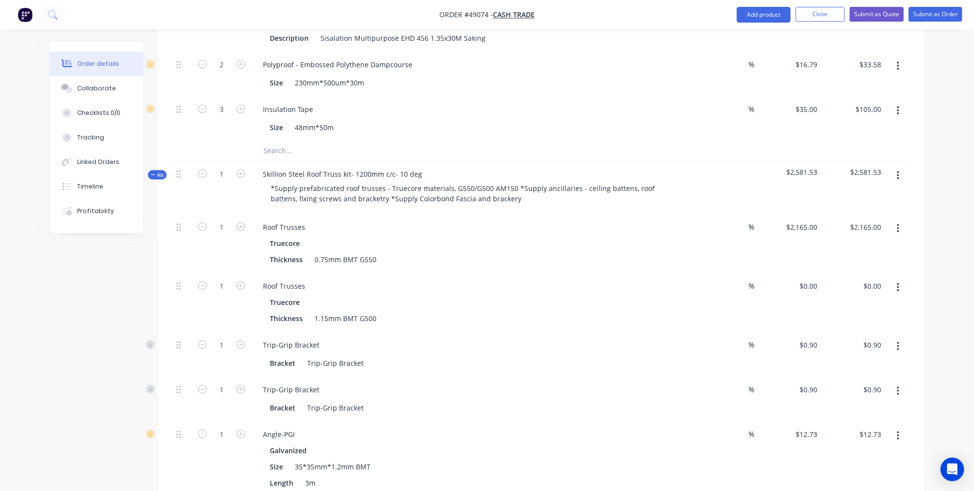
click at [899, 282] on icon "button" at bounding box center [898, 287] width 2 height 11
click at [882, 346] on div "Delete" at bounding box center [863, 353] width 76 height 14
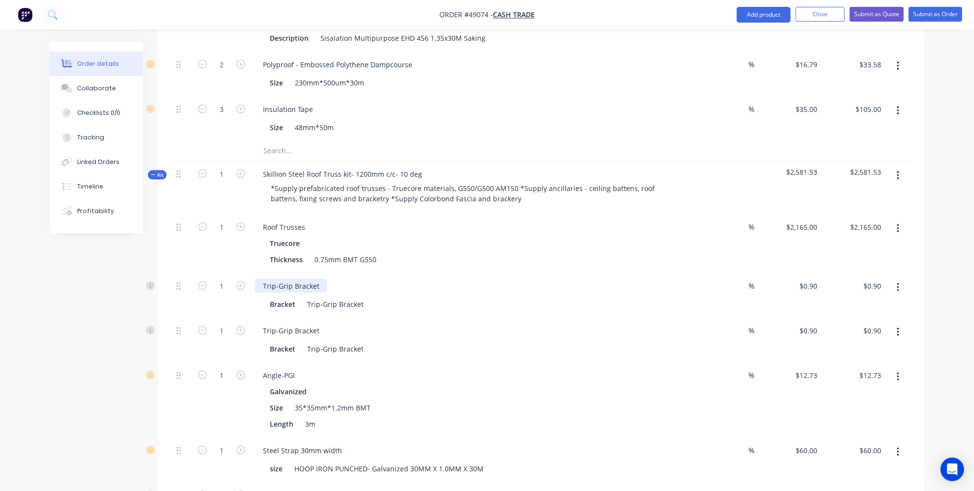
click at [316, 279] on div "Trip-Grip Bracket" at bounding box center [291, 286] width 72 height 14
click at [321, 324] on div "Trip-Grip Bracket" at bounding box center [291, 331] width 72 height 14
click at [230, 279] on input "1" at bounding box center [222, 286] width 26 height 15
type input "30"
type input "$27.00"
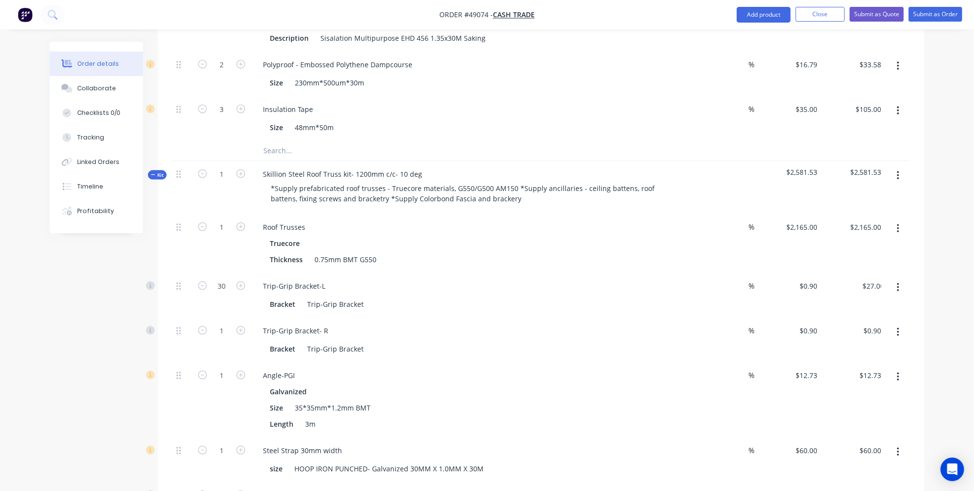
click at [238, 318] on div "1" at bounding box center [221, 340] width 59 height 45
click at [229, 324] on input "1" at bounding box center [222, 331] width 26 height 15
type input "30"
type input "$27.00"
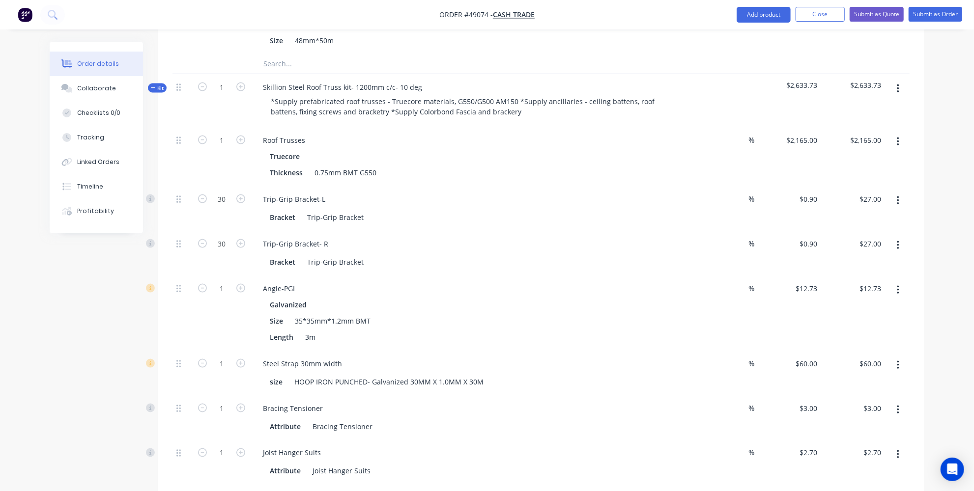
scroll to position [1049, 0]
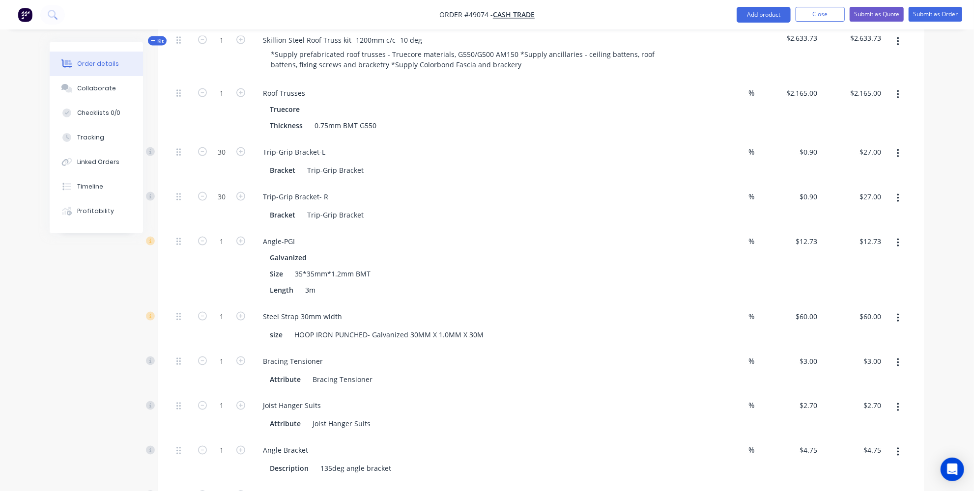
click at [901, 399] on button "button" at bounding box center [897, 408] width 23 height 18
click at [848, 466] on div "Delete" at bounding box center [863, 473] width 76 height 14
click at [900, 399] on button "button" at bounding box center [897, 408] width 23 height 18
click at [842, 466] on div "Delete" at bounding box center [863, 473] width 76 height 14
click at [902, 399] on button "button" at bounding box center [897, 408] width 23 height 18
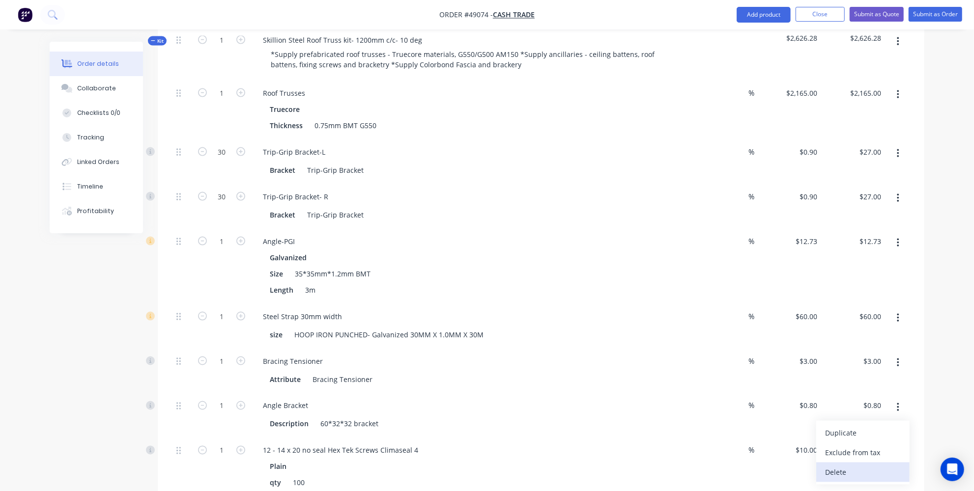
click at [842, 466] on div "Delete" at bounding box center [863, 473] width 76 height 14
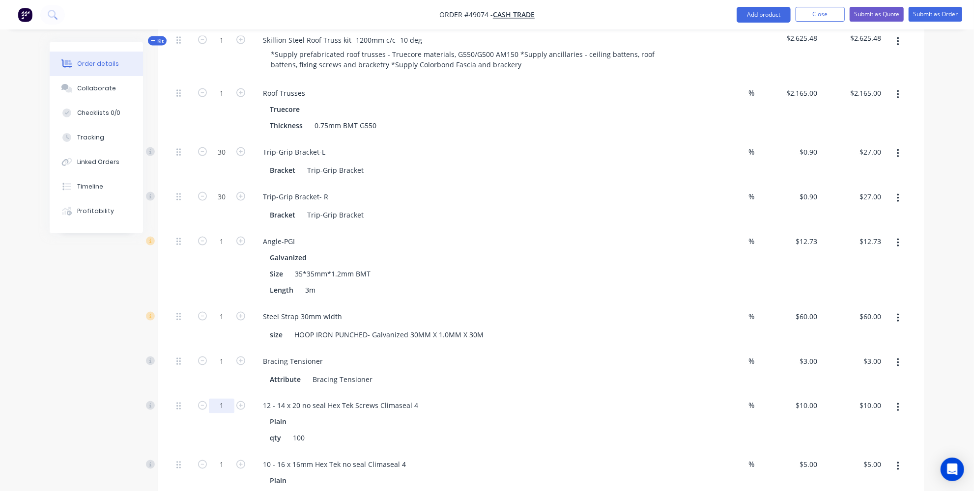
click at [223, 399] on input "1" at bounding box center [222, 406] width 26 height 15
type input "2"
type input "$20.00"
click at [120, 377] on div "Created by [PERSON_NAME] Created [DATE] Required [DATE] Assigned to Add team me…" at bounding box center [487, 375] width 874 height 2765
click at [218, 458] on input "1" at bounding box center [222, 465] width 26 height 15
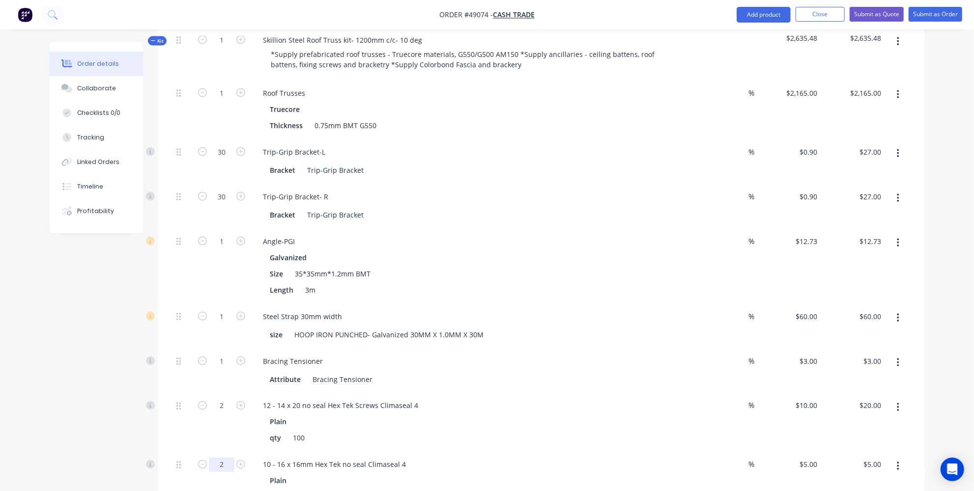
type input "2"
type input "$10.00"
click at [147, 378] on div "Created by [PERSON_NAME] Created [DATE] Required [DATE] Assigned to Add team me…" at bounding box center [487, 375] width 874 height 2765
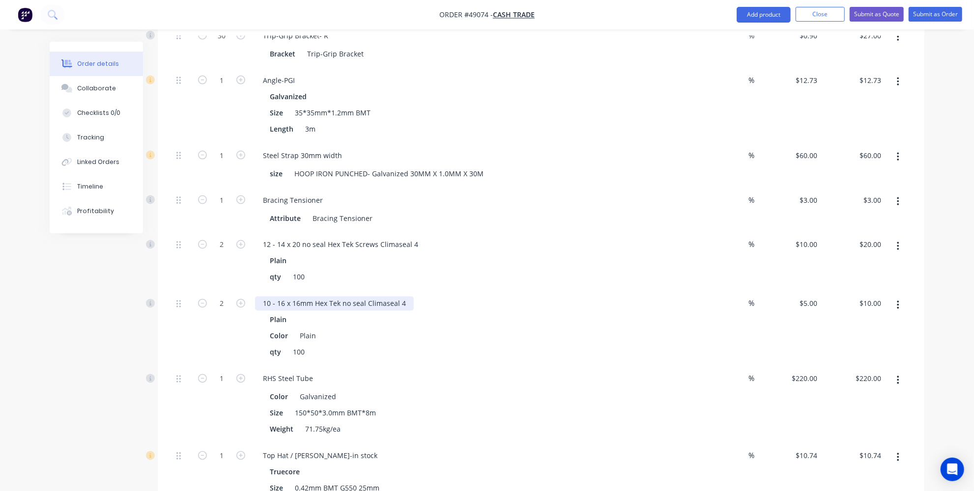
scroll to position [1227, 0]
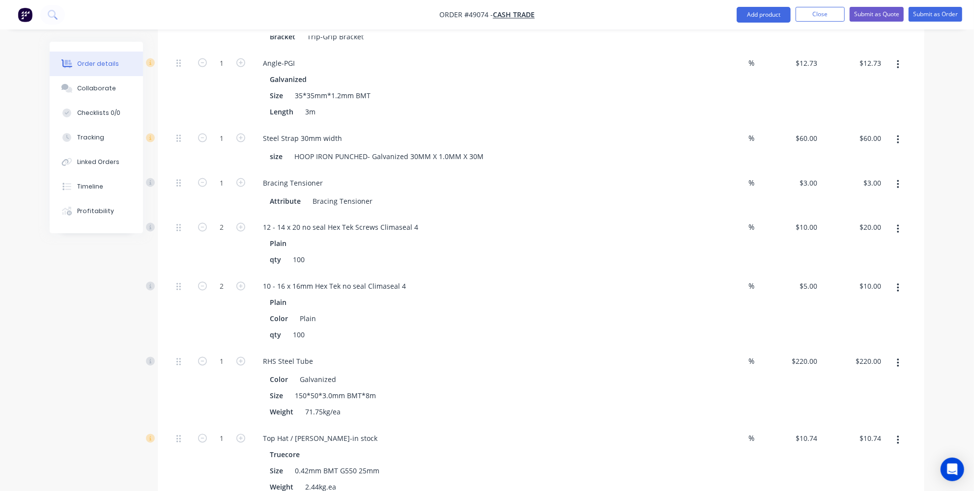
click at [900, 355] on button "button" at bounding box center [897, 364] width 23 height 18
click at [854, 422] on div "Delete" at bounding box center [863, 429] width 76 height 14
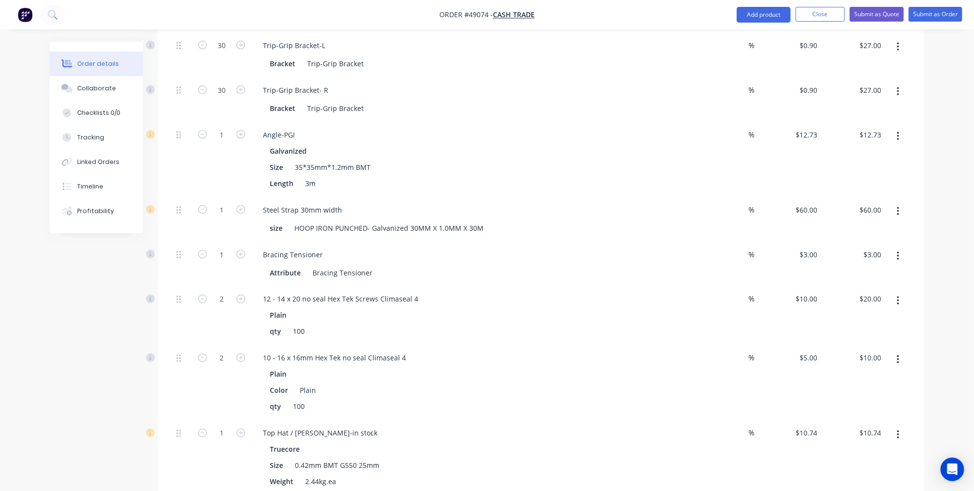
scroll to position [1138, 0]
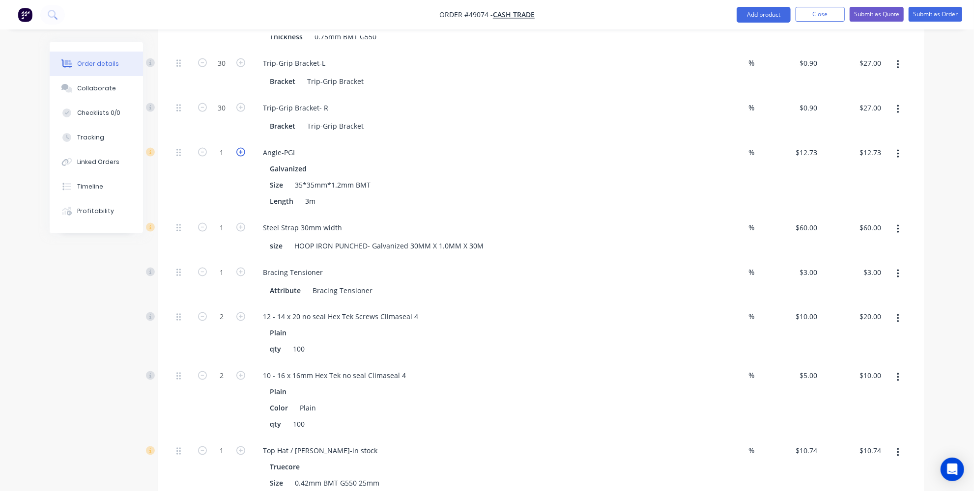
click at [243, 148] on icon "button" at bounding box center [240, 152] width 9 height 9
type input "2"
type input "$25.46"
click at [243, 148] on icon "button" at bounding box center [240, 152] width 9 height 9
type input "3"
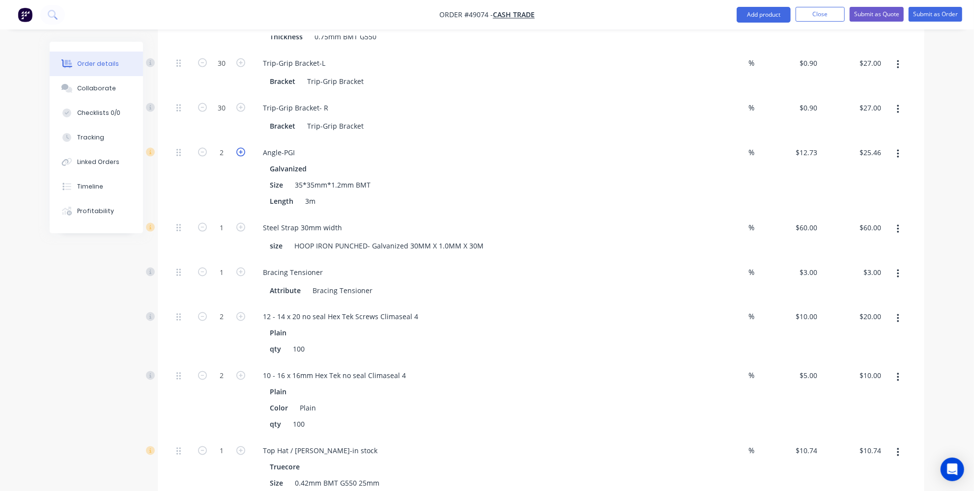
type input "$38.19"
click at [243, 148] on icon "button" at bounding box center [240, 152] width 9 height 9
type input "4"
type input "$50.92"
click at [243, 148] on icon "button" at bounding box center [240, 152] width 9 height 9
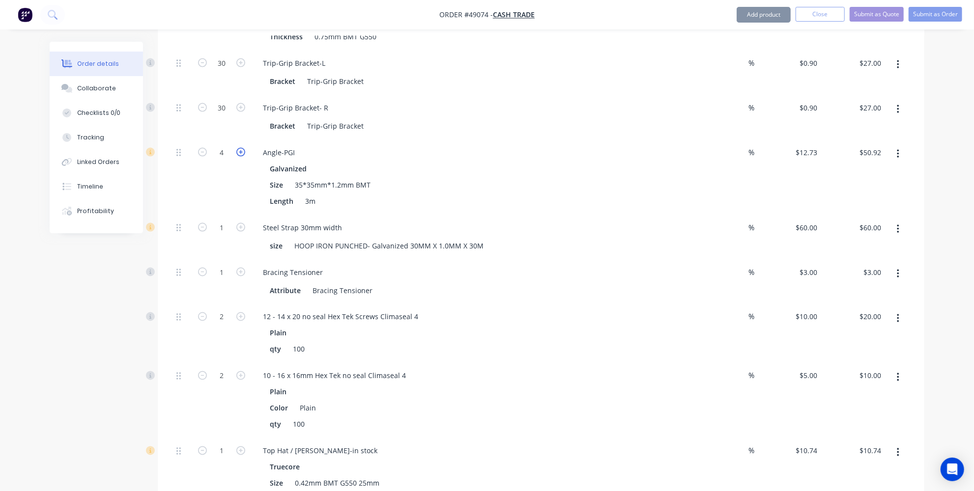
type input "5"
type input "$63.65"
click at [240, 148] on icon "button" at bounding box center [240, 152] width 9 height 9
type input "6"
type input "$76.38"
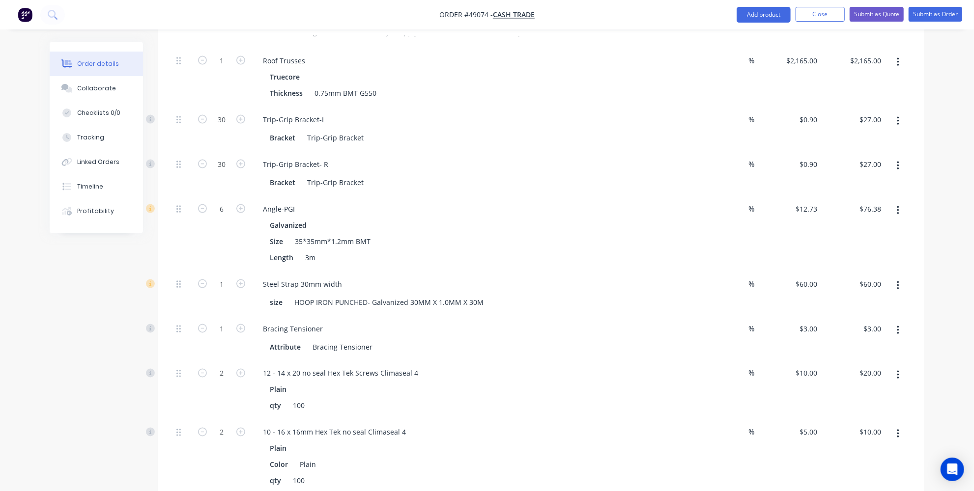
scroll to position [1093, 0]
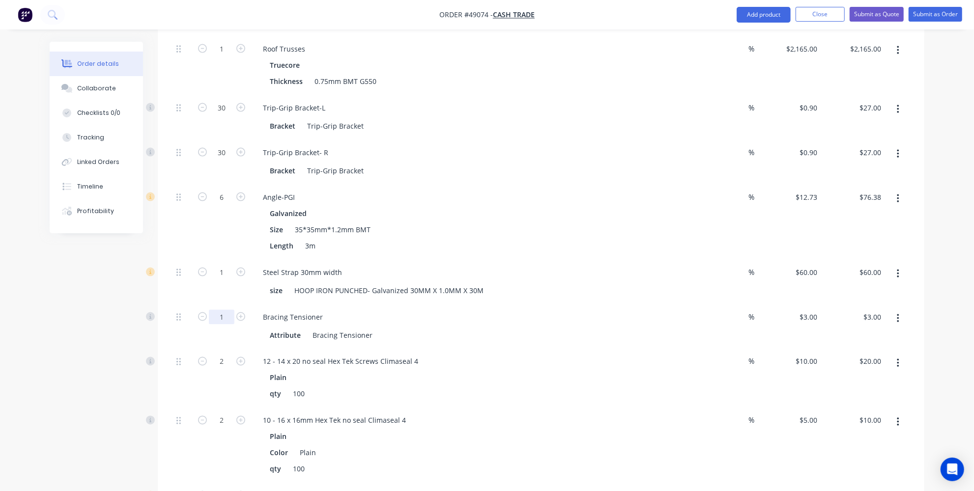
click at [223, 310] on input "1" at bounding box center [222, 317] width 26 height 15
type input "5"
type input "$15.00"
click at [143, 285] on div "Created by [PERSON_NAME] Created [DATE] Required [DATE] Assigned to Add team me…" at bounding box center [487, 293] width 874 height 2688
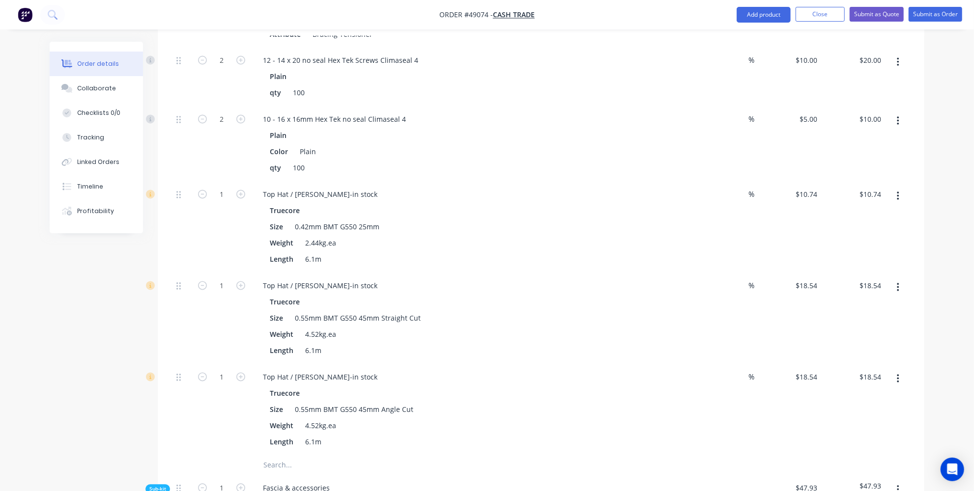
scroll to position [1406, 0]
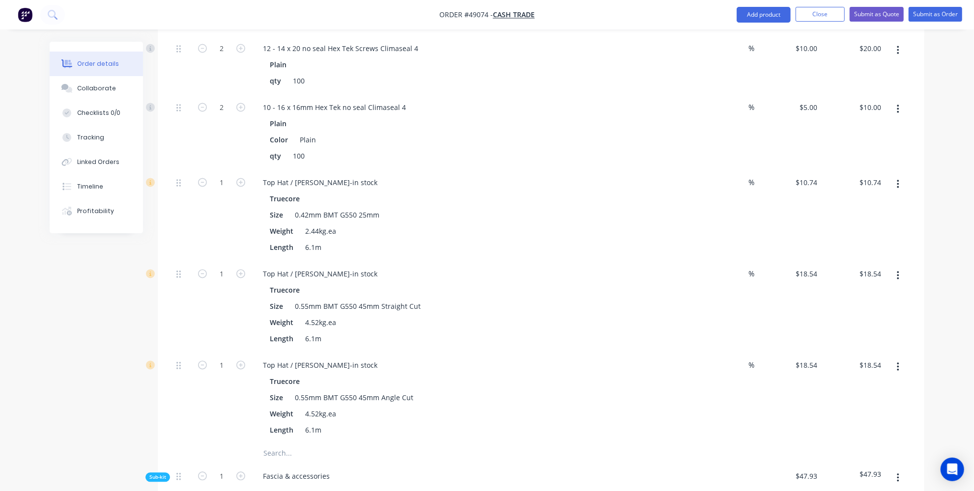
click at [897, 363] on icon "button" at bounding box center [898, 367] width 2 height 9
click at [847, 425] on div "Delete" at bounding box center [863, 432] width 76 height 14
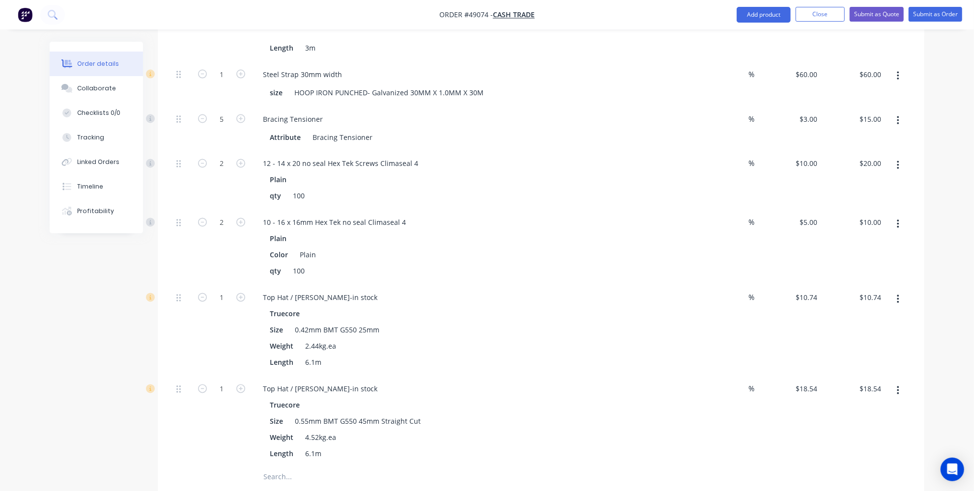
scroll to position [1272, 0]
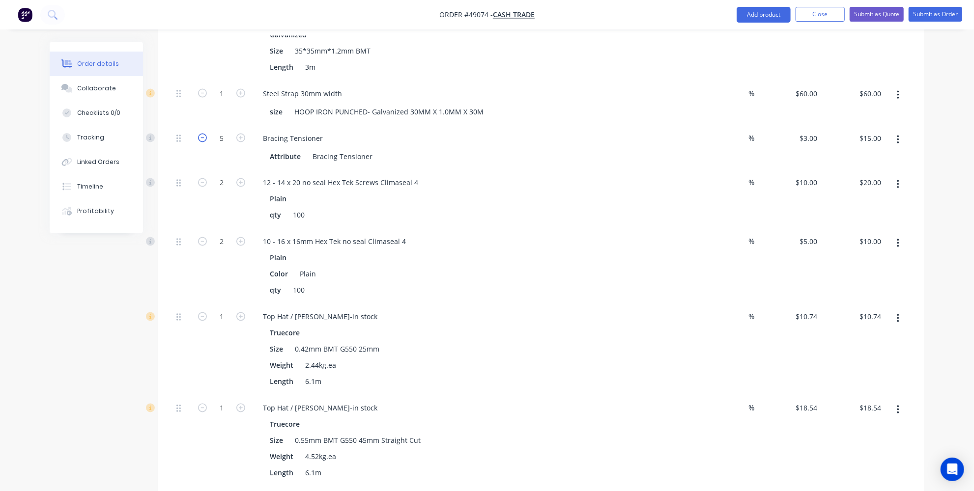
click at [200, 134] on icon "button" at bounding box center [202, 138] width 9 height 9
type input "4"
type input "$12.00"
click at [200, 134] on icon "button" at bounding box center [202, 138] width 9 height 9
type input "3"
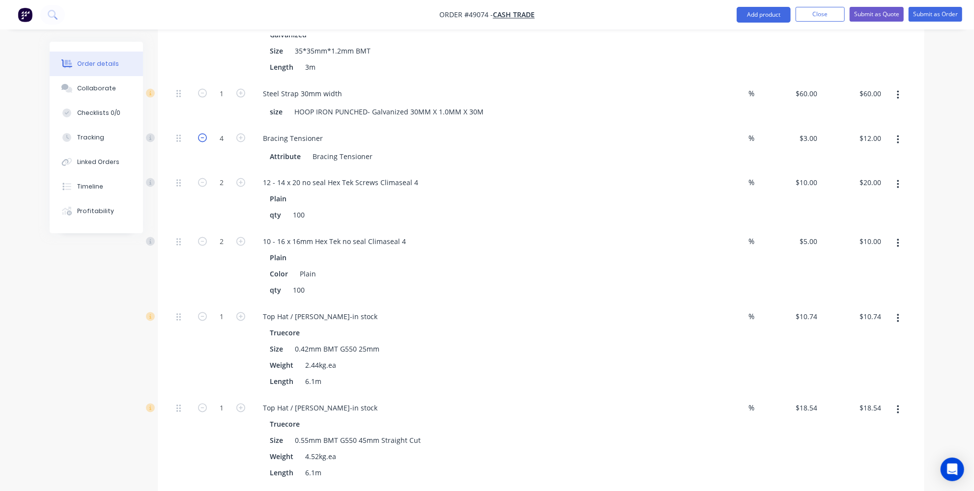
type input "$9.00"
click at [241, 134] on icon "button" at bounding box center [240, 138] width 9 height 9
type input "4"
type input "$12.00"
click at [242, 134] on icon "button" at bounding box center [240, 138] width 9 height 9
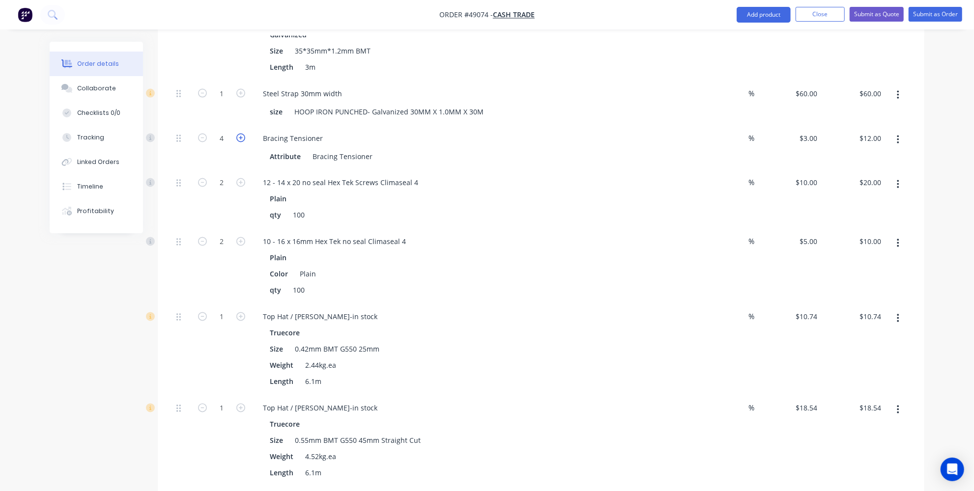
type input "5"
type input "$15.00"
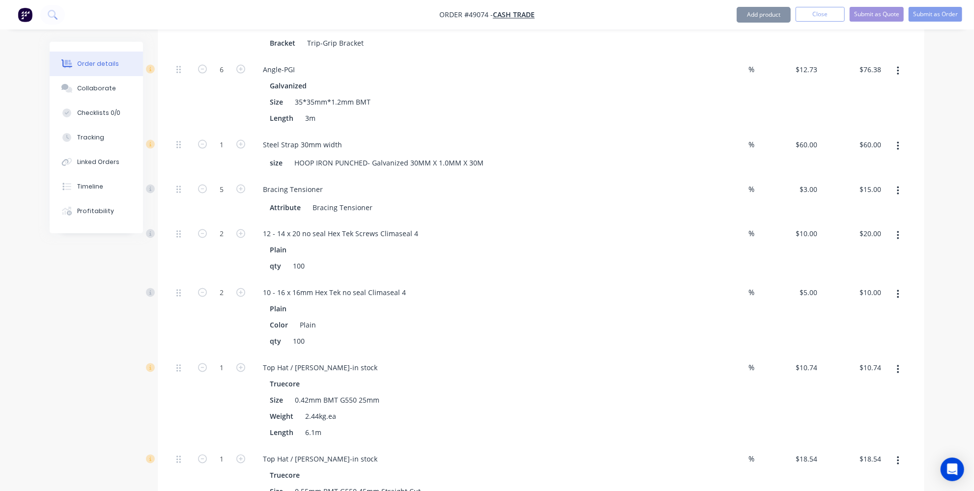
scroll to position [1182, 0]
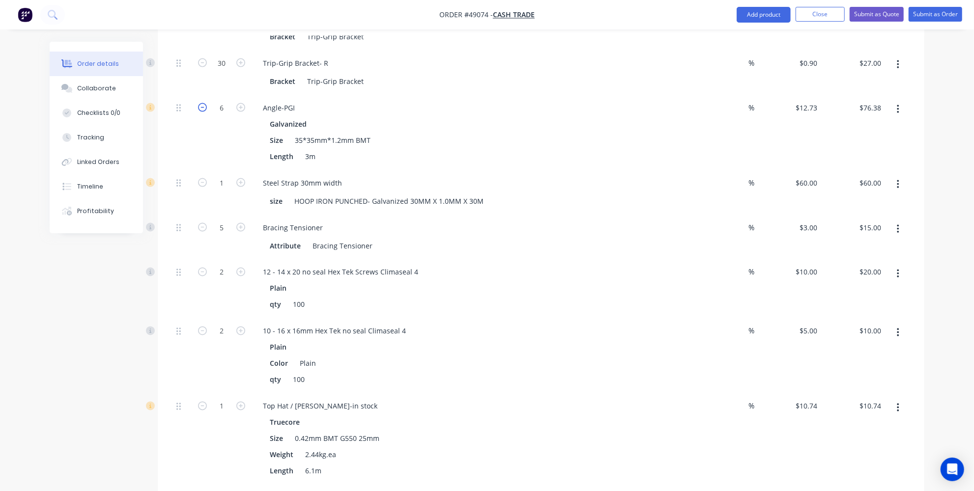
click at [198, 103] on icon "button" at bounding box center [202, 107] width 9 height 9
type input "5"
type input "$63.65"
click at [199, 103] on icon "button" at bounding box center [202, 107] width 9 height 9
type input "4"
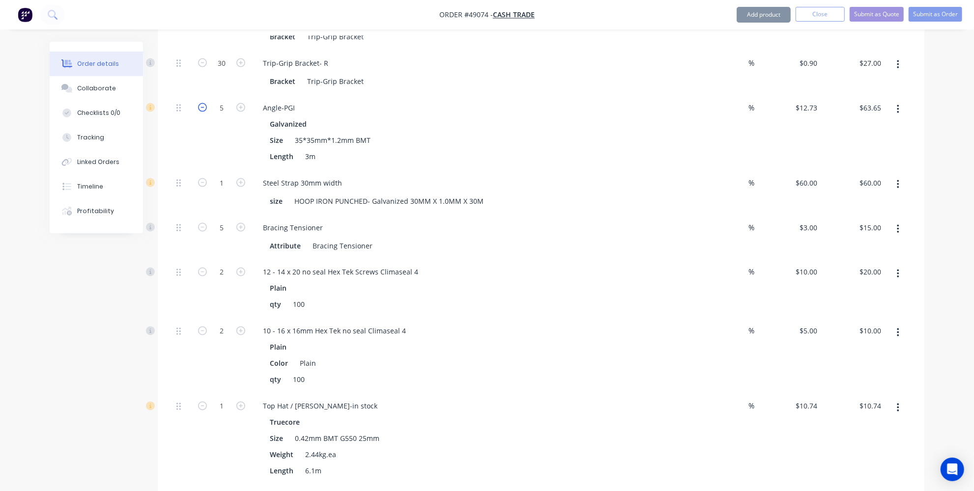
type input "$50.92"
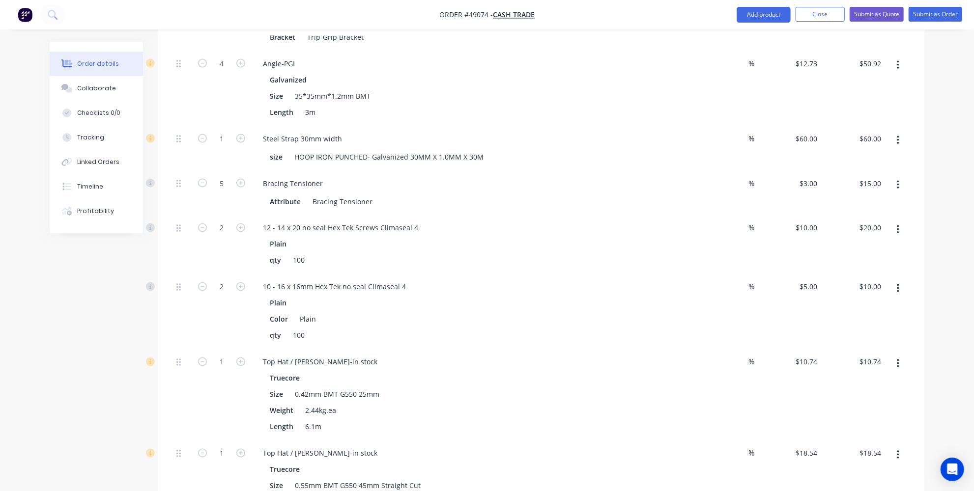
scroll to position [1361, 0]
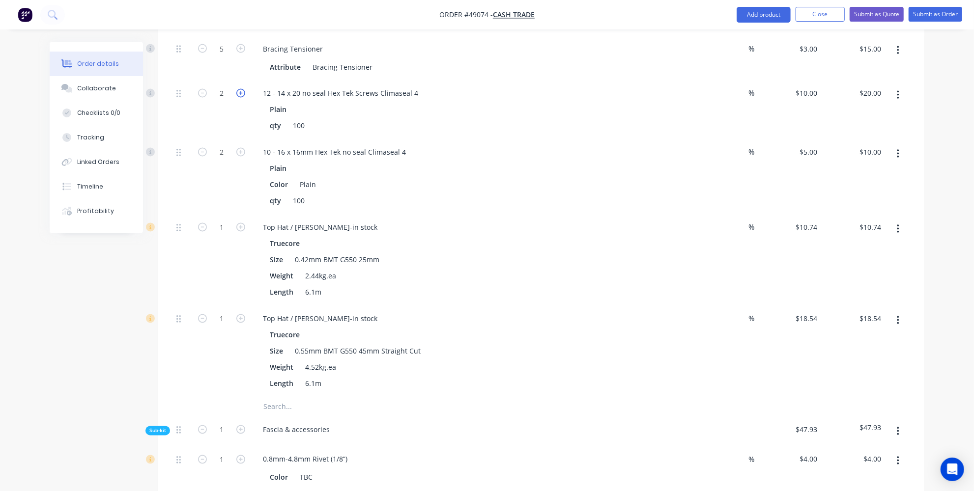
click at [240, 89] on icon "button" at bounding box center [240, 93] width 9 height 9
type input "3"
type input "$30.00"
click at [238, 148] on icon "button" at bounding box center [240, 152] width 9 height 9
type input "3"
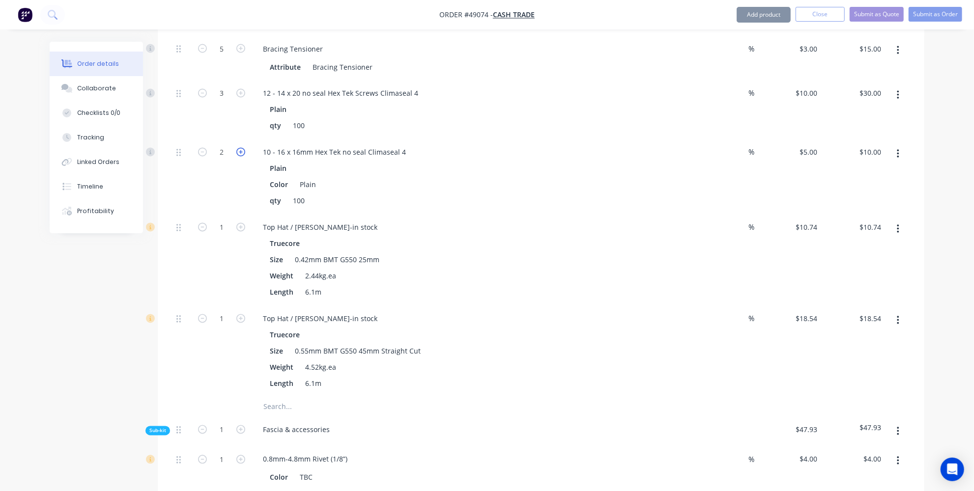
type input "$15.00"
click at [221, 312] on input "1" at bounding box center [222, 319] width 26 height 15
click at [226, 221] on input "1" at bounding box center [222, 228] width 26 height 15
type input "30"
type input "$322.20"
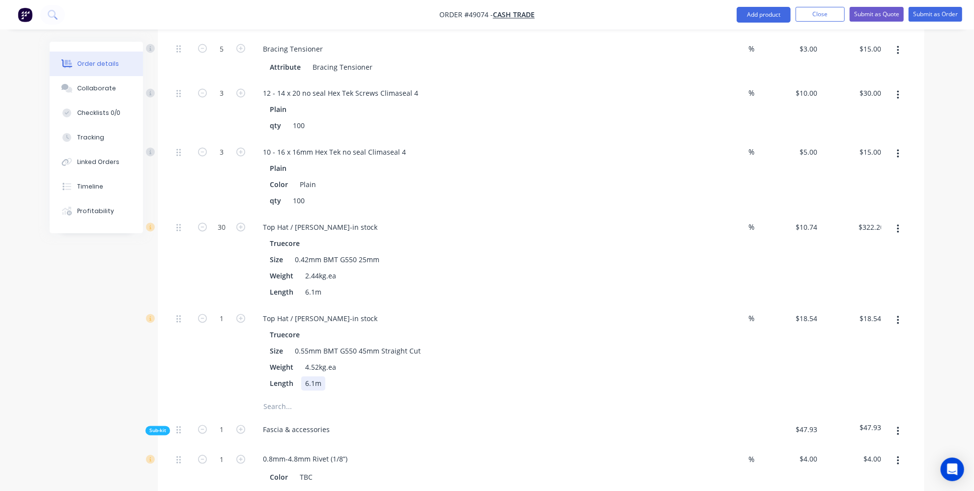
click at [377, 377] on div "Length 6.1m" at bounding box center [470, 384] width 409 height 14
click at [254, 308] on div "Top Hat / [PERSON_NAME]-in stock Truecore Size 0.55mm BMT G550 45mm Straight Cu…" at bounding box center [472, 351] width 442 height 91
click at [223, 312] on input "1" at bounding box center [222, 319] width 26 height 15
type input "25"
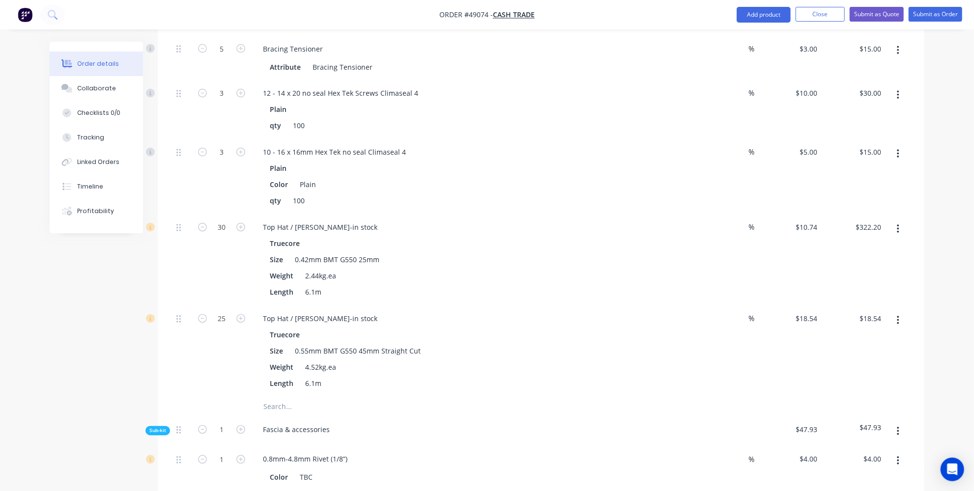
type input "$463.50"
click at [220, 225] on div "30" at bounding box center [221, 260] width 59 height 91
click at [225, 221] on input "30" at bounding box center [222, 228] width 26 height 15
click at [227, 221] on input "30" at bounding box center [222, 228] width 26 height 15
type input "35"
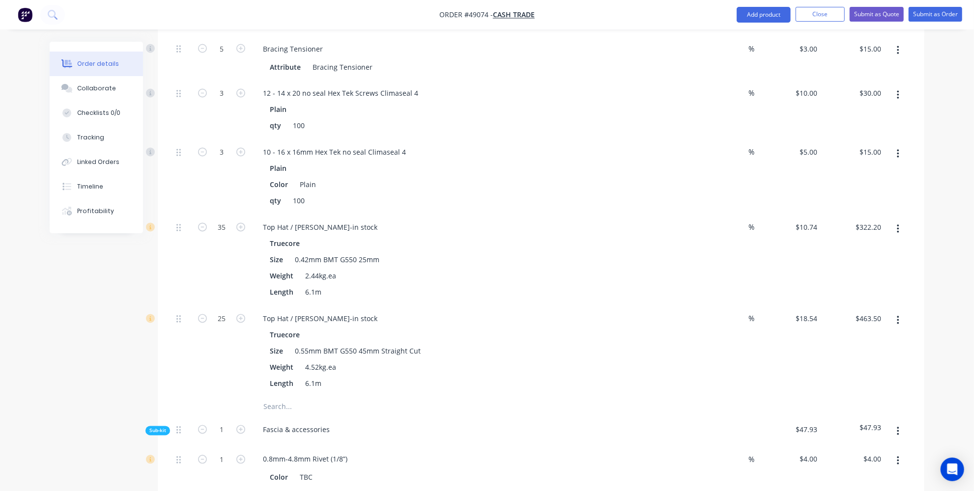
type input "$375.90"
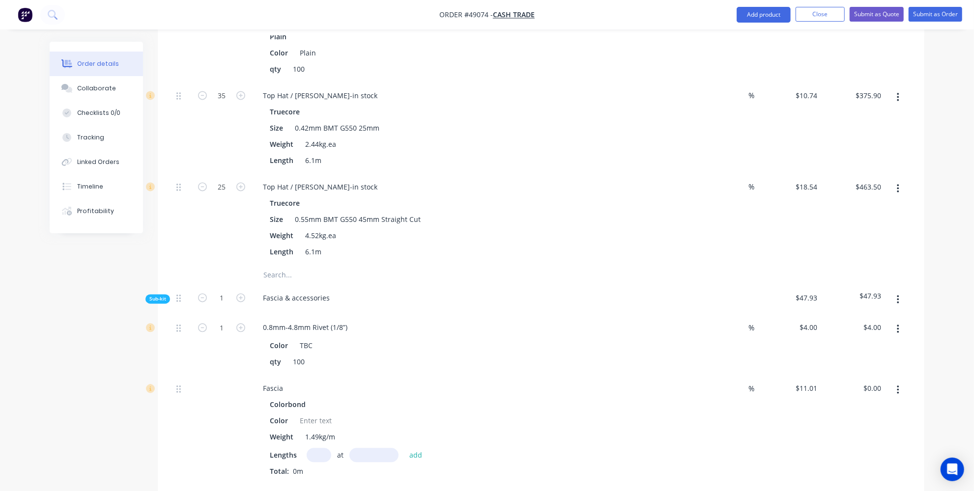
scroll to position [1540, 0]
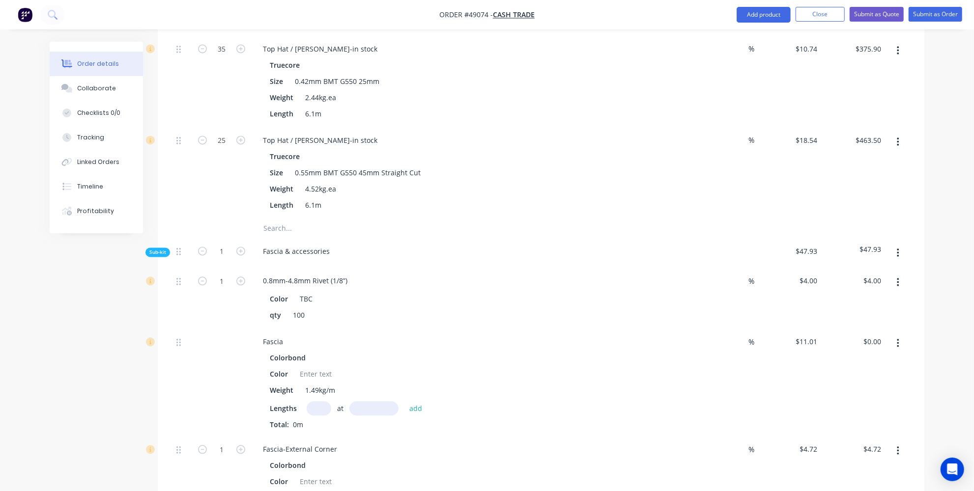
click at [898, 249] on icon "button" at bounding box center [898, 253] width 2 height 9
click at [875, 291] on div "Delete" at bounding box center [863, 298] width 76 height 14
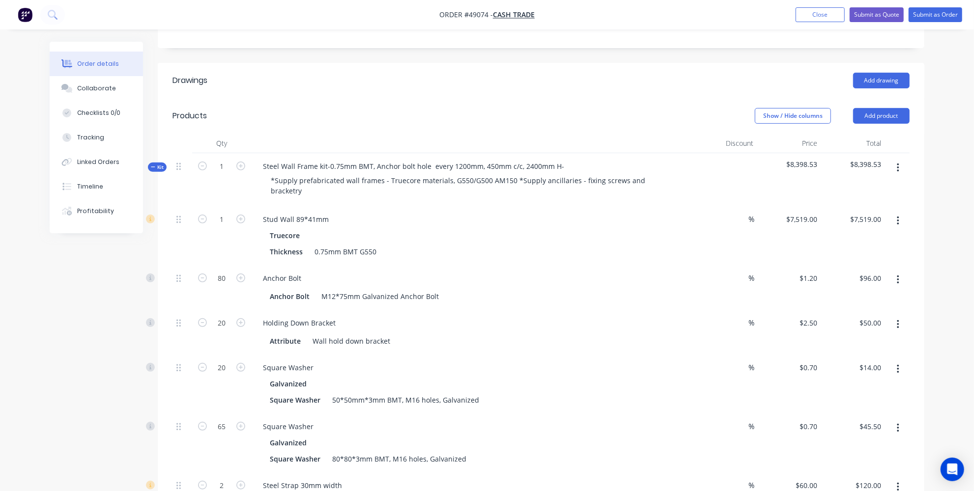
scroll to position [178, 0]
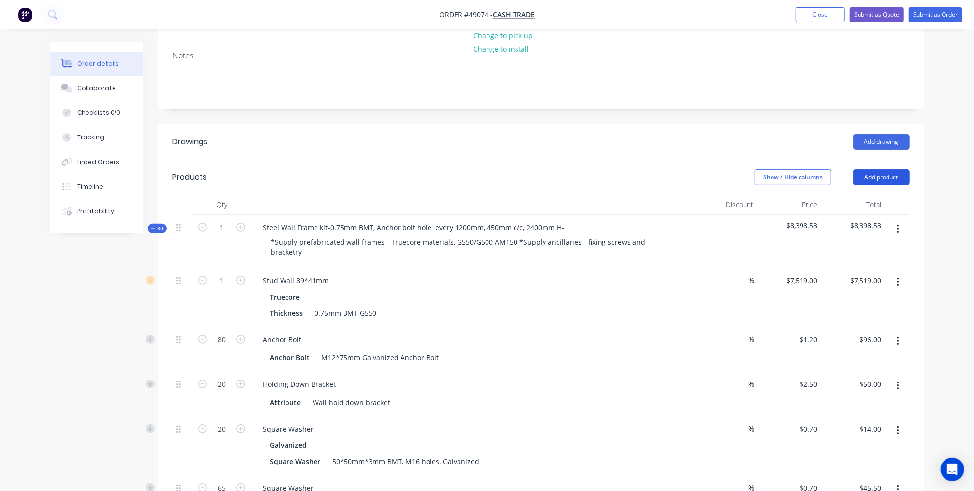
click at [888, 169] on button "Add product" at bounding box center [881, 177] width 56 height 16
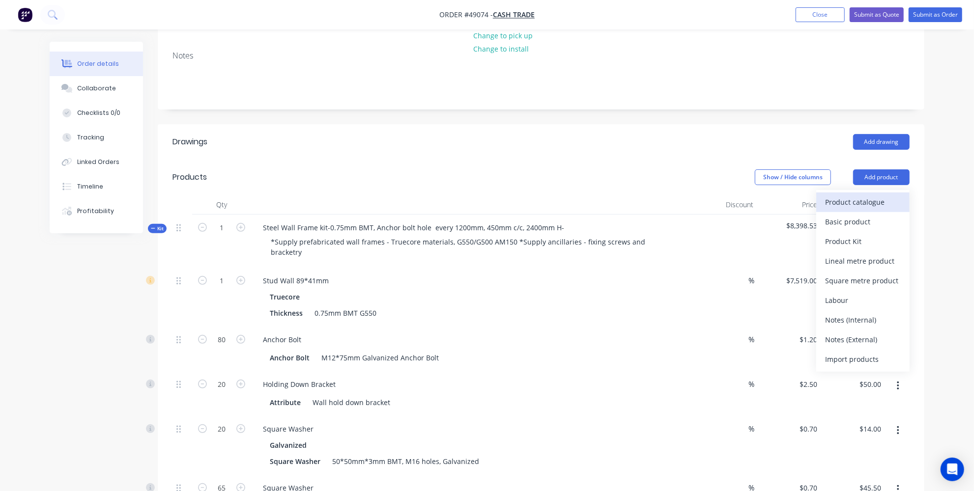
click at [865, 195] on div "Product catalogue" at bounding box center [863, 202] width 76 height 14
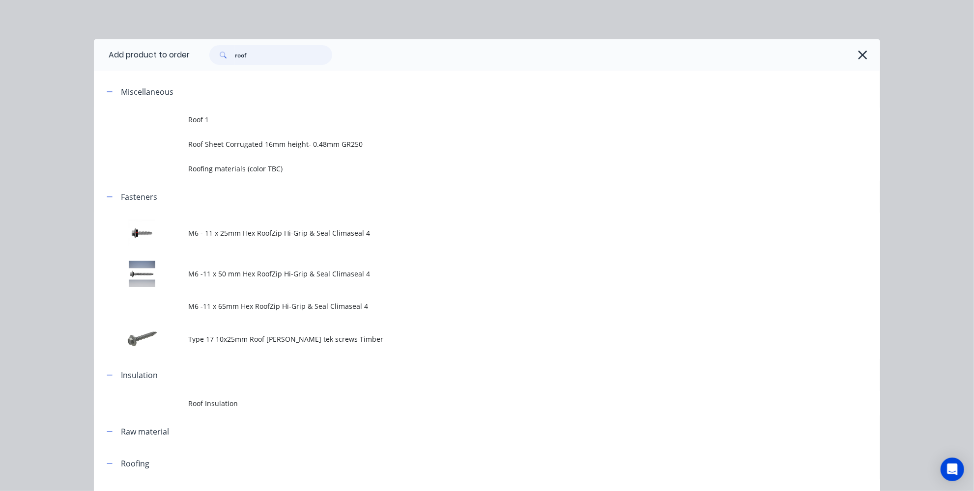
click at [301, 56] on input "roof" at bounding box center [283, 55] width 97 height 20
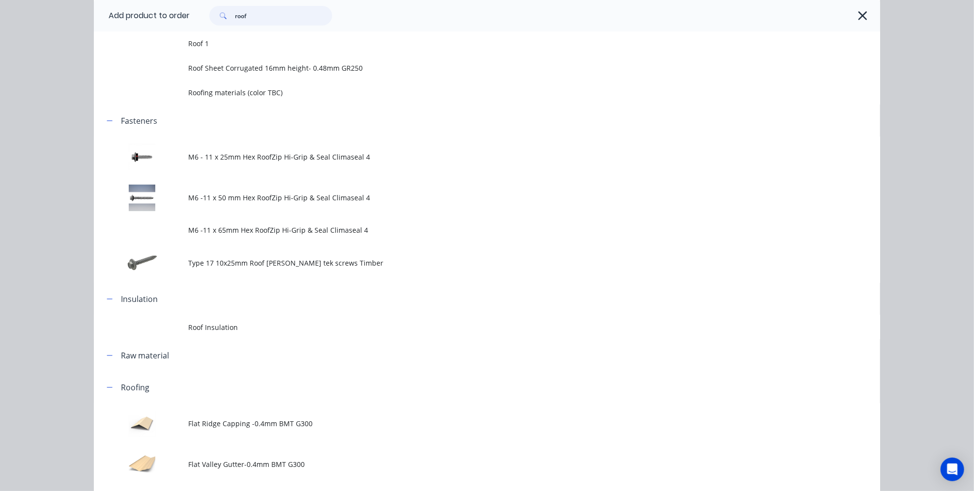
scroll to position [16, 0]
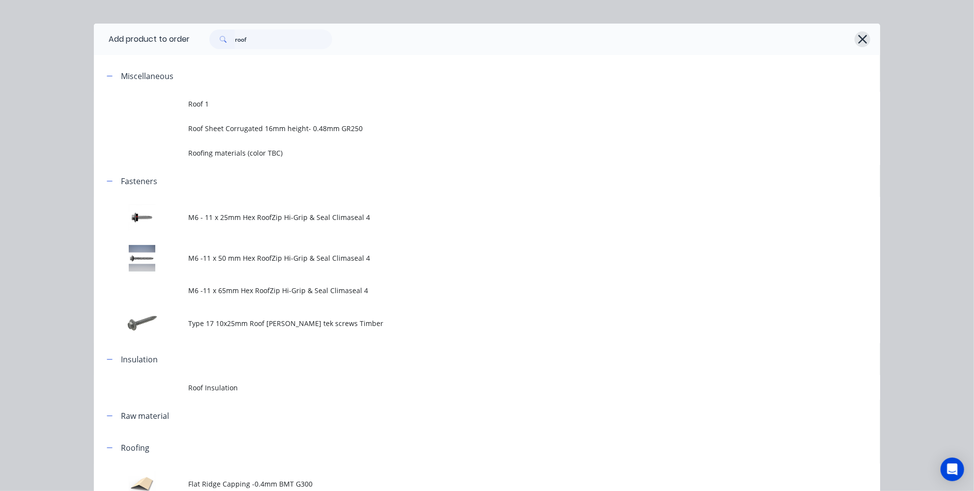
click at [861, 37] on icon "button" at bounding box center [862, 39] width 10 height 14
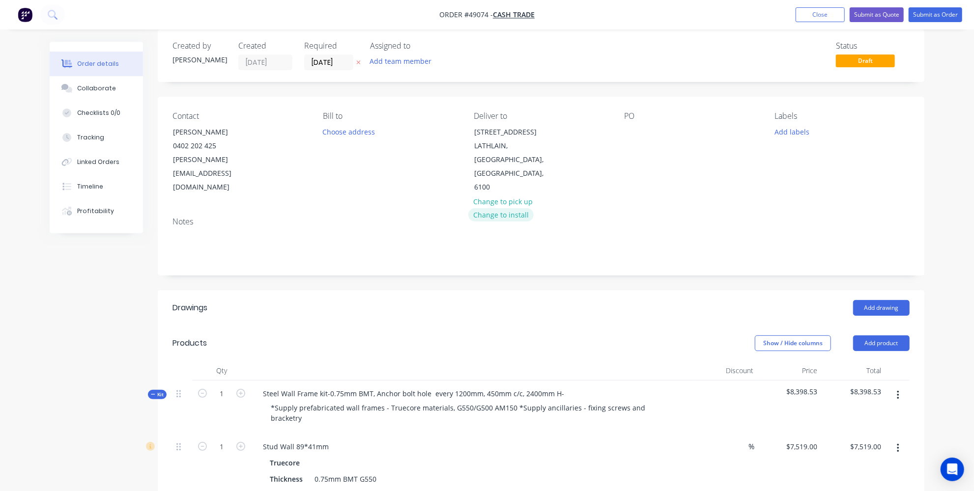
scroll to position [0, 0]
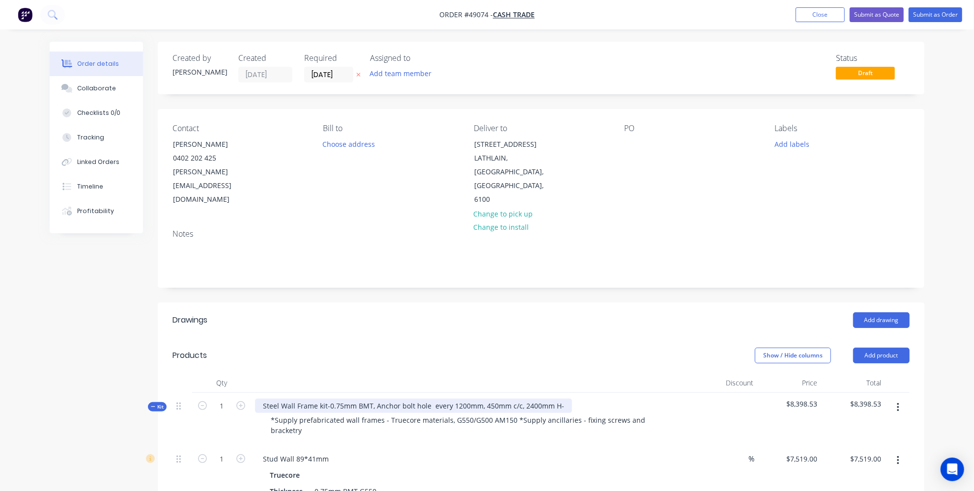
click at [560, 399] on div "Steel Wall Frame kit-0.75mm BMT, Anchor bolt hole every 1200mm, 450mm c/c, 2400…" at bounding box center [413, 406] width 317 height 14
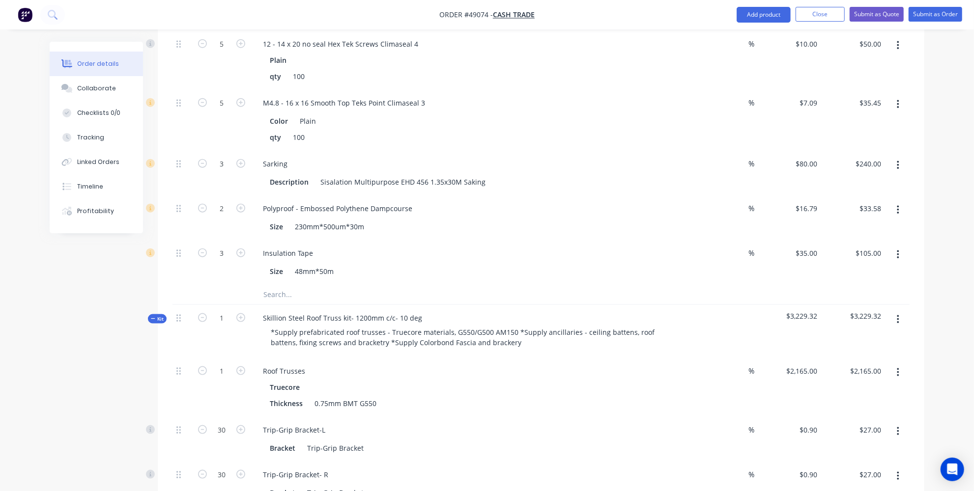
scroll to position [938, 0]
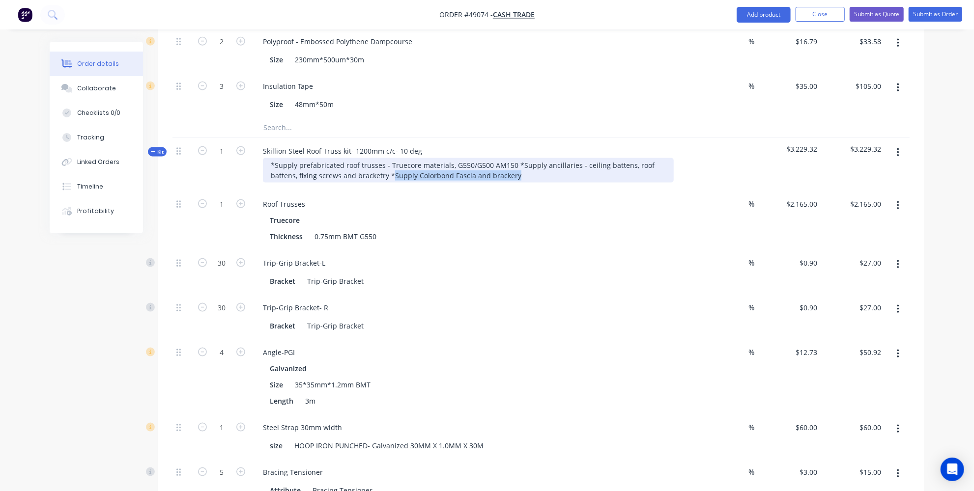
drag, startPoint x: 521, startPoint y: 136, endPoint x: 391, endPoint y: 129, distance: 130.3
click at [391, 158] on div "*Supply prefabricated roof trusses - Truecore materials, G550/G500 AM150 *Suppl…" at bounding box center [468, 170] width 411 height 25
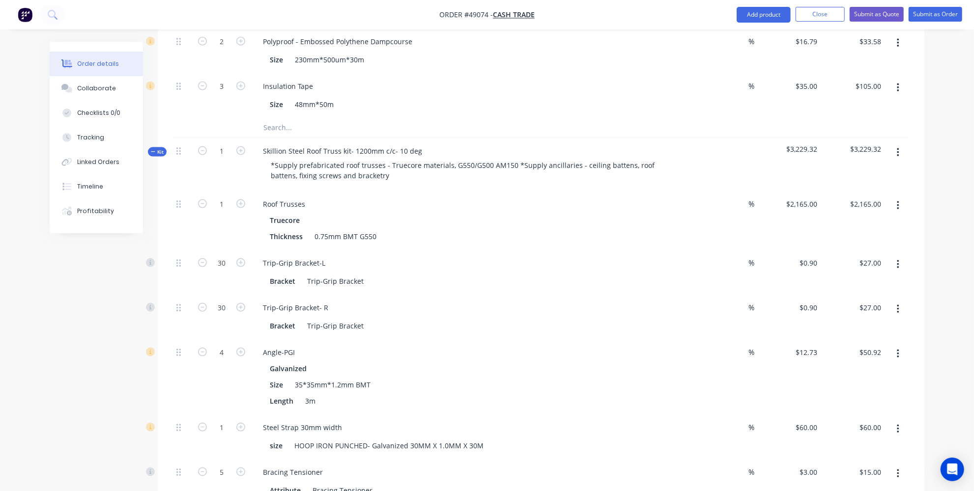
click at [923, 192] on div "Qty Discount Price Total Kit 1 Steel Wall Frame kit-0.75mm BMT, Anchor bolt hol…" at bounding box center [541, 154] width 766 height 1437
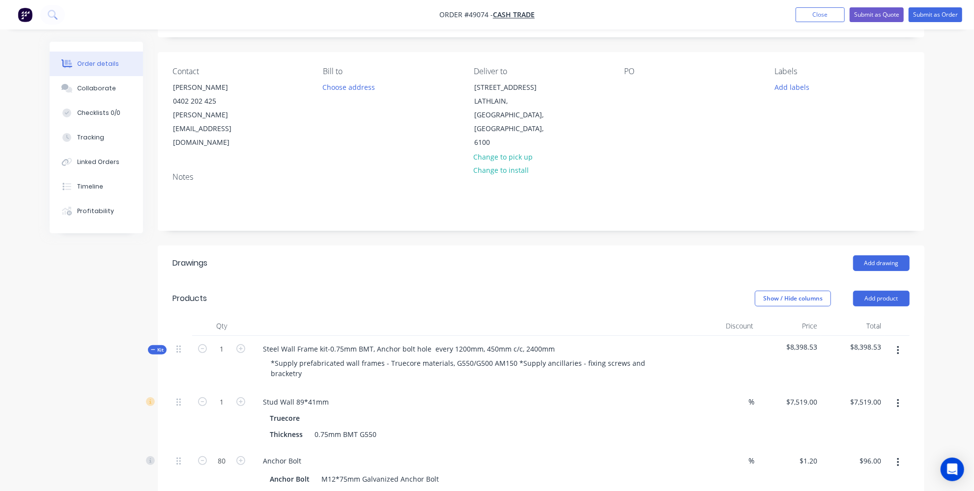
scroll to position [0, 0]
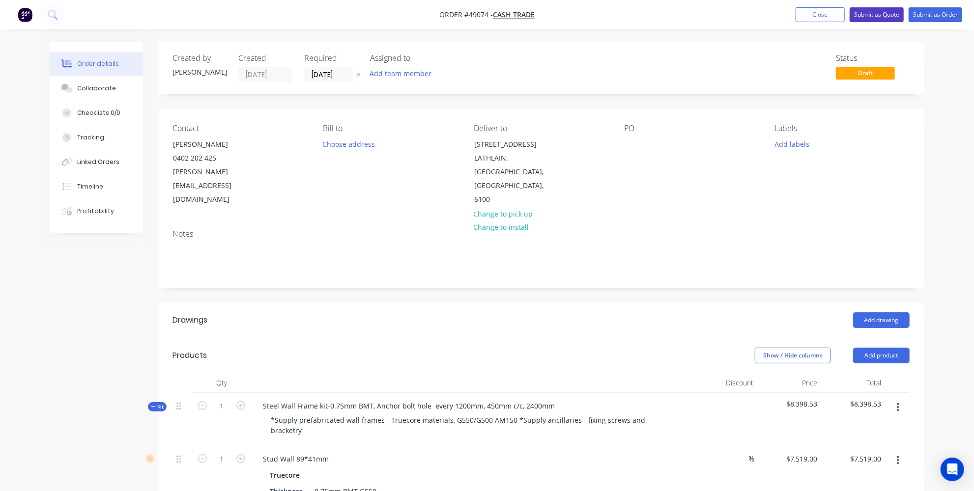
click at [871, 17] on button "Submit as Quote" at bounding box center [876, 14] width 54 height 15
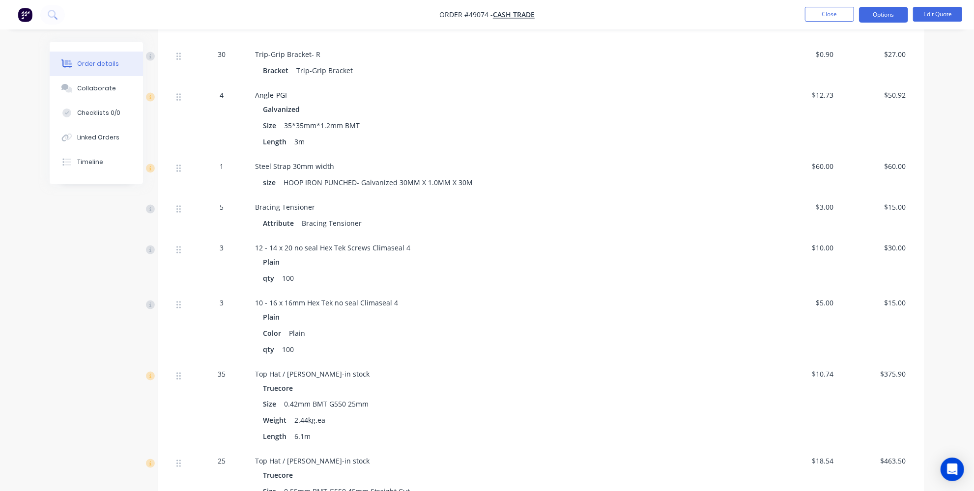
scroll to position [1116, 0]
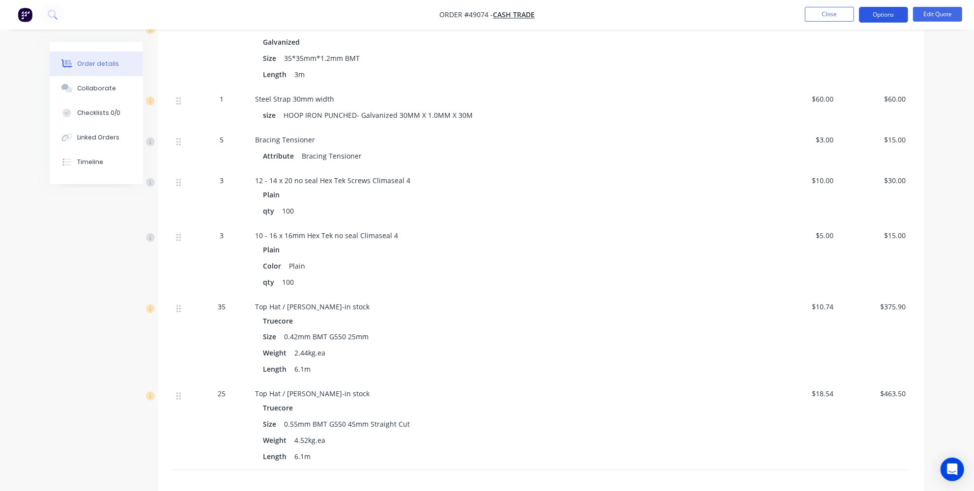
click at [872, 14] on button "Options" at bounding box center [883, 15] width 49 height 16
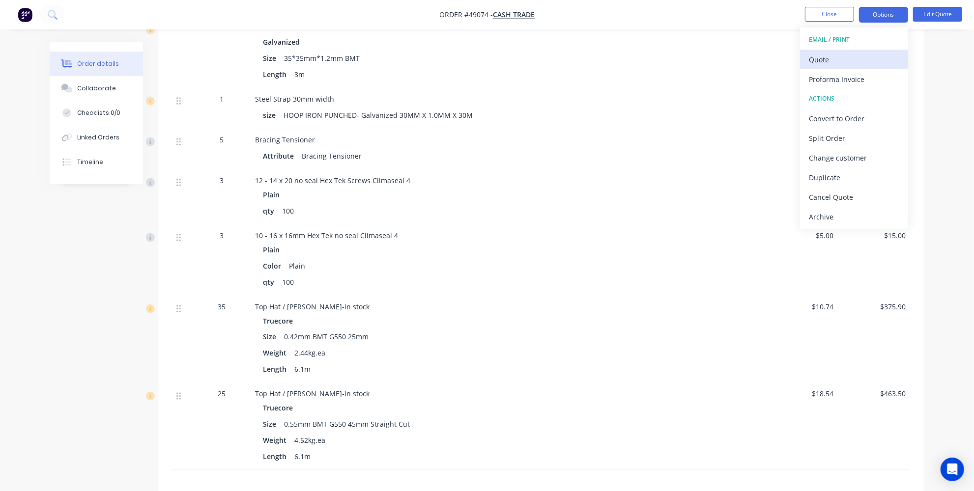
click at [849, 57] on div "Quote" at bounding box center [854, 60] width 90 height 14
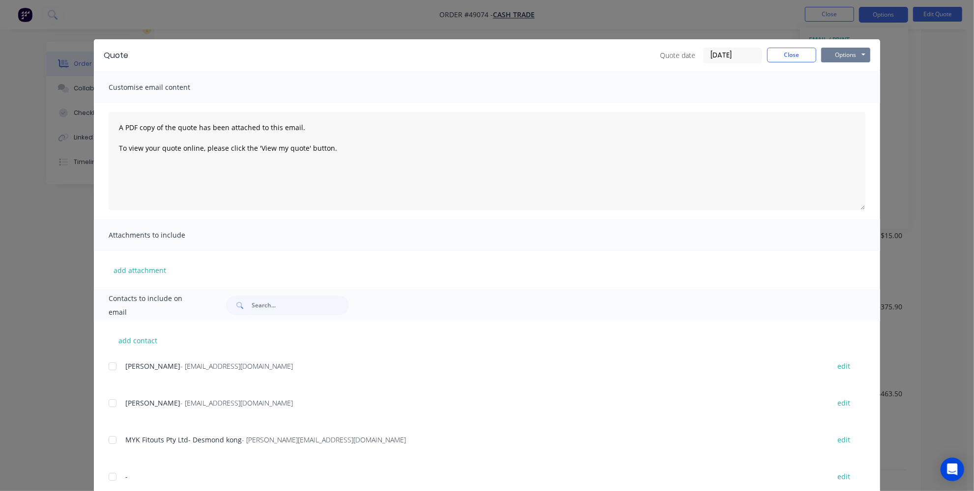
click at [844, 53] on button "Options" at bounding box center [845, 55] width 49 height 15
click at [832, 88] on button "Print" at bounding box center [852, 89] width 63 height 16
click at [782, 49] on button "Close" at bounding box center [791, 55] width 49 height 15
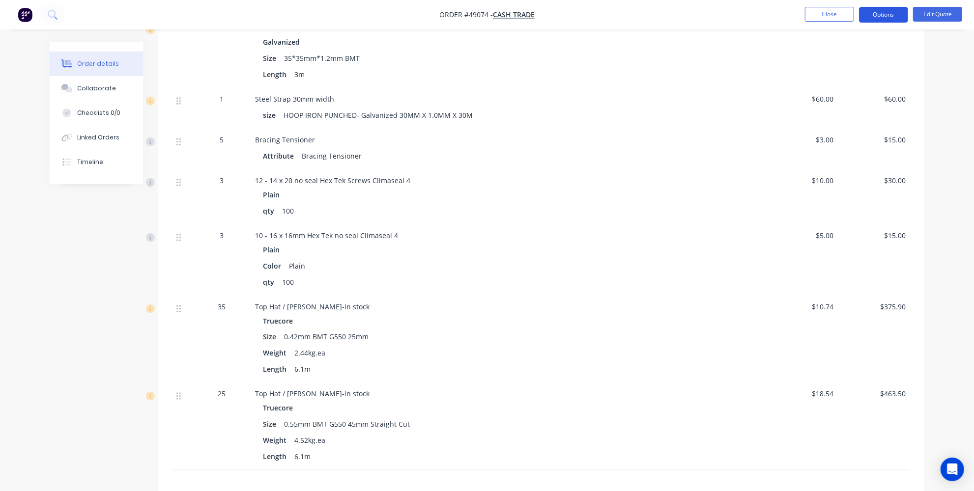
click at [895, 14] on button "Options" at bounding box center [883, 15] width 49 height 16
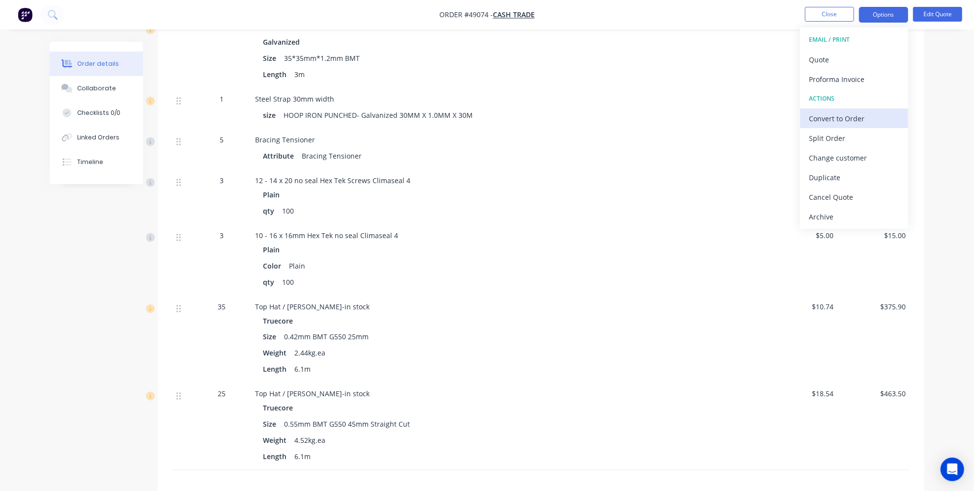
click at [834, 121] on div "Convert to Order" at bounding box center [854, 119] width 90 height 14
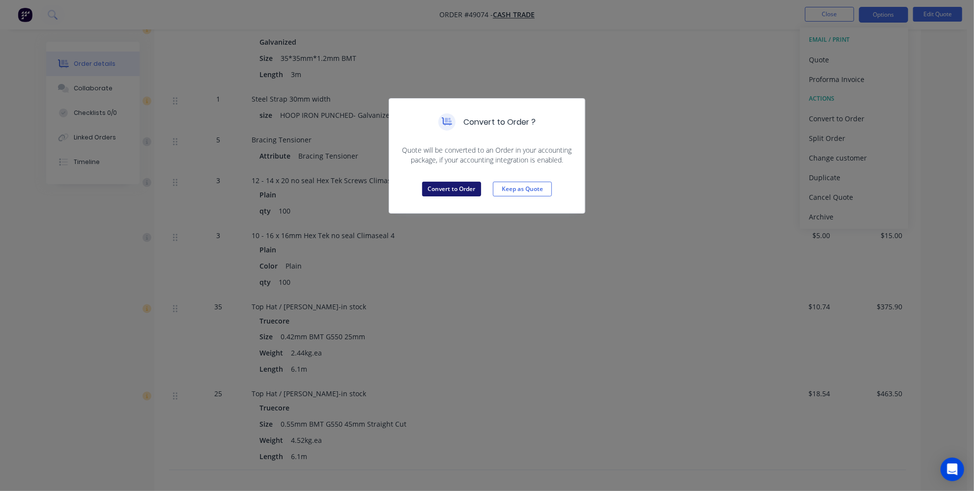
click at [460, 188] on button "Convert to Order" at bounding box center [451, 189] width 59 height 15
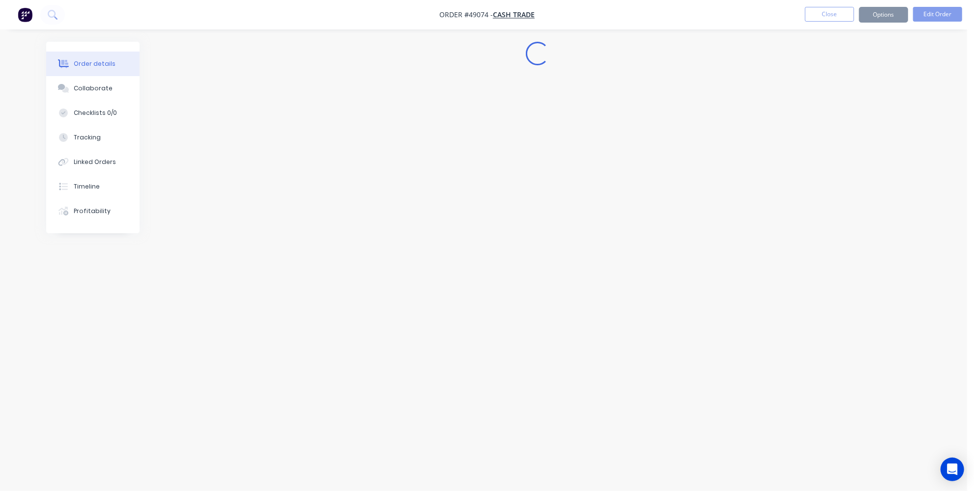
scroll to position [0, 0]
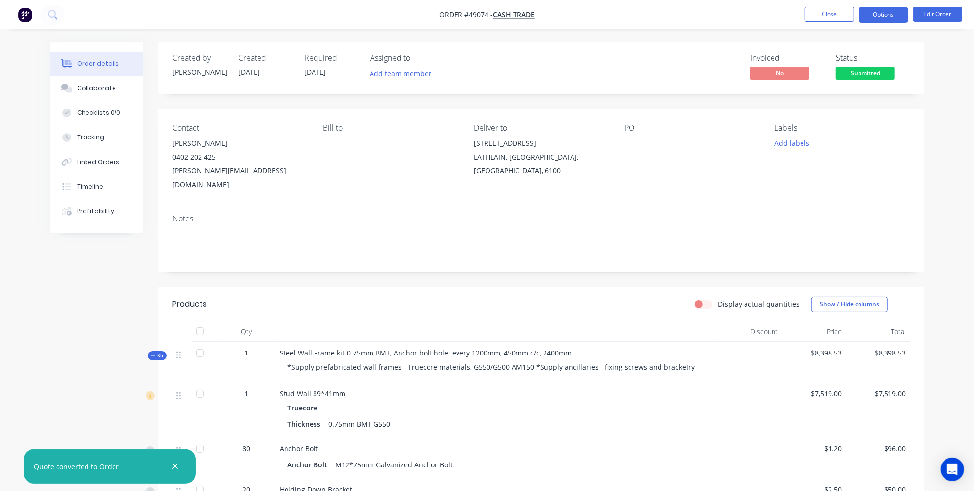
click at [875, 17] on button "Options" at bounding box center [883, 15] width 49 height 16
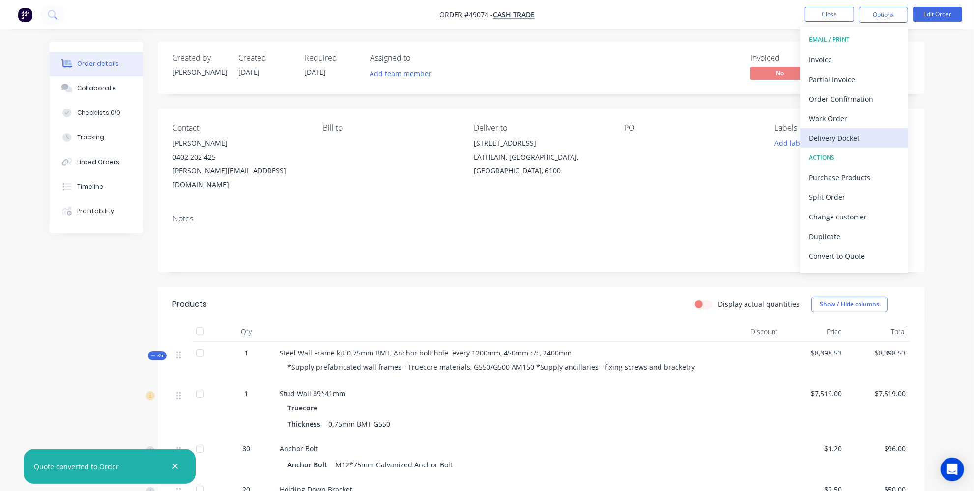
click at [823, 144] on div "Delivery Docket" at bounding box center [854, 138] width 90 height 14
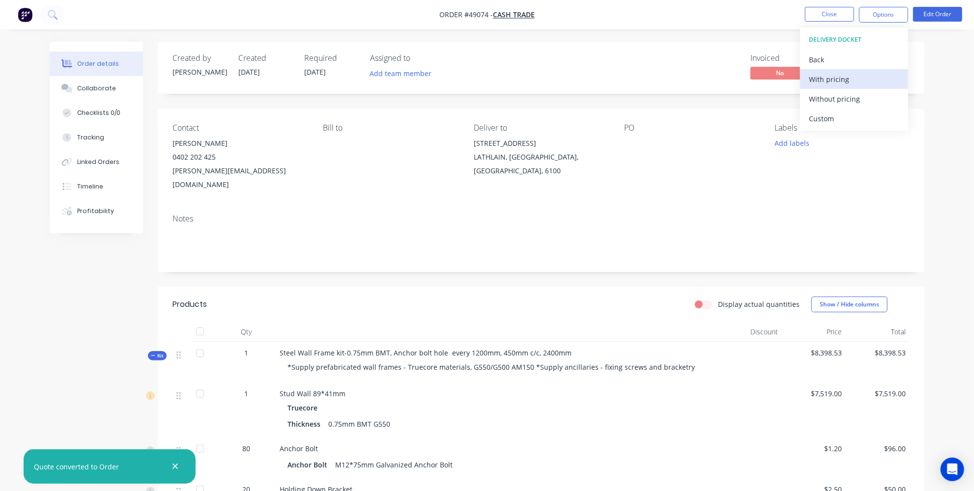
click at [826, 77] on div "With pricing" at bounding box center [854, 79] width 90 height 14
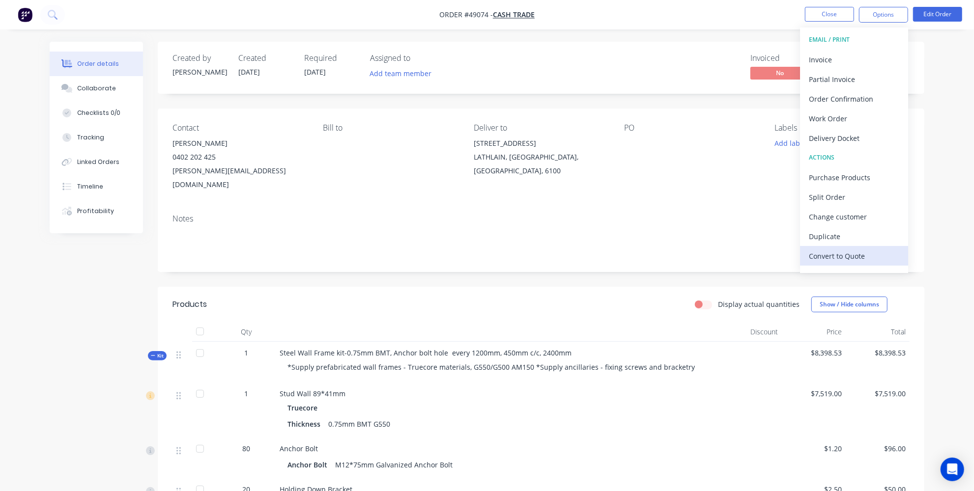
click at [849, 249] on div "Convert to Quote" at bounding box center [854, 256] width 90 height 14
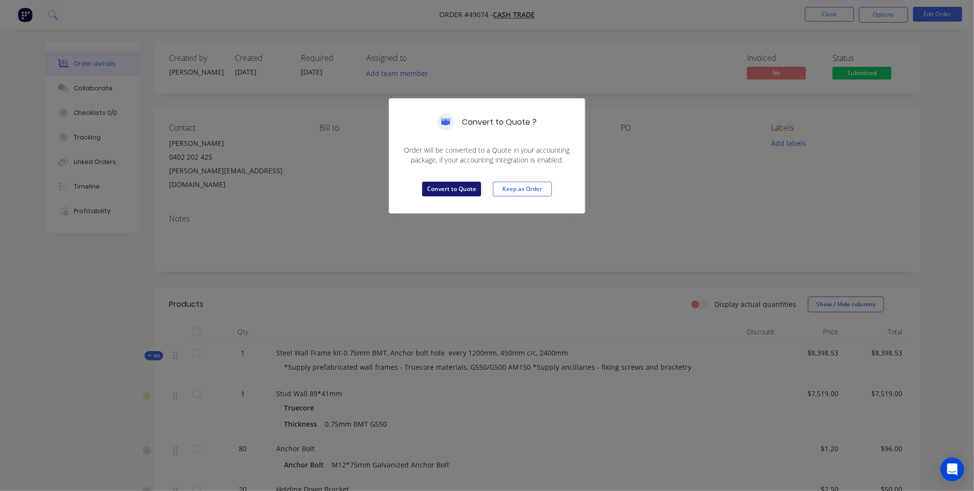
click at [466, 188] on button "Convert to Quote" at bounding box center [451, 189] width 59 height 15
